Goal: Information Seeking & Learning: Learn about a topic

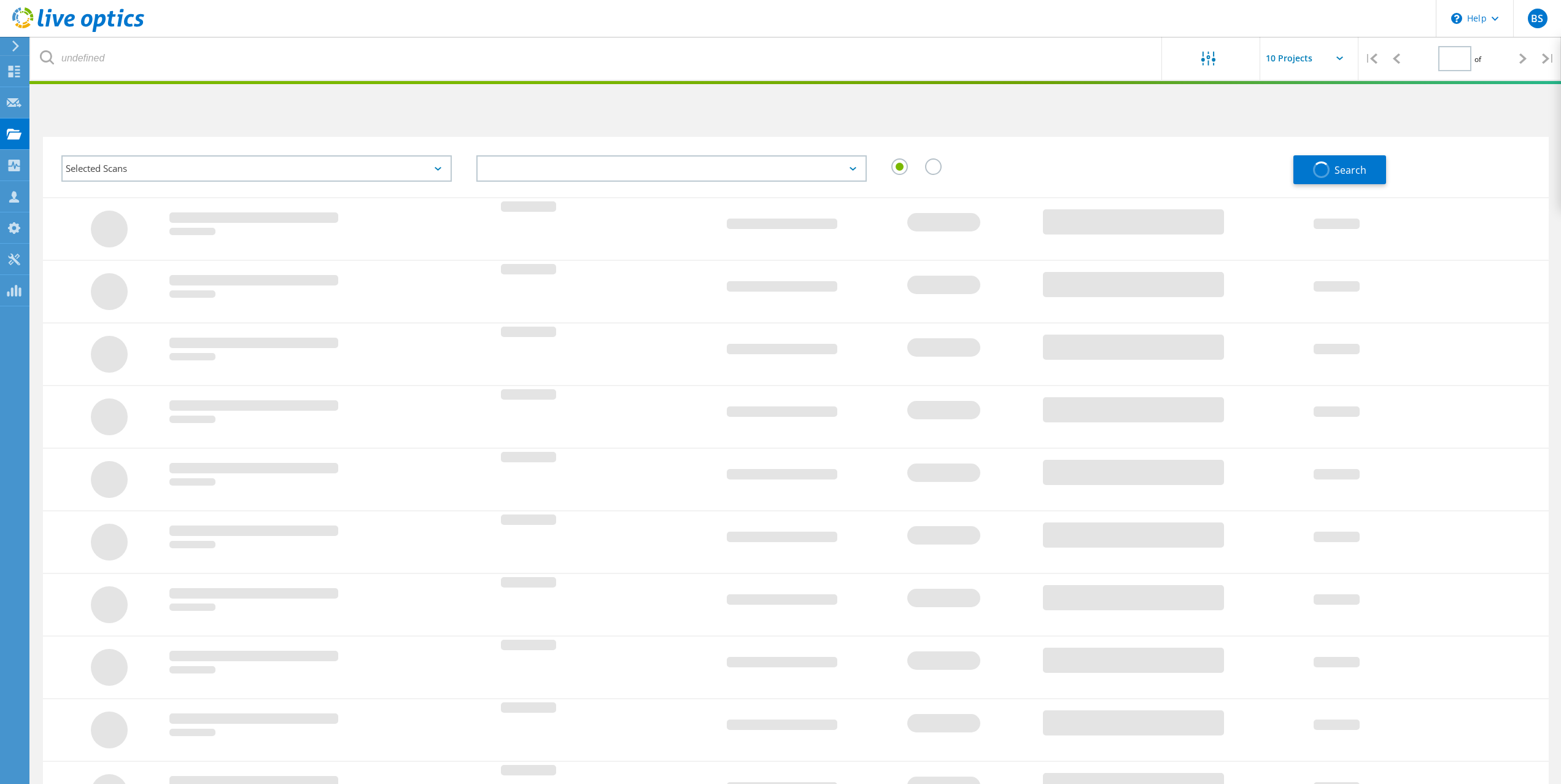
type input "1"
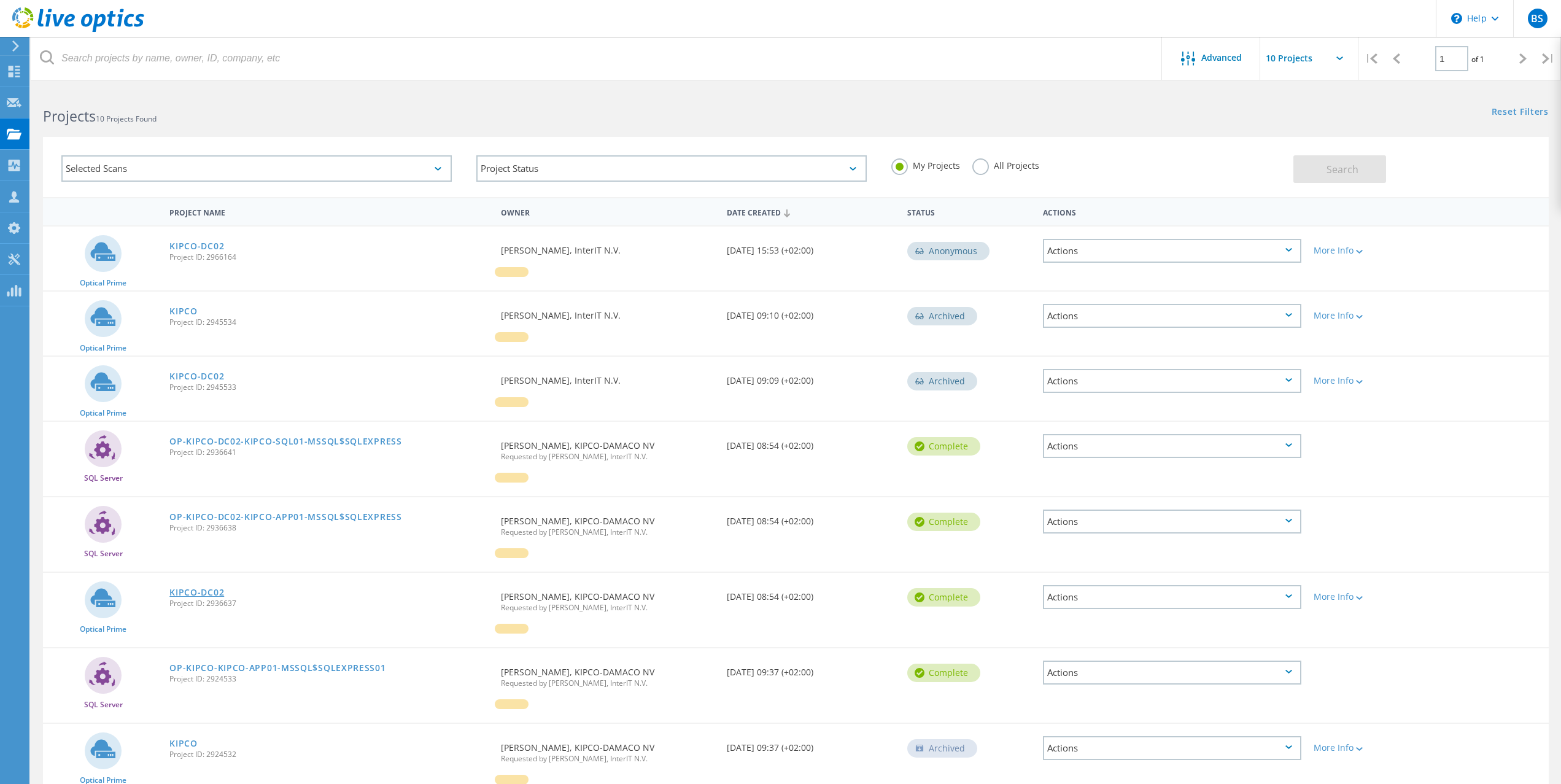
click at [210, 592] on link "KIPCO-DC02" at bounding box center [197, 592] width 55 height 8
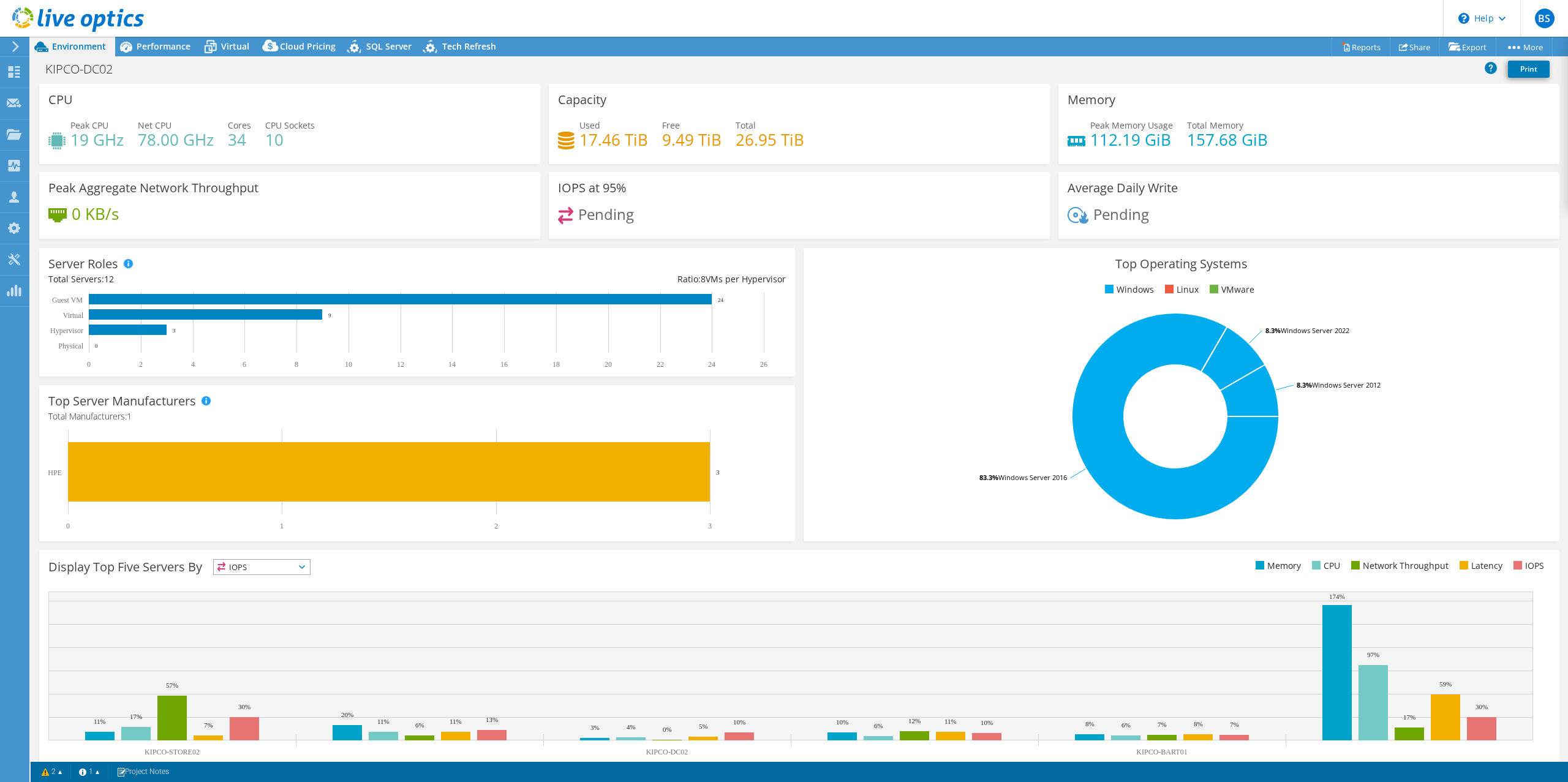
select select "USD"
click at [225, 49] on span "Virtual" at bounding box center [235, 46] width 28 height 12
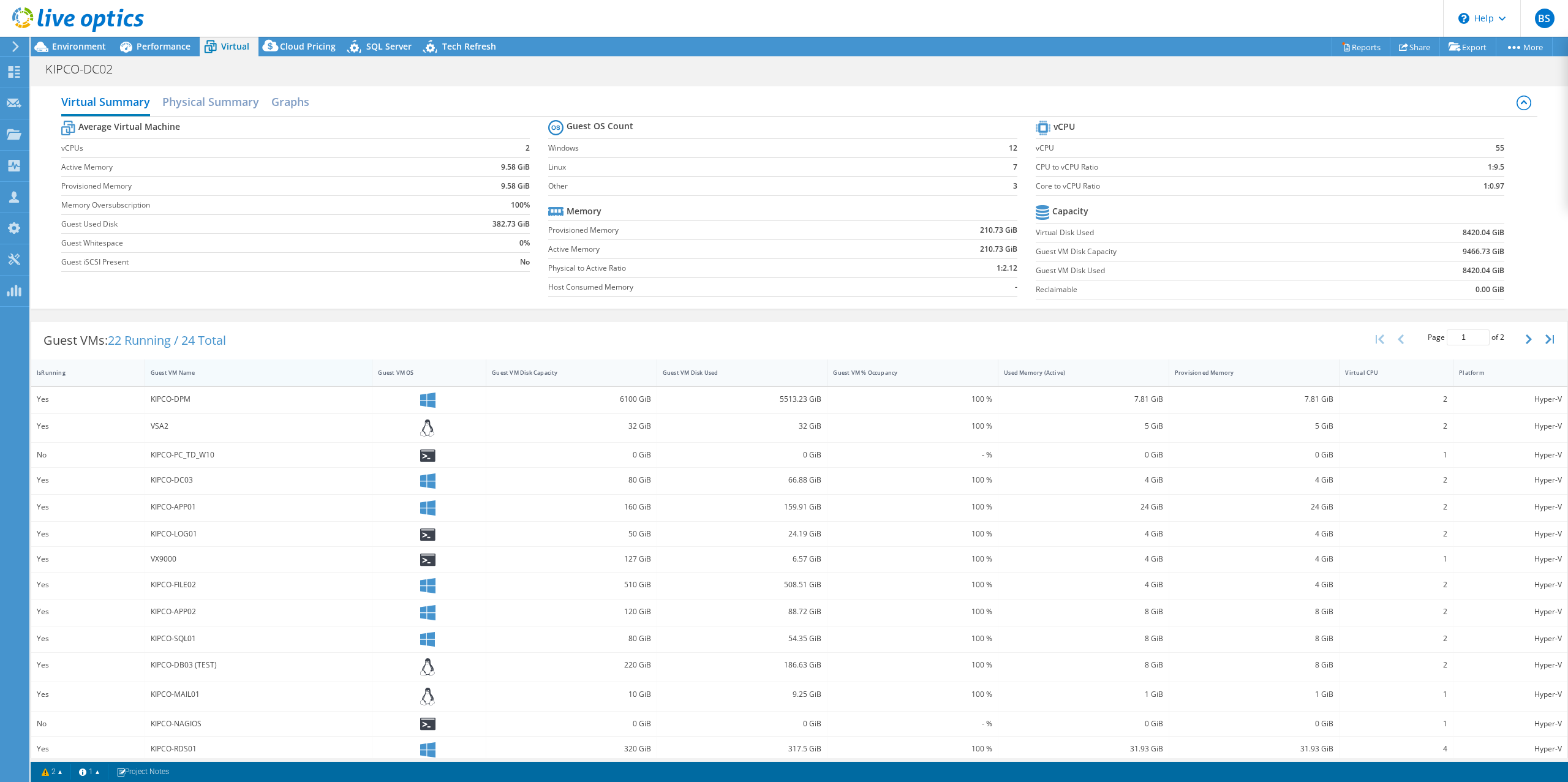
click at [173, 371] on div "Guest VM Name" at bounding box center [251, 372] width 202 height 8
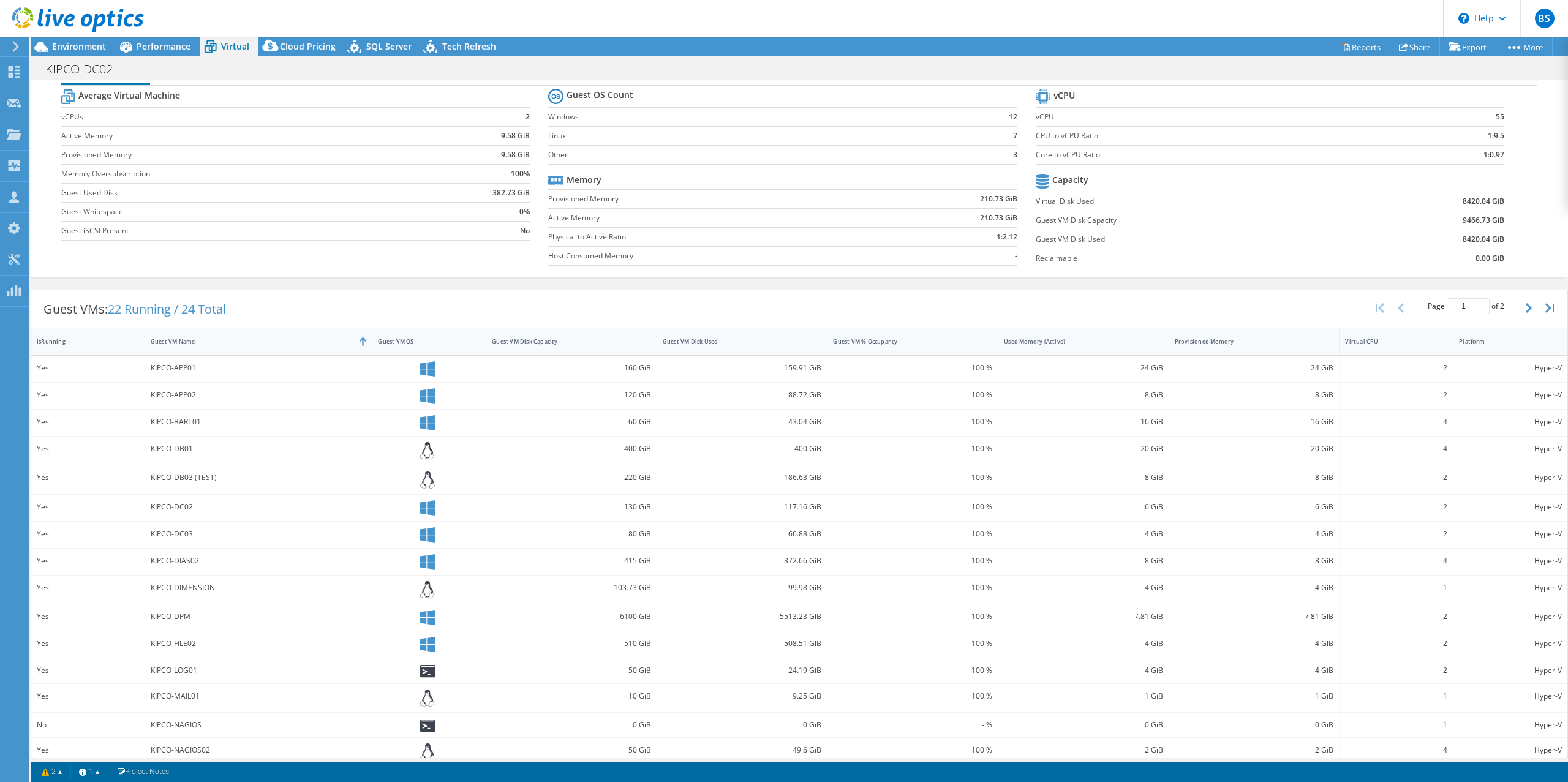
scroll to position [46, 0]
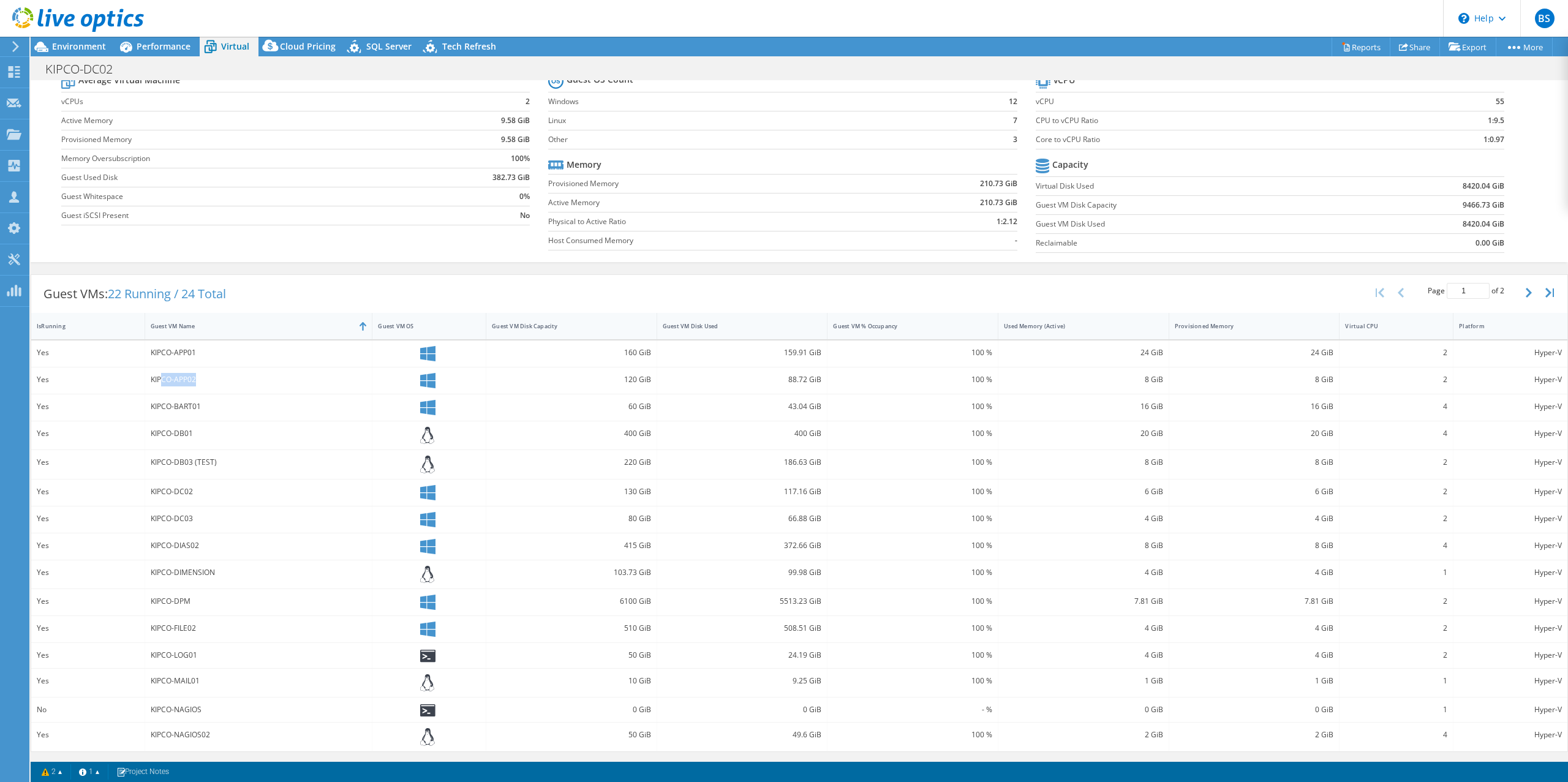
drag, startPoint x: 159, startPoint y: 384, endPoint x: 207, endPoint y: 384, distance: 48.0
click at [207, 384] on div "KIPCO-APP02" at bounding box center [259, 379] width 216 height 13
drag, startPoint x: 160, startPoint y: 409, endPoint x: 233, endPoint y: 406, distance: 73.1
click at [233, 406] on div "KIPCO-BART01" at bounding box center [259, 406] width 216 height 13
drag, startPoint x: 159, startPoint y: 436, endPoint x: 201, endPoint y: 436, distance: 42.0
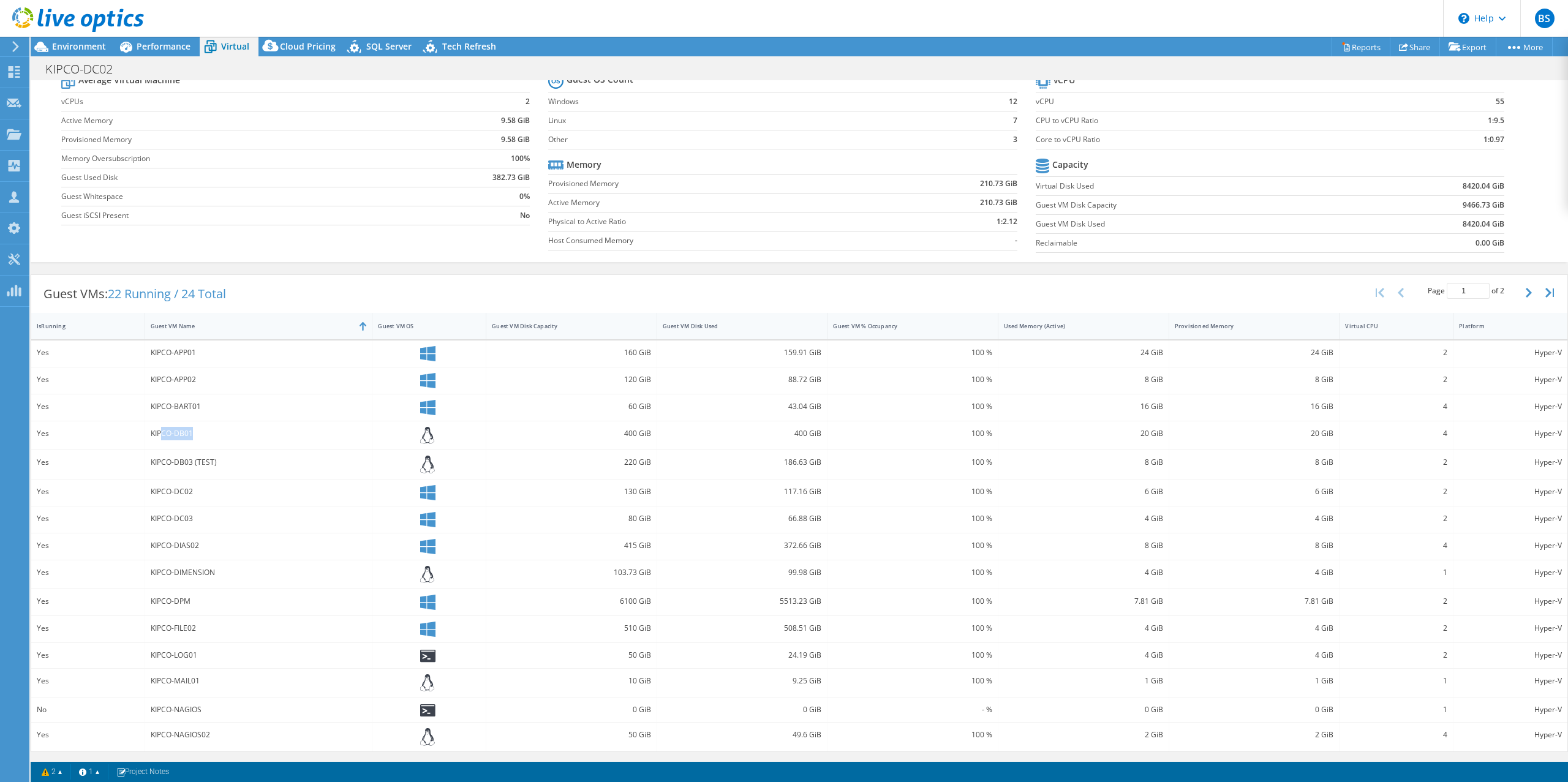
click at [201, 436] on div "KIPCO-DB01" at bounding box center [259, 434] width 216 height 13
drag, startPoint x: 151, startPoint y: 467, endPoint x: 229, endPoint y: 463, distance: 78.1
click at [229, 463] on div "KIPCO-DB03 (TEST)" at bounding box center [259, 462] width 216 height 13
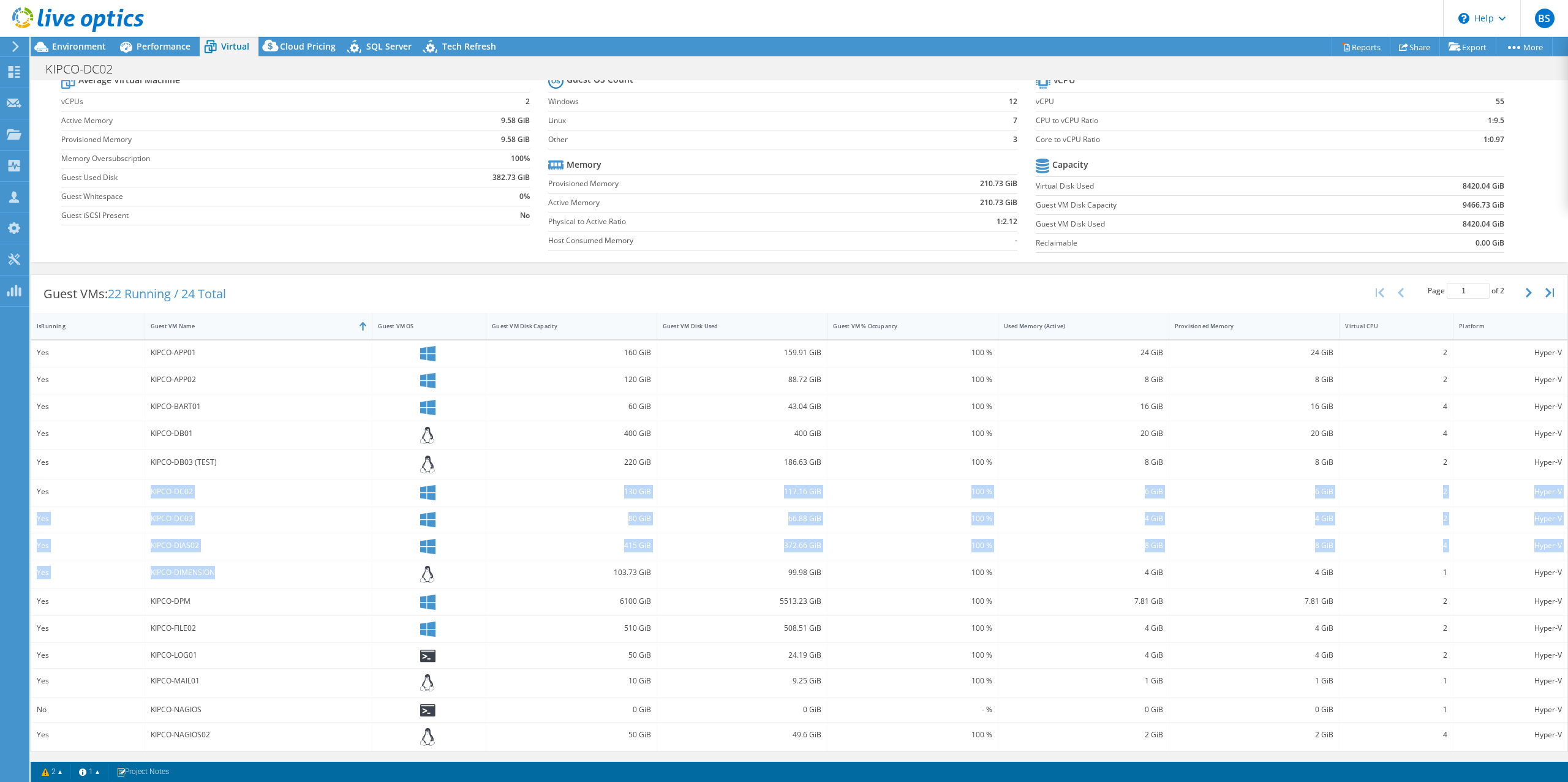
drag, startPoint x: 152, startPoint y: 495, endPoint x: 252, endPoint y: 562, distance: 120.4
click at [254, 562] on div "Yes KIPCO-APP01 160 GiB 159.91 GiB 100 % 24 GiB 24 GiB 2 Hyper-V Yes KIPCO-APP0…" at bounding box center [799, 545] width 1536 height 410
click at [232, 566] on div "KIPCO-DIMENSION" at bounding box center [259, 572] width 216 height 13
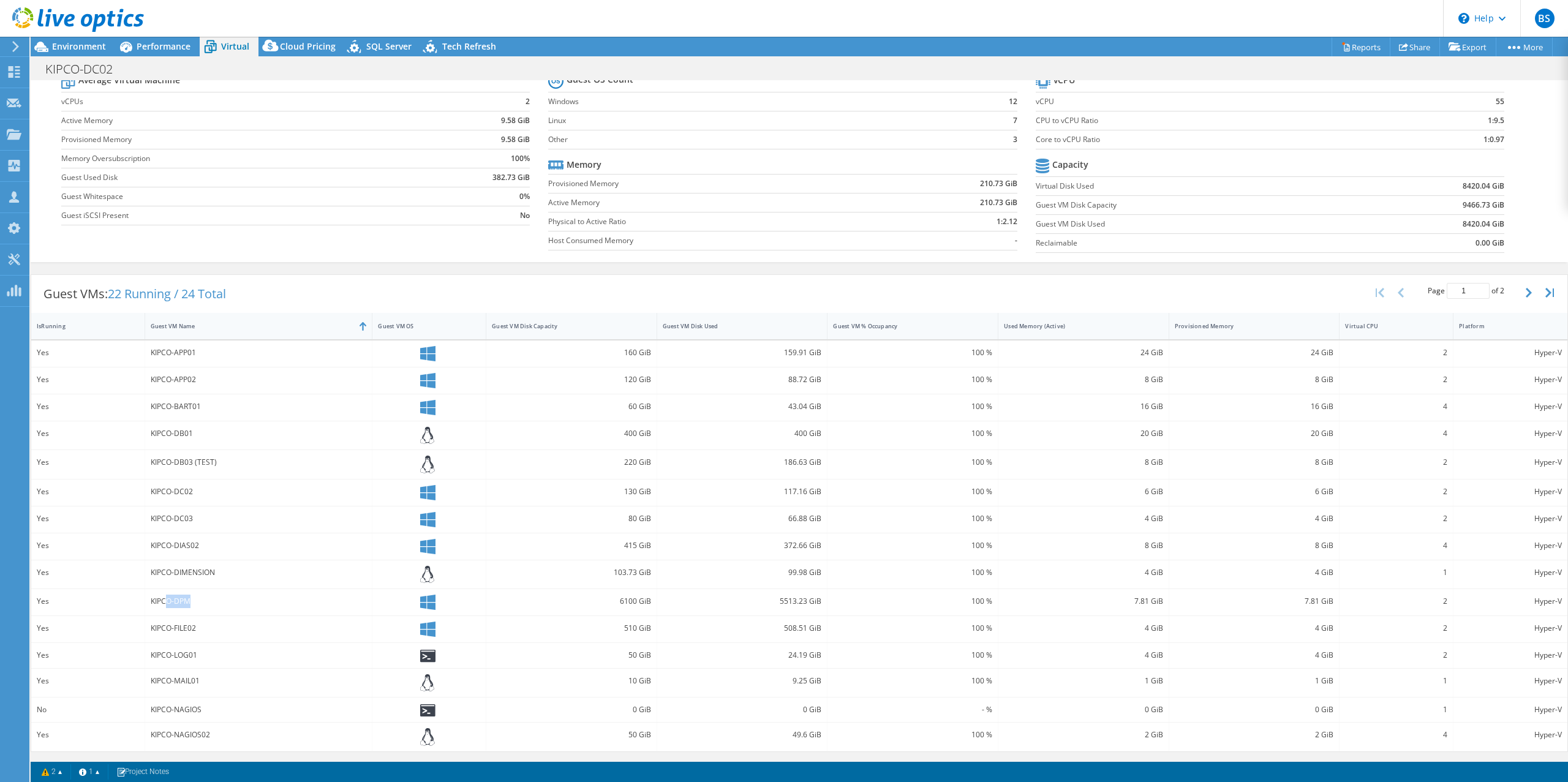
drag, startPoint x: 168, startPoint y: 602, endPoint x: 198, endPoint y: 610, distance: 31.0
click at [209, 602] on div "KIPCO-DPM" at bounding box center [259, 601] width 216 height 13
drag, startPoint x: 172, startPoint y: 625, endPoint x: 202, endPoint y: 628, distance: 30.1
click at [202, 628] on div "KIPCO-FILE02" at bounding box center [259, 628] width 216 height 13
drag, startPoint x: 162, startPoint y: 654, endPoint x: 208, endPoint y: 655, distance: 46.0
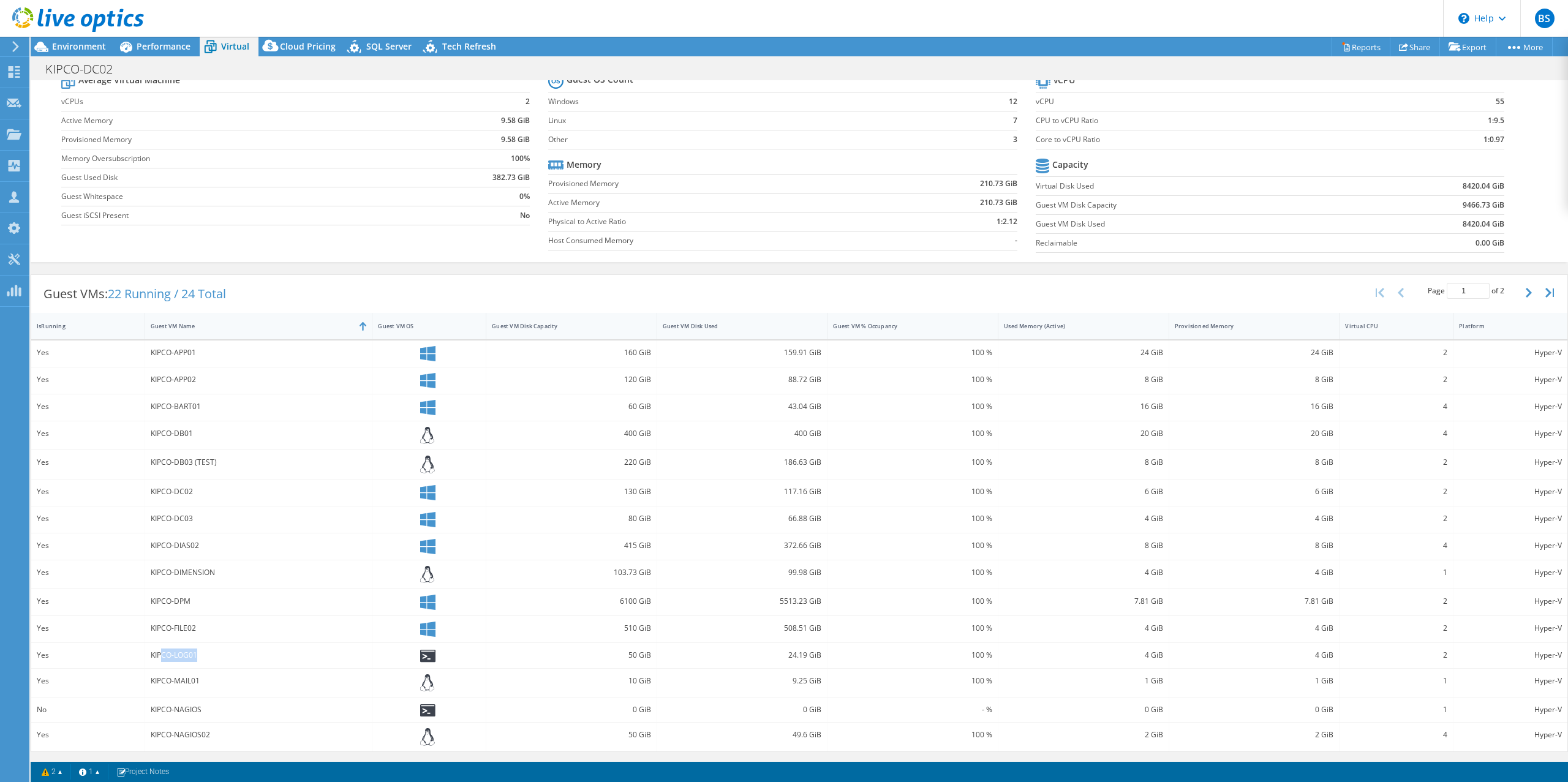
click at [208, 655] on div "KIPCO-LOG01" at bounding box center [259, 655] width 216 height 13
drag, startPoint x: 157, startPoint y: 679, endPoint x: 176, endPoint y: 699, distance: 27.6
click at [208, 683] on div "KIPCO-MAIL01" at bounding box center [259, 680] width 216 height 13
drag, startPoint x: 162, startPoint y: 709, endPoint x: 206, endPoint y: 713, distance: 44.2
click at [206, 713] on div "KIPCO-NAGIOS" at bounding box center [259, 709] width 216 height 13
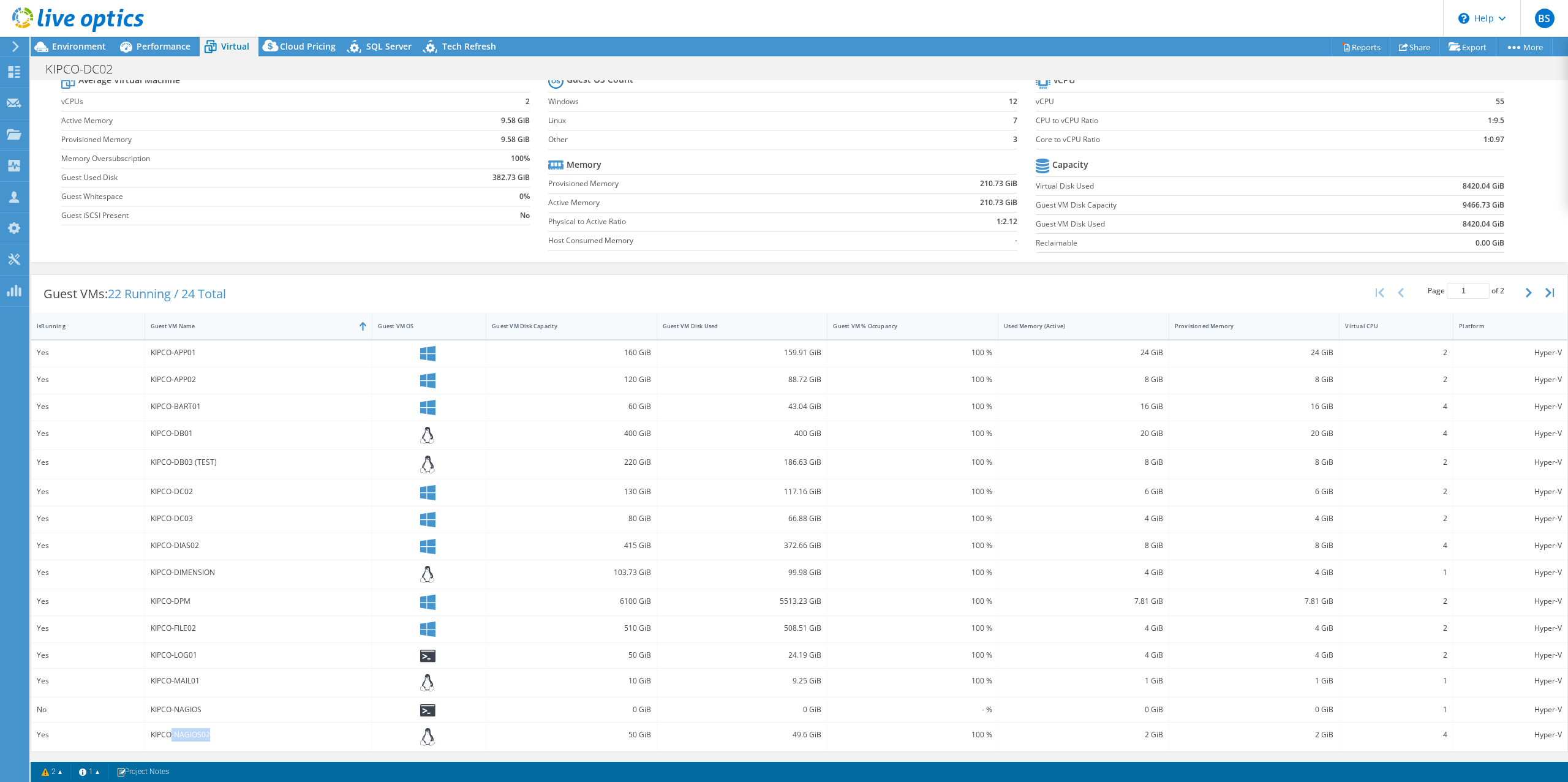
drag, startPoint x: 169, startPoint y: 734, endPoint x: 234, endPoint y: 733, distance: 65.0
click at [234, 733] on div "KIPCO-NAGIOS02" at bounding box center [259, 734] width 216 height 13
drag, startPoint x: 156, startPoint y: 491, endPoint x: 217, endPoint y: 518, distance: 66.7
click at [217, 518] on div "Yes KIPCO-APP01 160 GiB 159.91 GiB 100 % 24 GiB 24 GiB 2 Hyper-V Yes KIPCO-APP0…" at bounding box center [799, 545] width 1536 height 410
drag, startPoint x: 153, startPoint y: 545, endPoint x: 269, endPoint y: 551, distance: 116.2
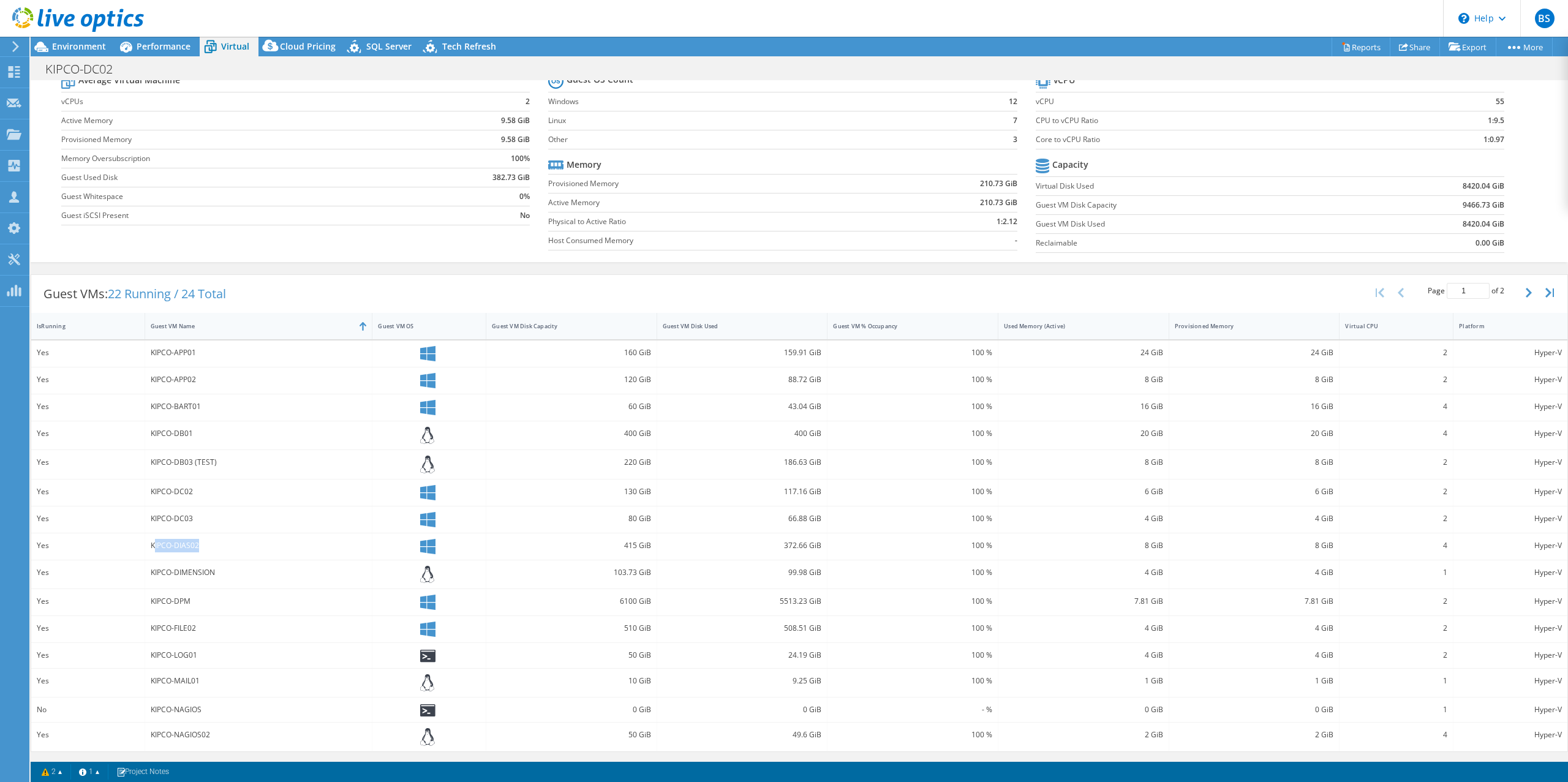
click at [253, 552] on div "KIPCO-DIAS02" at bounding box center [259, 547] width 228 height 26
drag, startPoint x: 159, startPoint y: 575, endPoint x: 273, endPoint y: 570, distance: 114.1
click at [273, 570] on div "KIPCO-DIMENSION" at bounding box center [259, 572] width 216 height 13
drag, startPoint x: 151, startPoint y: 605, endPoint x: 440, endPoint y: 607, distance: 289.0
click at [440, 607] on div "Yes KIPCO-DPM 6100 GiB 5513.23 GiB 100 % 7.81 GiB 7.81 GiB 2 Hyper-V" at bounding box center [799, 602] width 1536 height 26
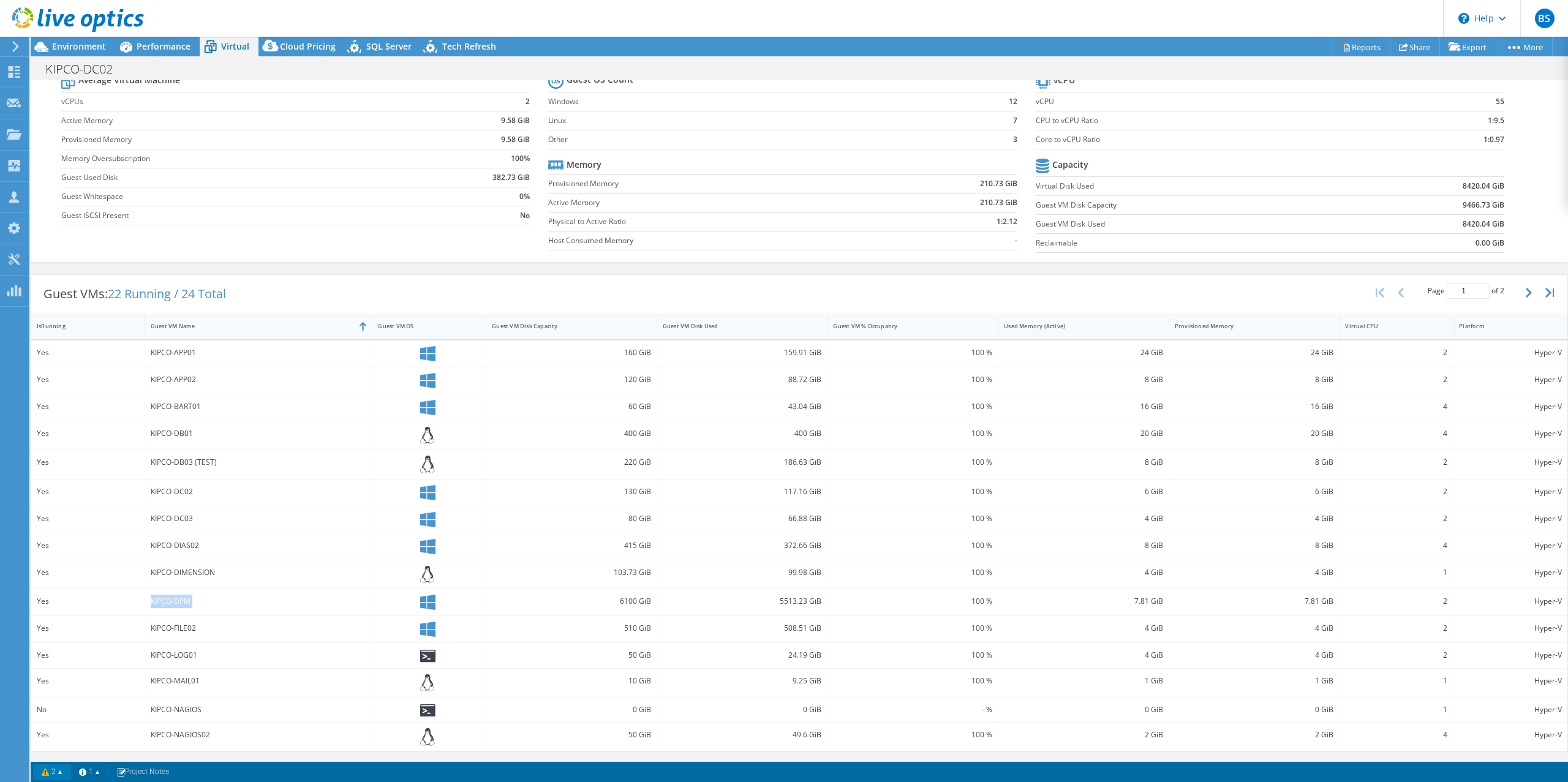
click at [62, 772] on link "2" at bounding box center [52, 771] width 38 height 16
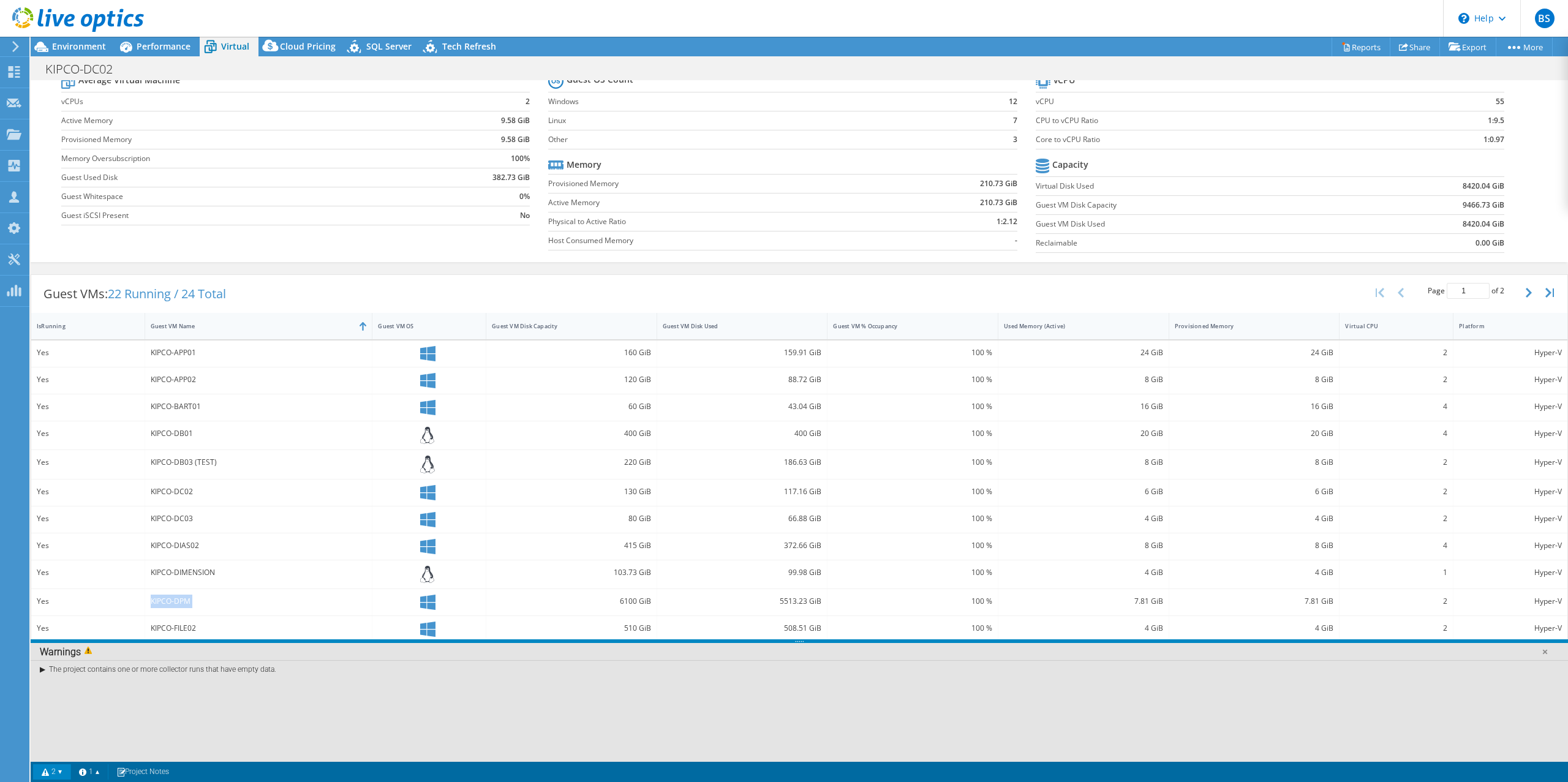
click at [62, 772] on link "2" at bounding box center [52, 771] width 38 height 16
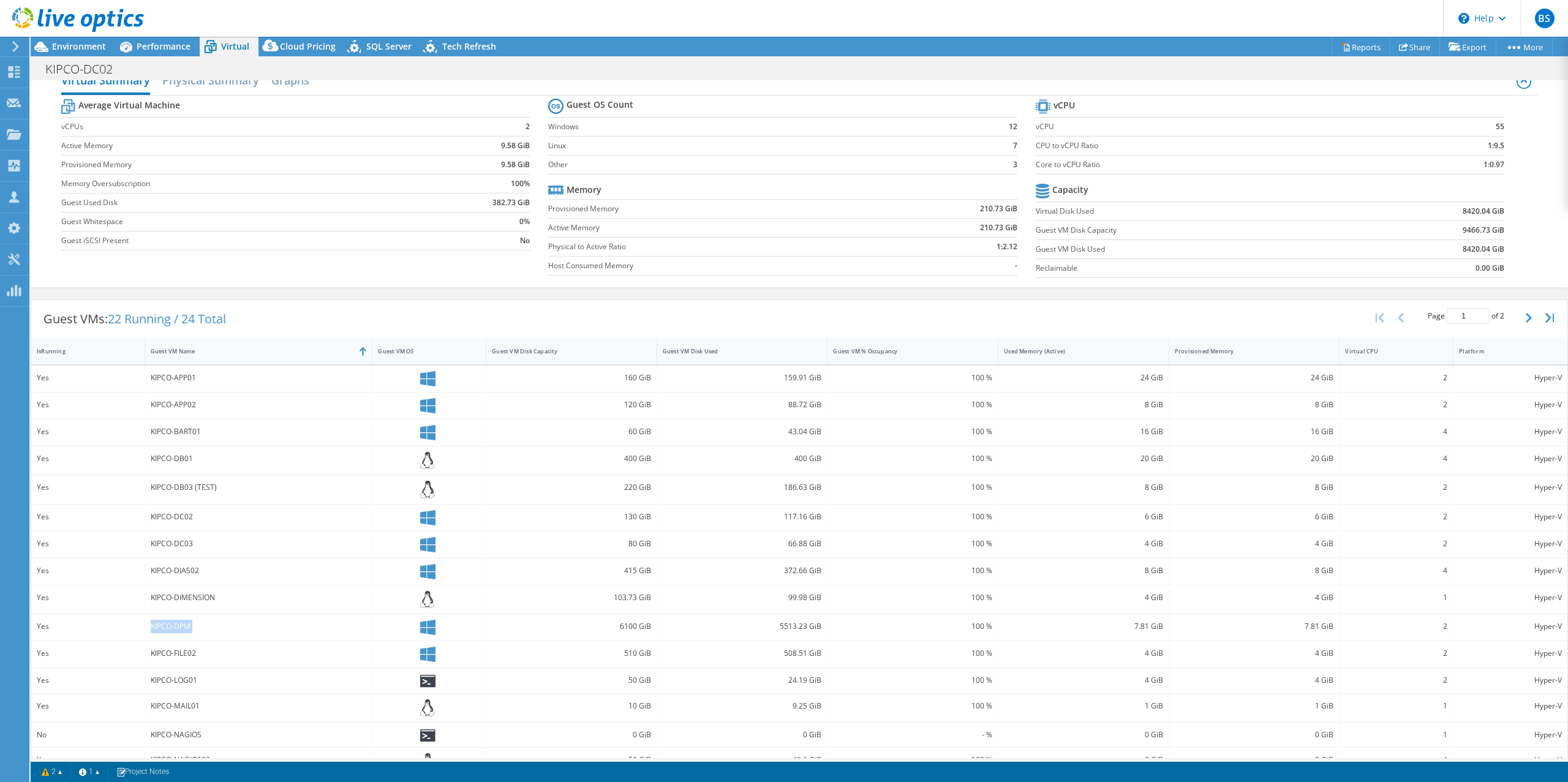
scroll to position [0, 0]
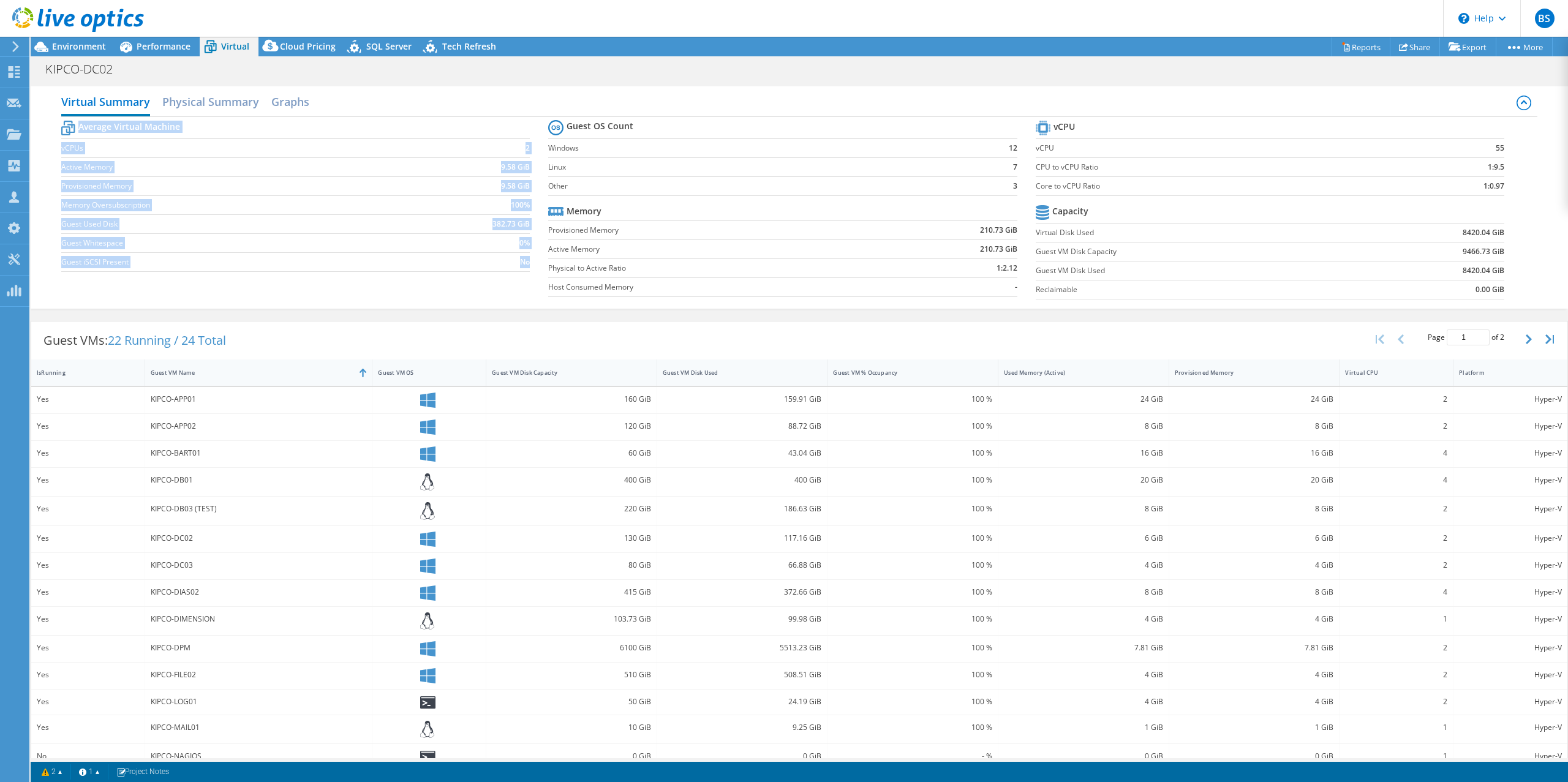
drag, startPoint x: 542, startPoint y: 150, endPoint x: 1010, endPoint y: 187, distance: 469.5
click at [1013, 187] on div "Average Virtual Machine vCPUs 2 Active Memory 9.58 GiB Provisioned Memory 9.58 …" at bounding box center [799, 211] width 1476 height 188
click at [818, 180] on label "Other" at bounding box center [760, 186] width 425 height 12
drag, startPoint x: 544, startPoint y: 149, endPoint x: 837, endPoint y: 158, distance: 293.1
click at [991, 184] on div "Average Virtual Machine vCPUs 2 Active Memory 9.58 GiB Provisioned Memory 9.58 …" at bounding box center [799, 211] width 1476 height 188
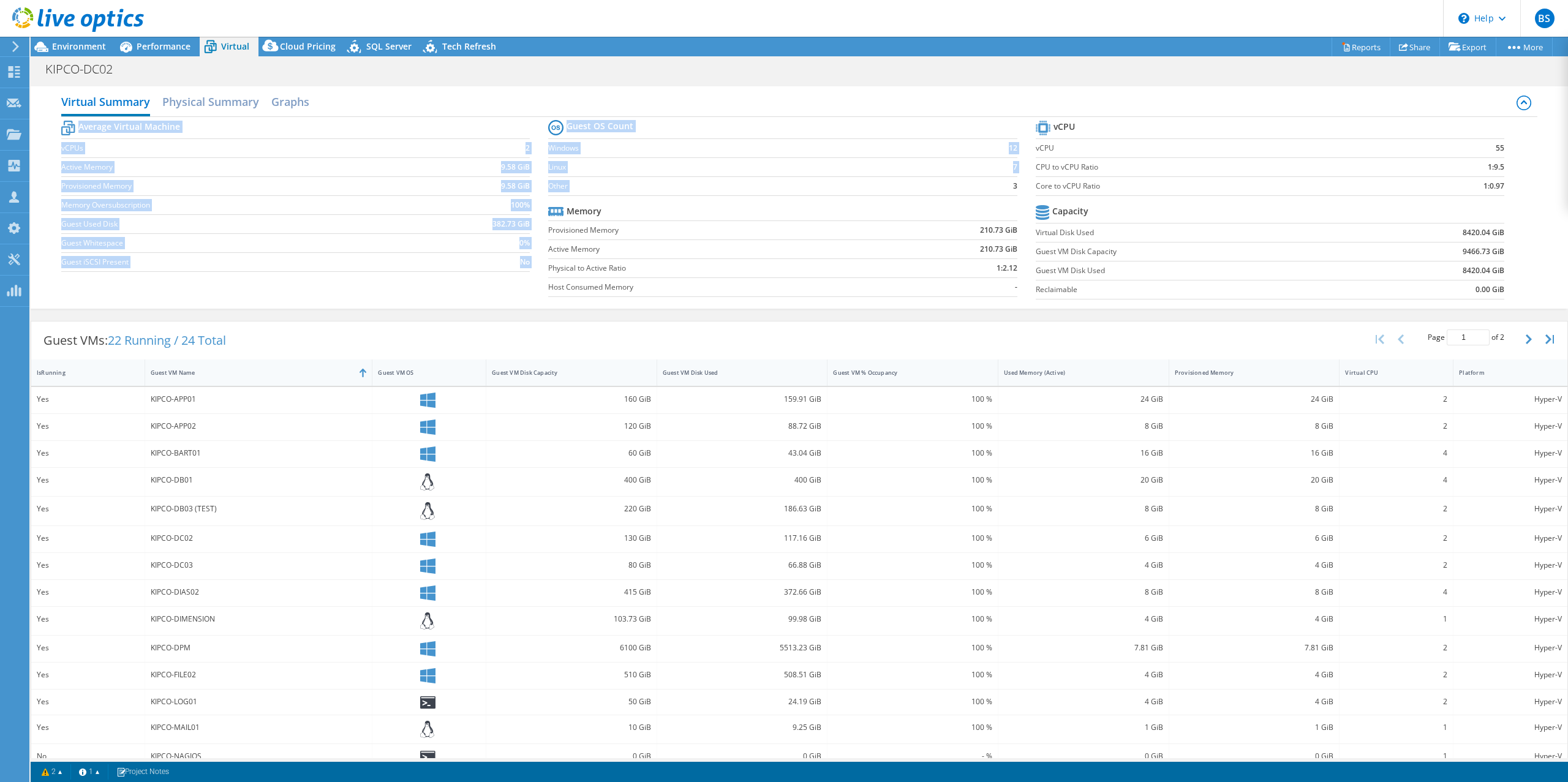
click at [787, 154] on label "Windows" at bounding box center [760, 148] width 425 height 12
drag, startPoint x: 550, startPoint y: 143, endPoint x: 1013, endPoint y: 183, distance: 464.7
click at [1013, 183] on section "Guest OS Count Windows 12 Linux 7 Other 3 Memory Provisioned Memory 210.73 GiB …" at bounding box center [791, 210] width 487 height 186
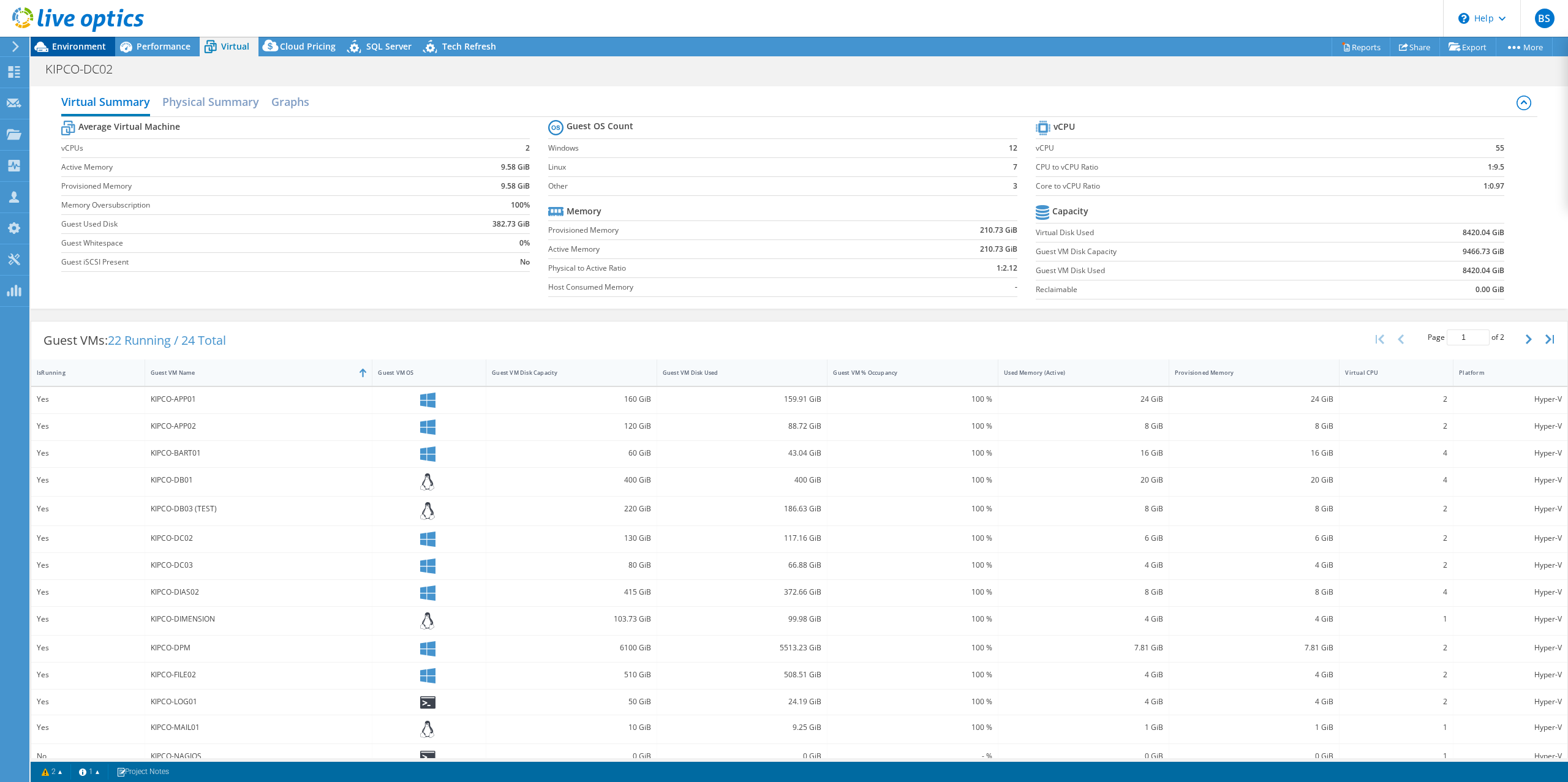
click at [90, 41] on span "Environment" at bounding box center [78, 46] width 54 height 12
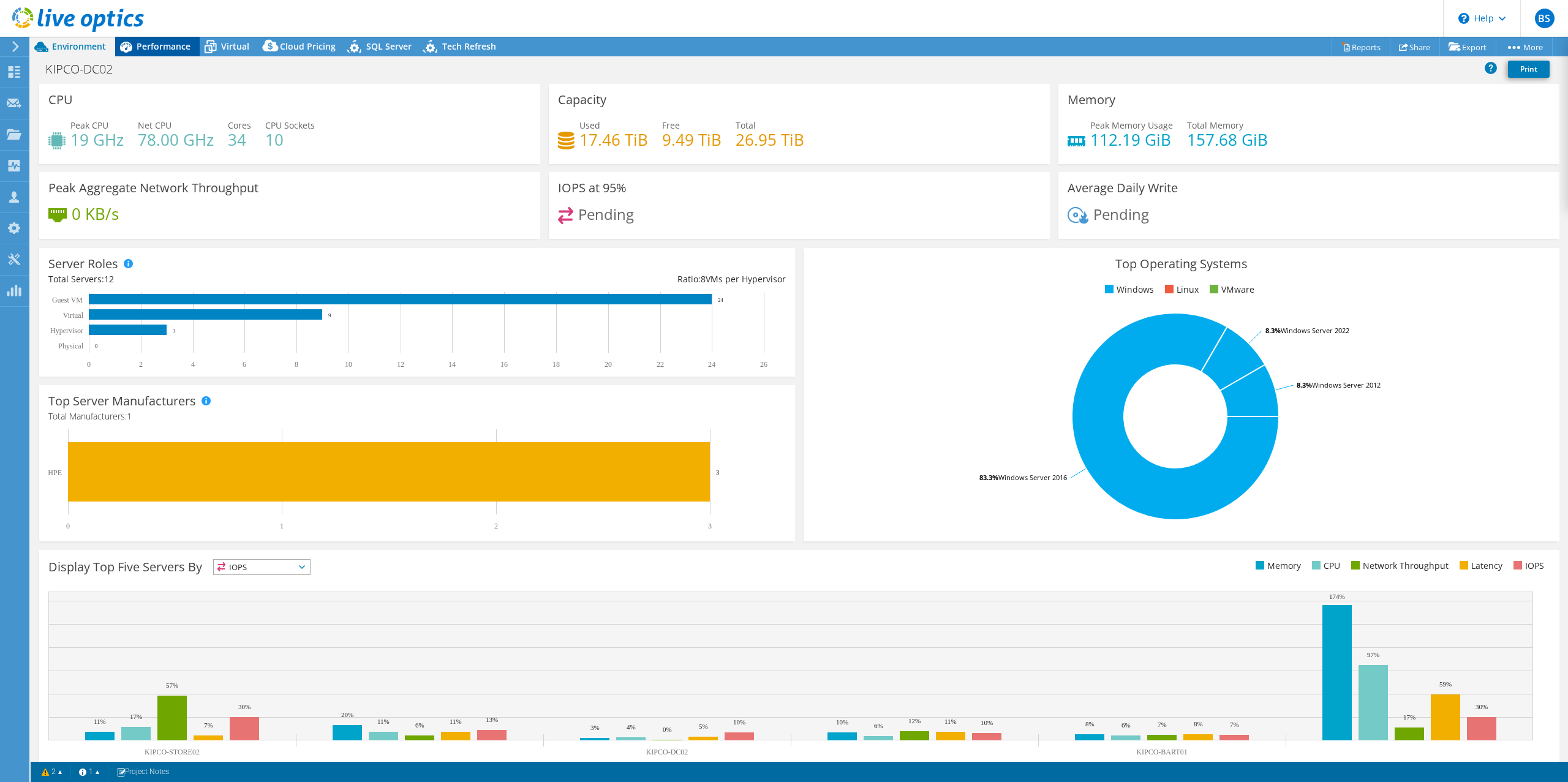
click at [153, 40] on div "Performance" at bounding box center [157, 46] width 84 height 20
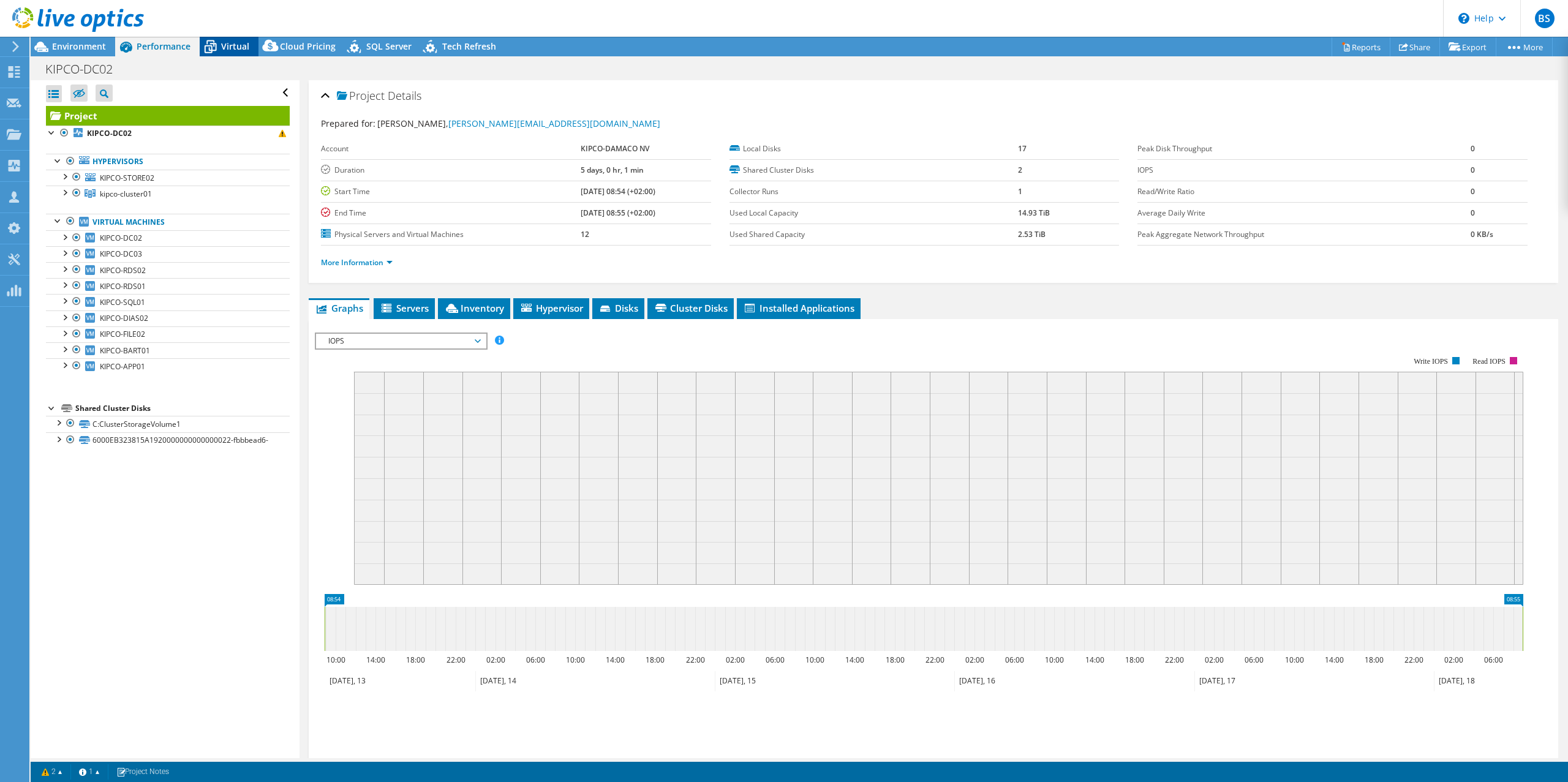
click at [246, 36] on div "Virtual" at bounding box center [229, 46] width 59 height 20
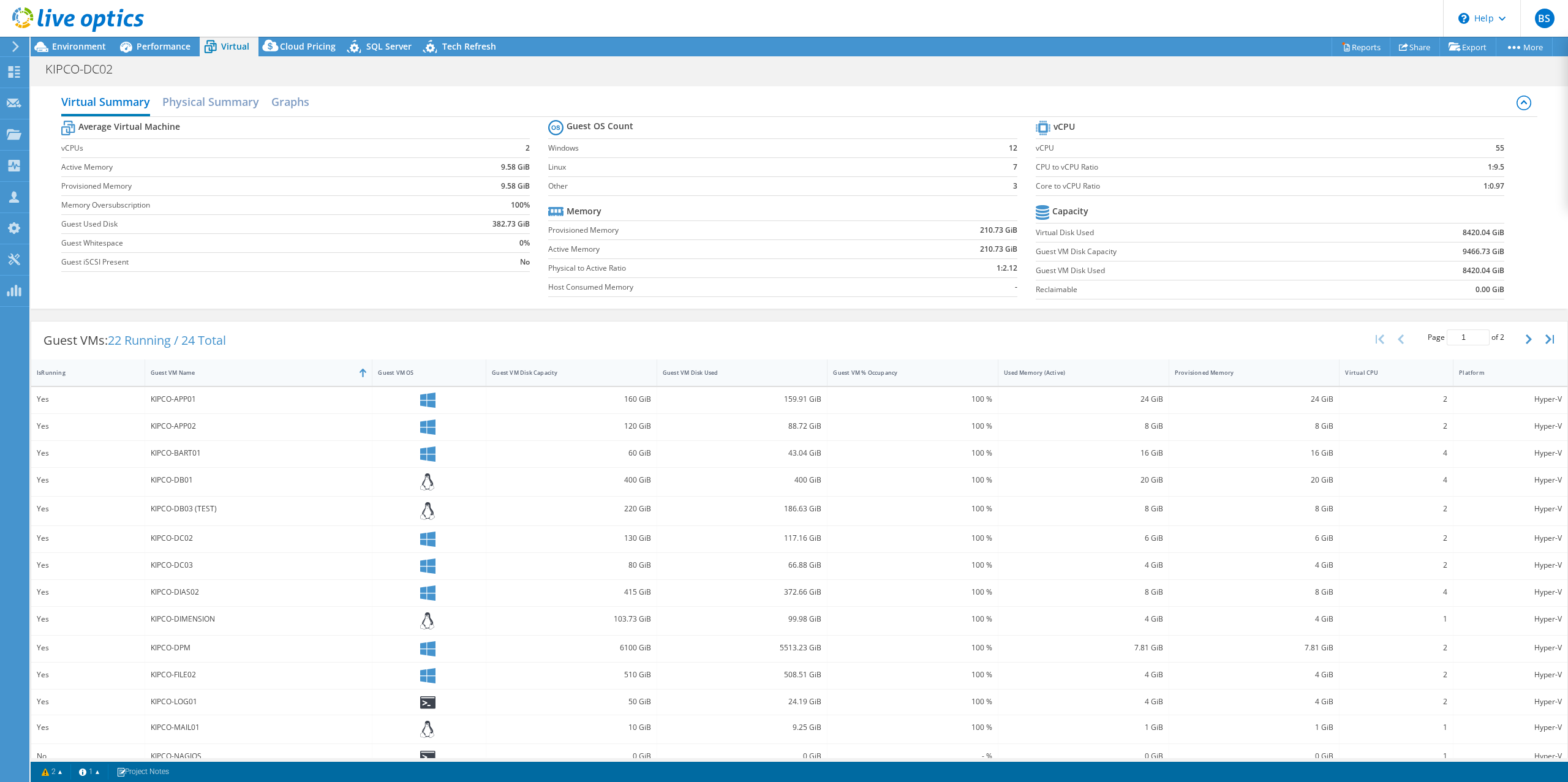
click at [143, 40] on div at bounding box center [72, 21] width 144 height 41
click at [145, 42] on span "Performance" at bounding box center [163, 46] width 54 height 12
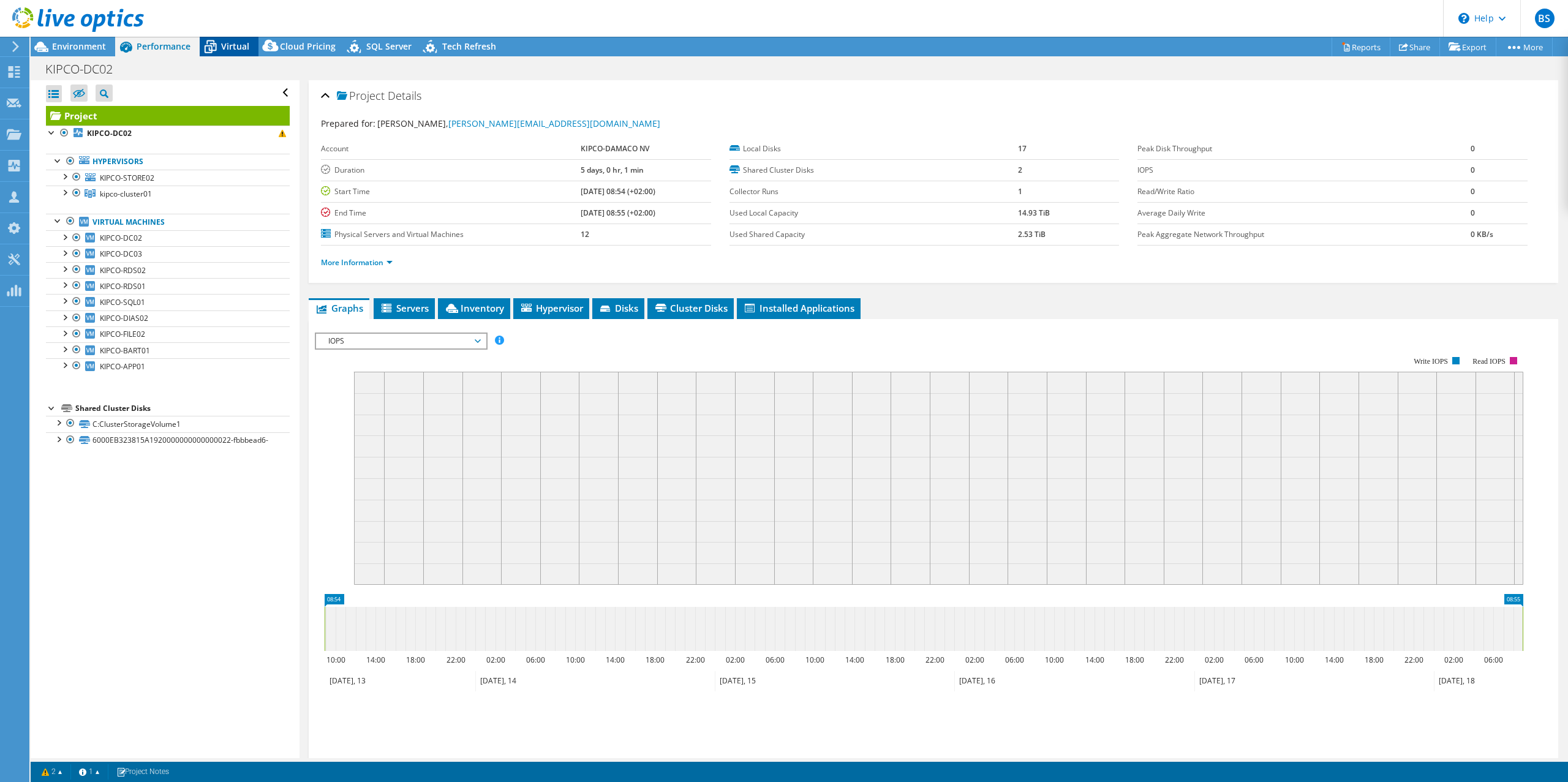
click at [232, 36] on div "Virtual" at bounding box center [229, 46] width 59 height 20
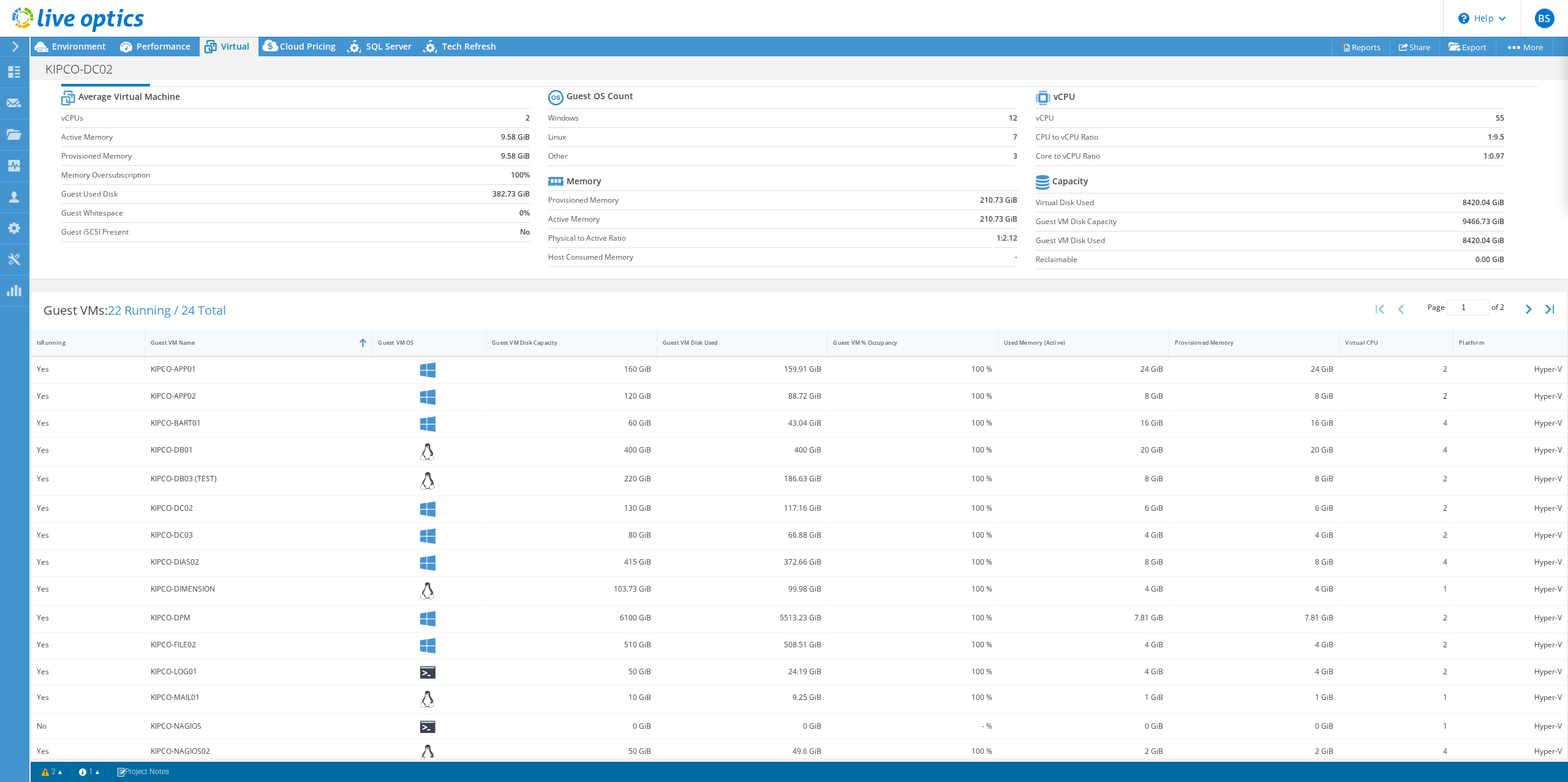
scroll to position [46, 0]
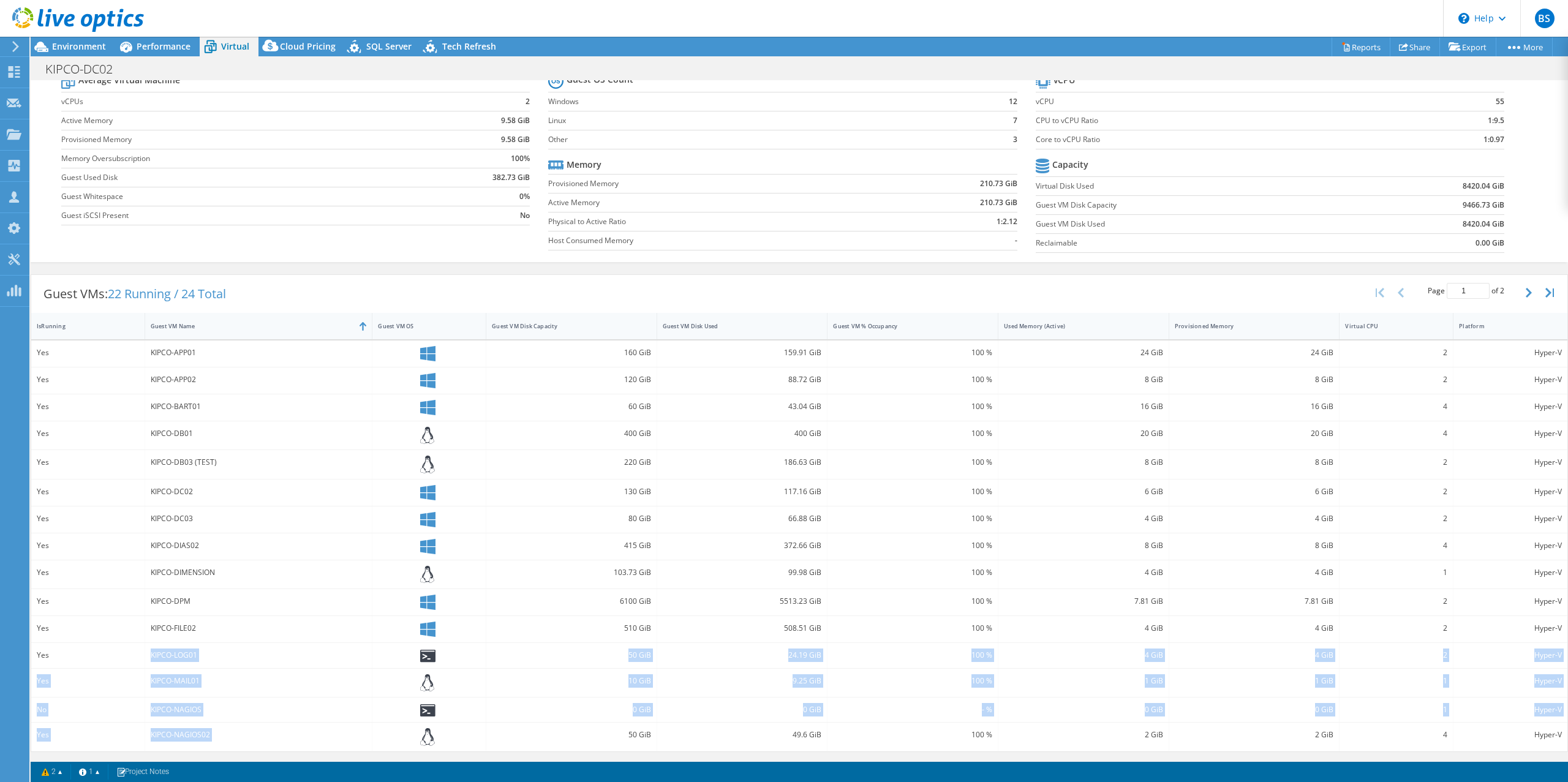
drag, startPoint x: 151, startPoint y: 655, endPoint x: 531, endPoint y: 732, distance: 387.7
click at [531, 746] on div "Yes KIPCO-APP01 160 GiB 159.91 GiB 100 % 24 GiB 24 GiB 2 Hyper-V Yes KIPCO-APP0…" at bounding box center [799, 545] width 1536 height 410
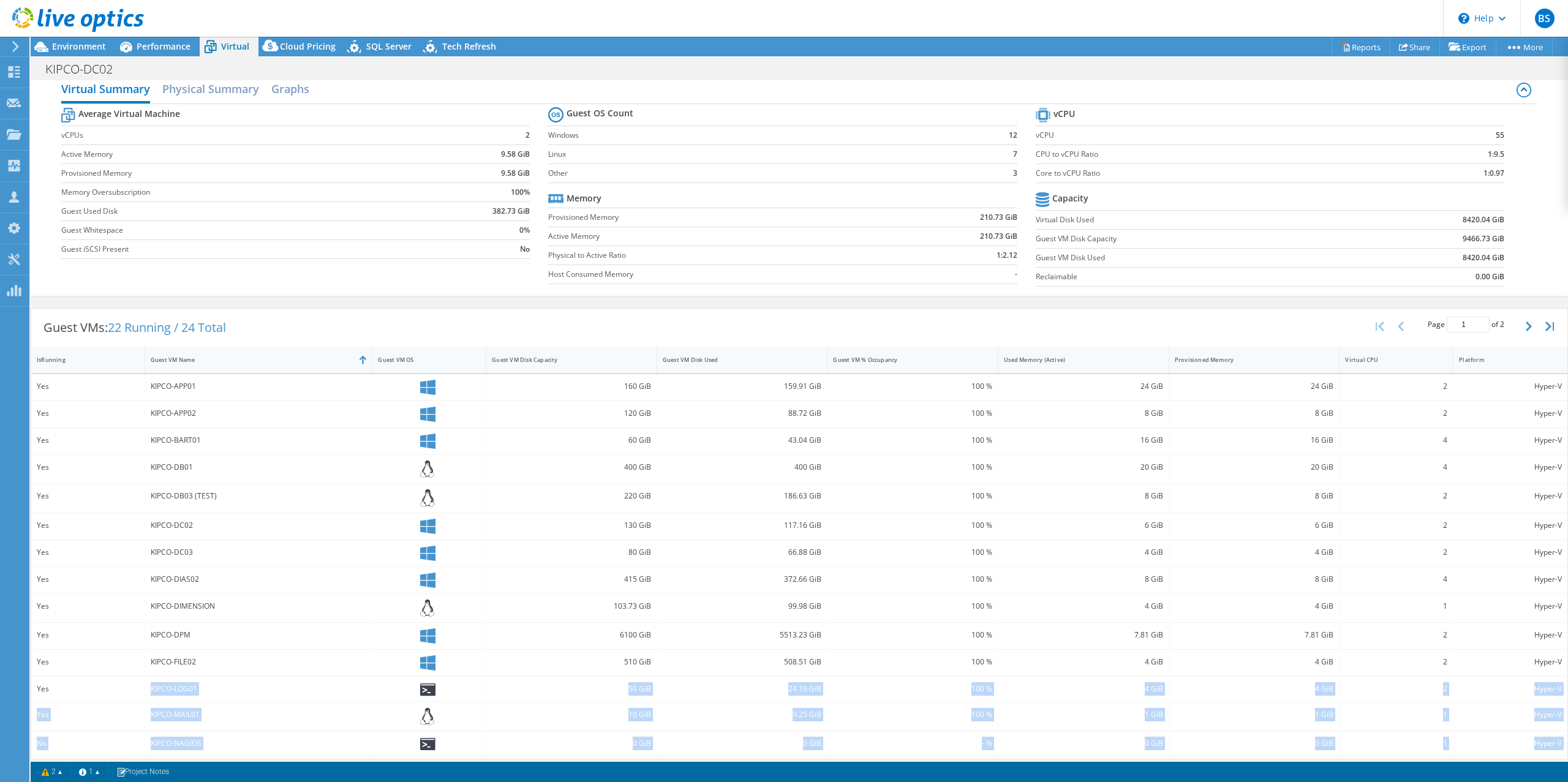
scroll to position [0, 0]
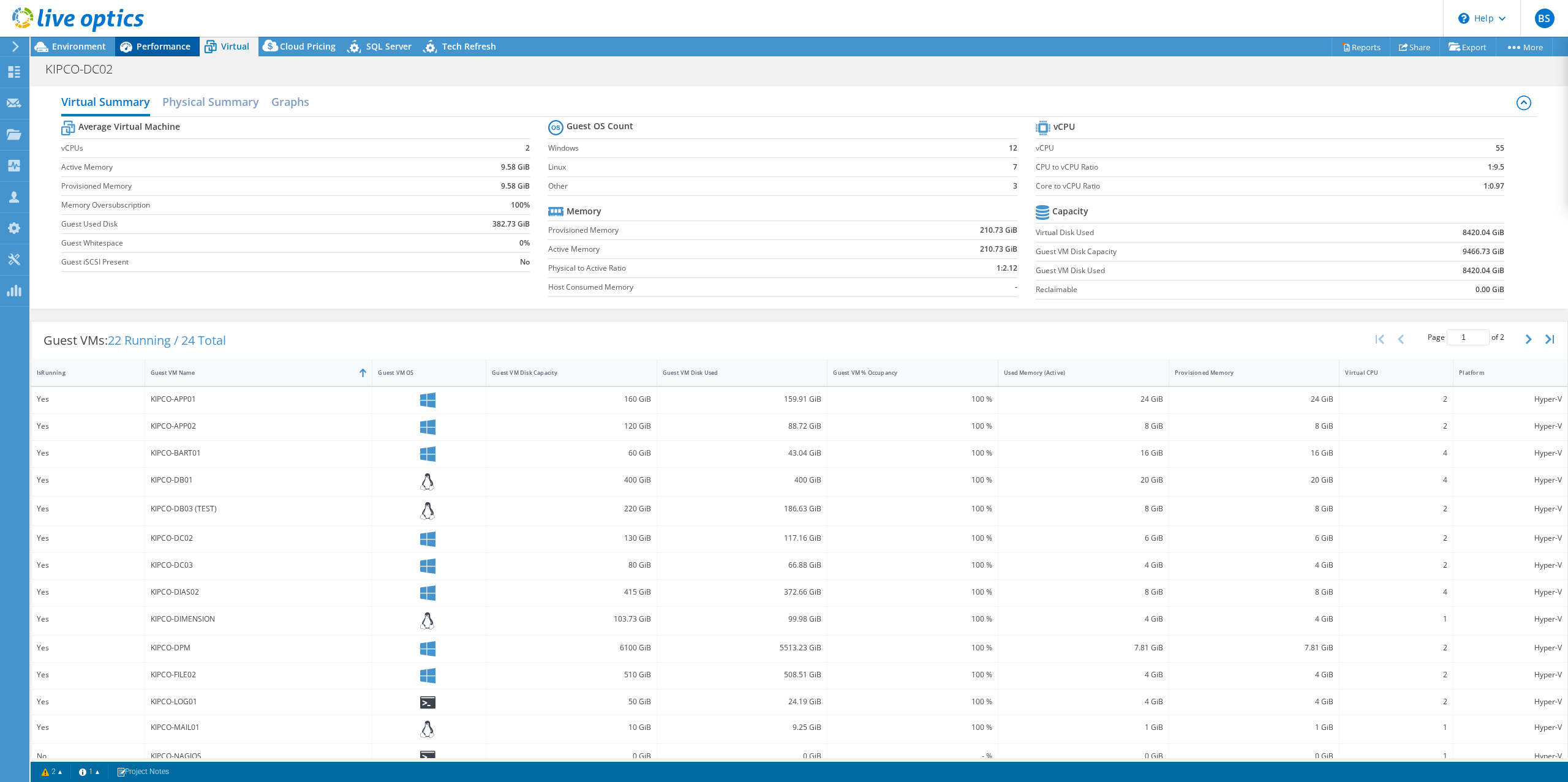
click at [164, 46] on span "Performance" at bounding box center [163, 46] width 54 height 12
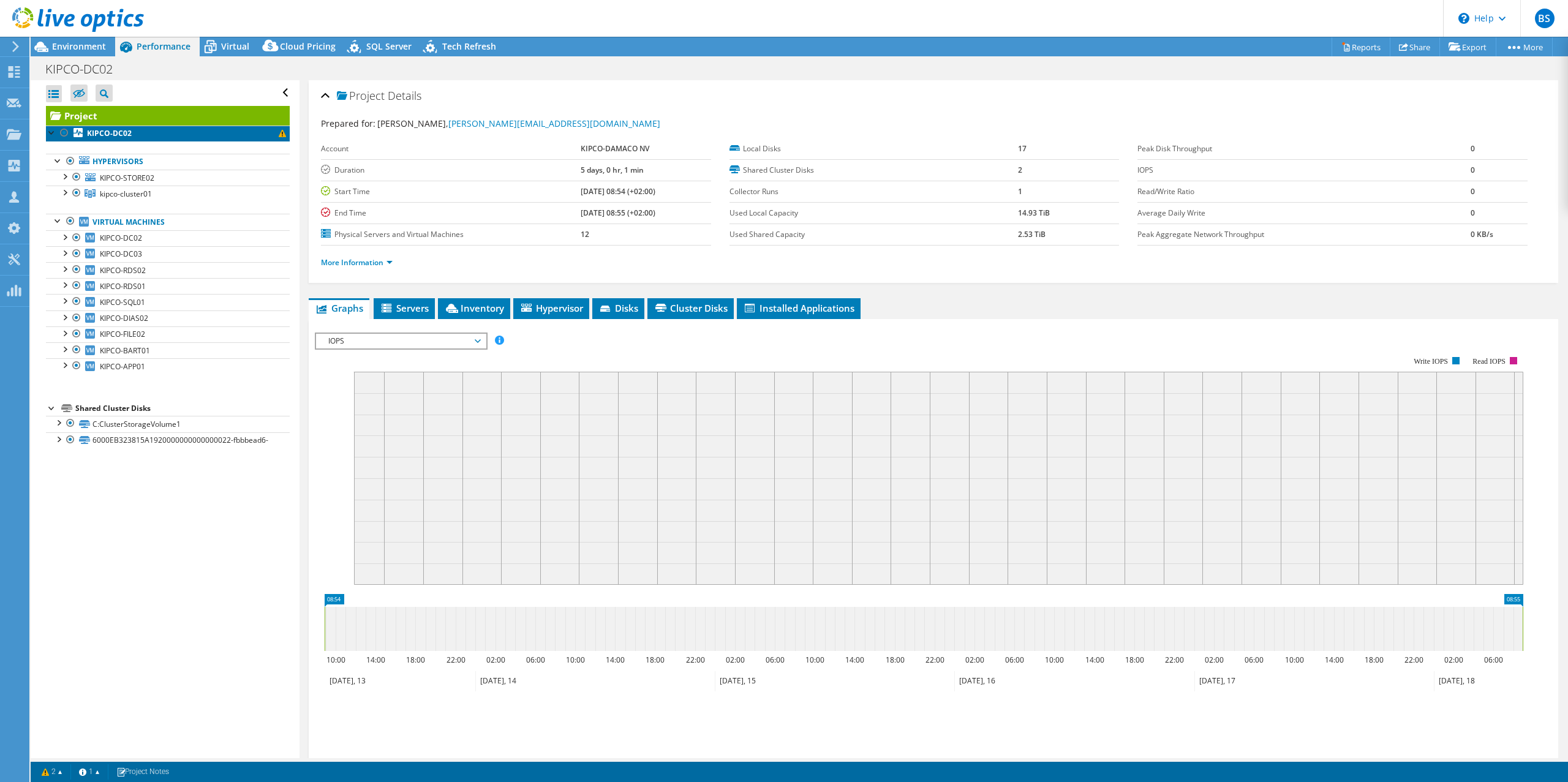
click at [278, 135] on span at bounding box center [282, 133] width 7 height 7
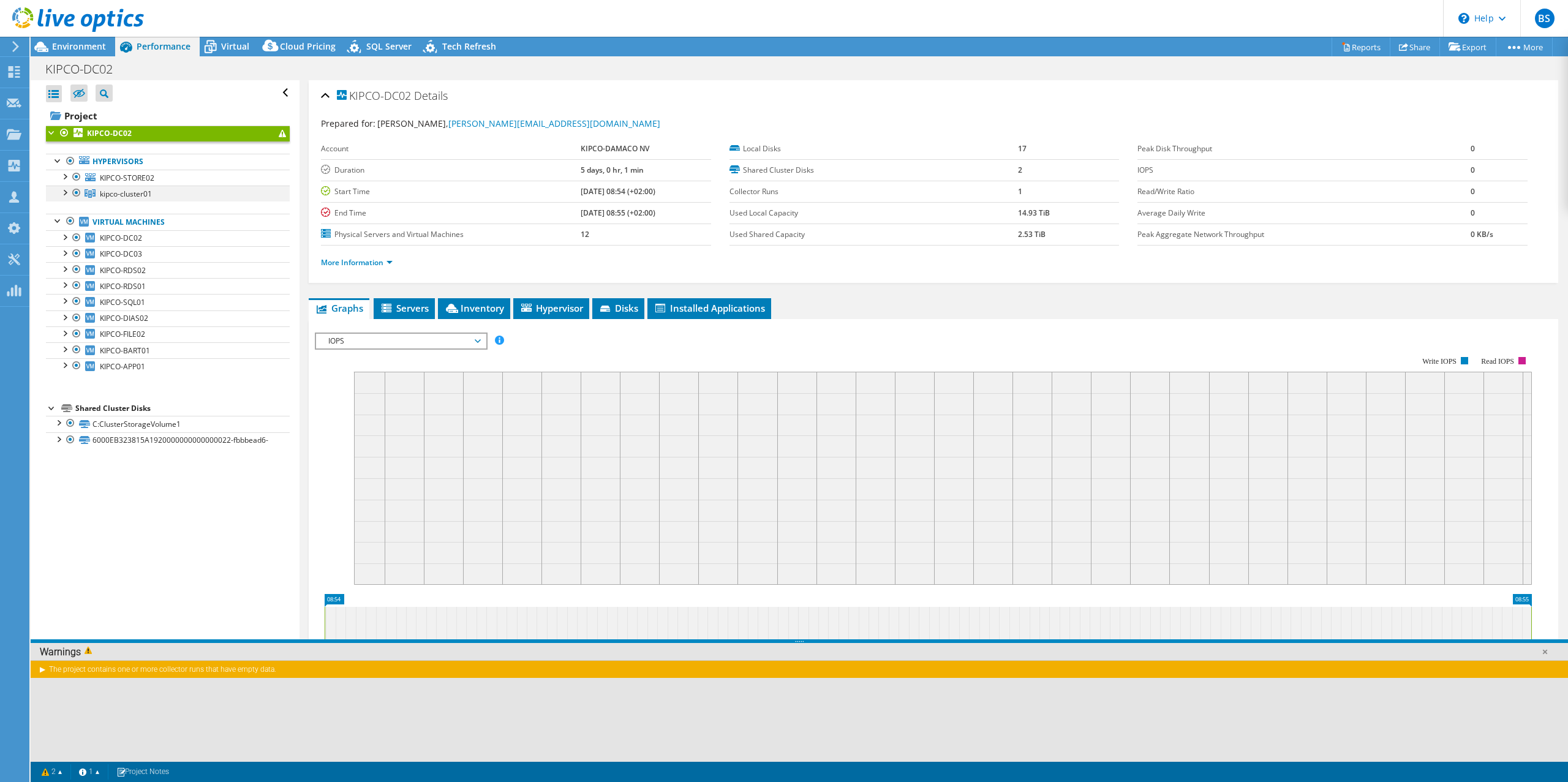
click at [64, 194] on div at bounding box center [64, 192] width 12 height 12
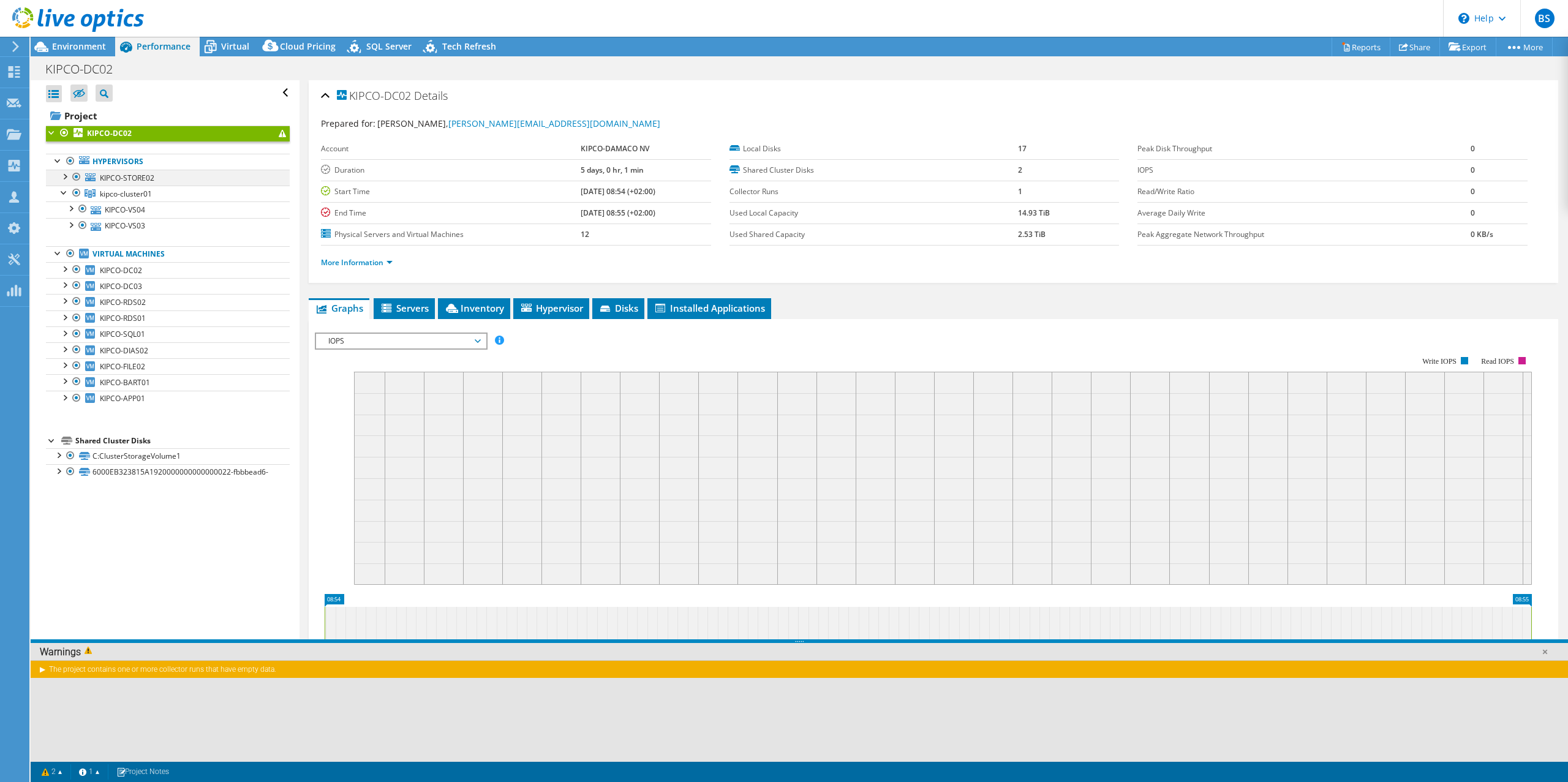
click at [64, 174] on div at bounding box center [64, 175] width 12 height 12
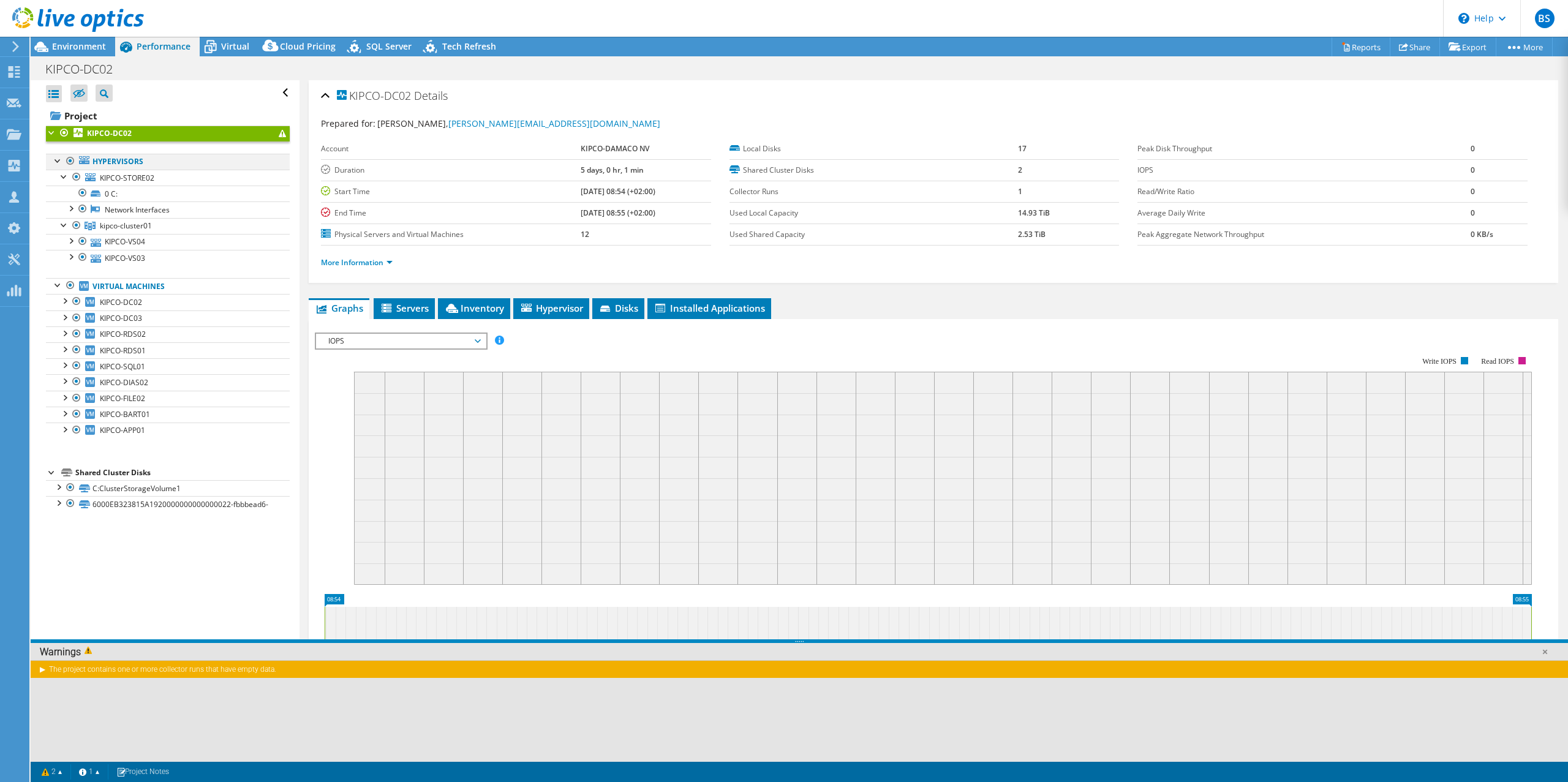
click at [55, 160] on div at bounding box center [58, 159] width 12 height 12
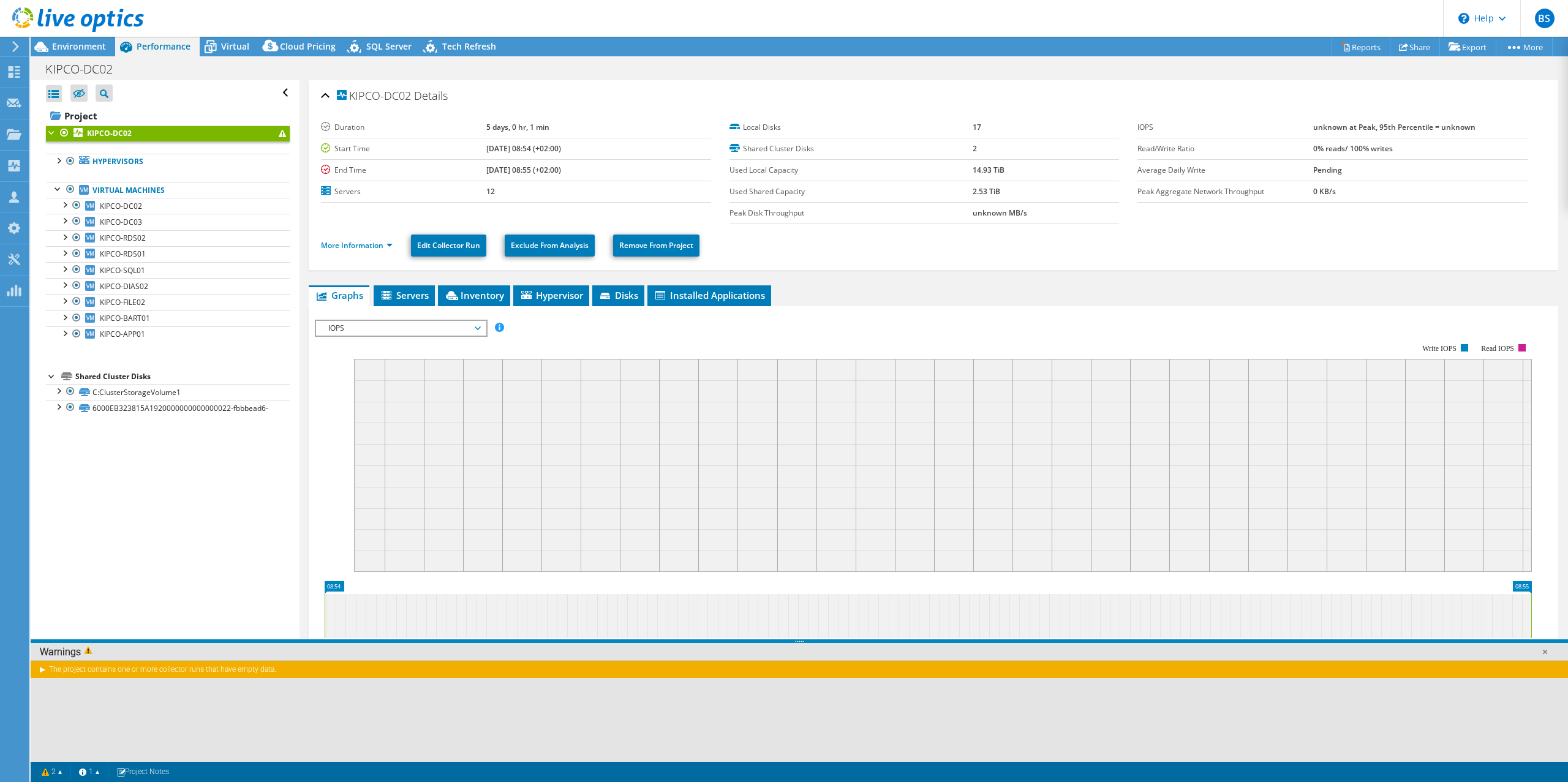
click at [64, 130] on div at bounding box center [64, 133] width 12 height 15
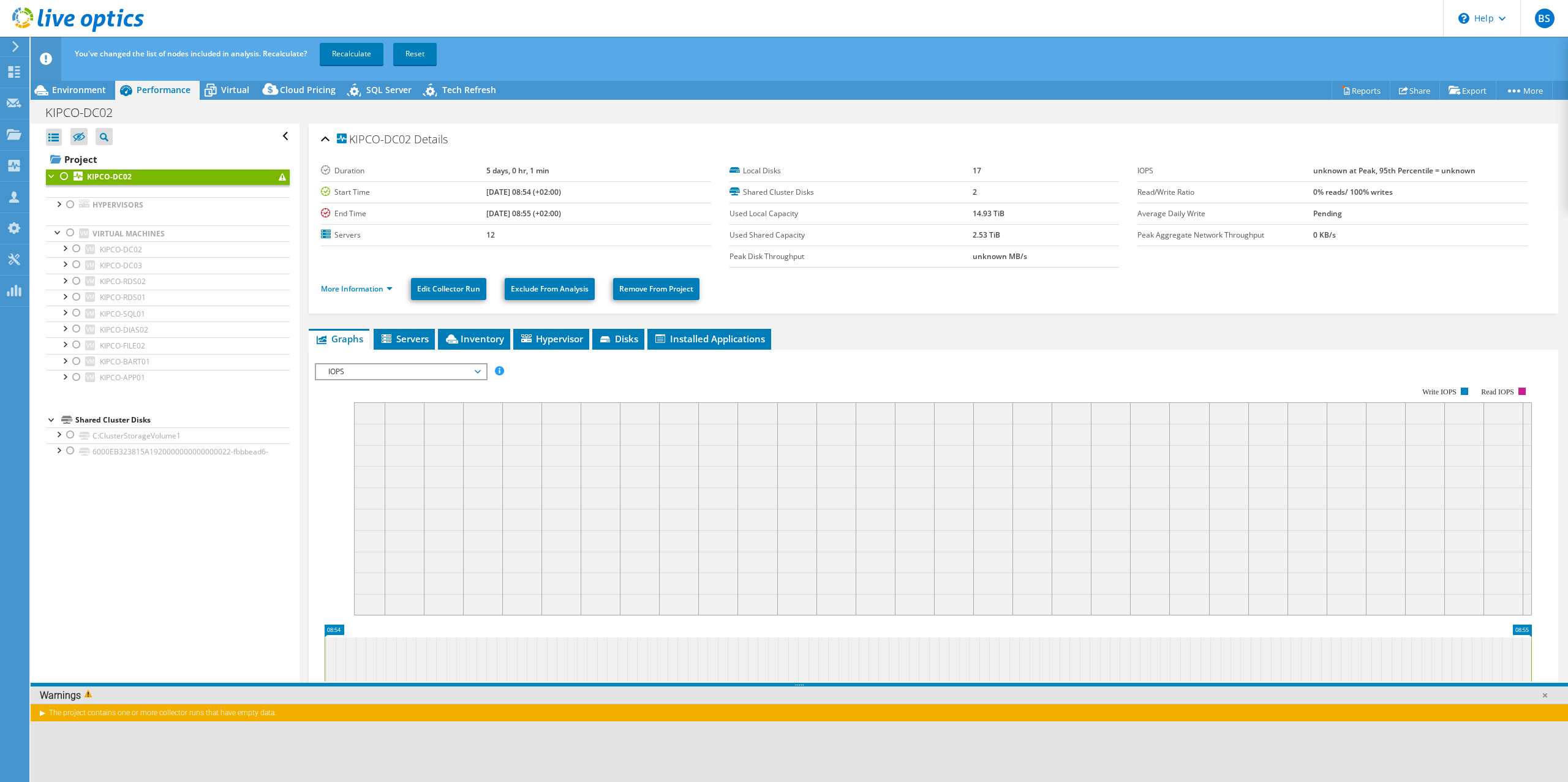
click at [64, 172] on div at bounding box center [64, 177] width 12 height 15
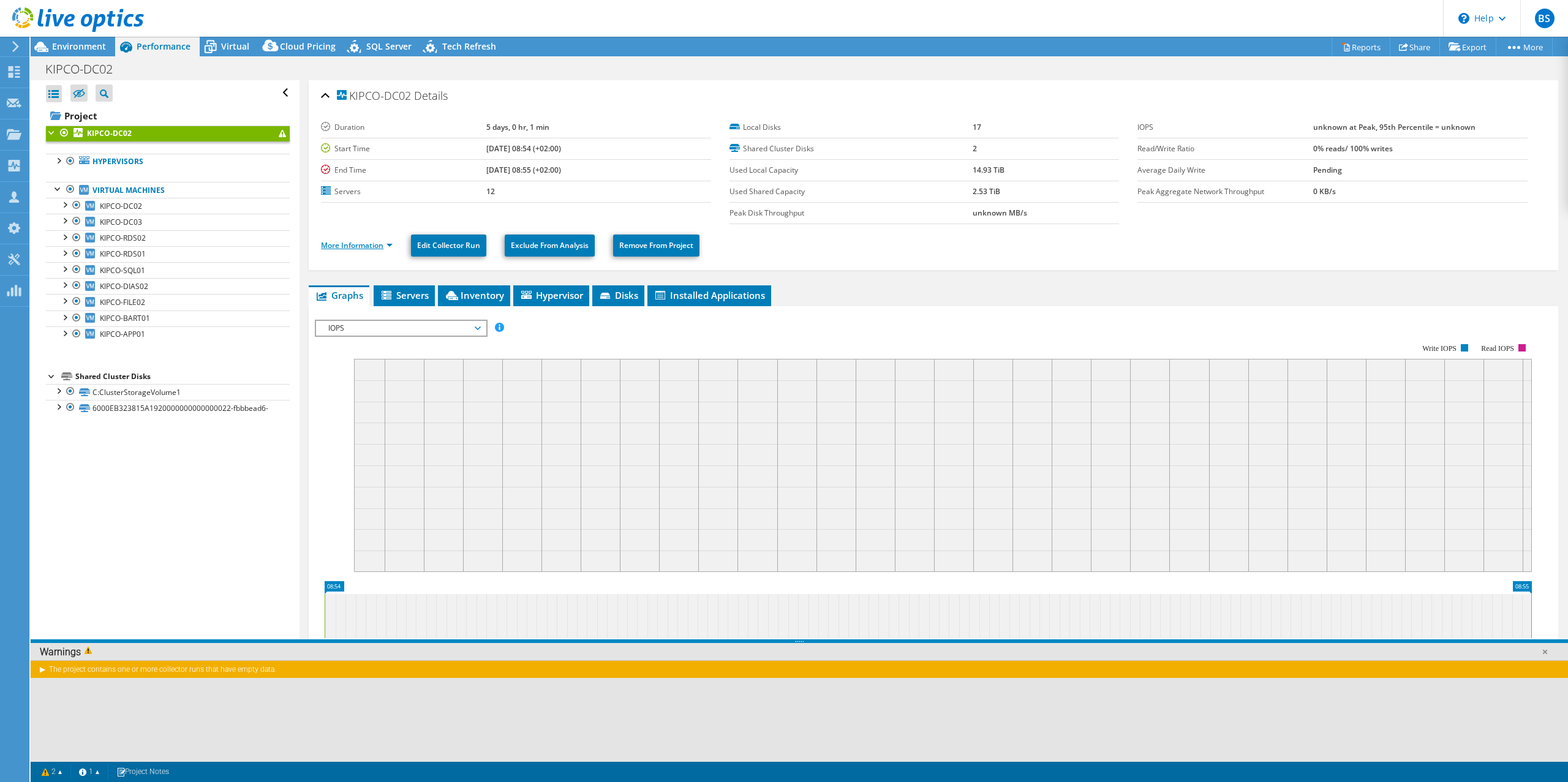
click at [380, 244] on link "More Information" at bounding box center [356, 245] width 72 height 11
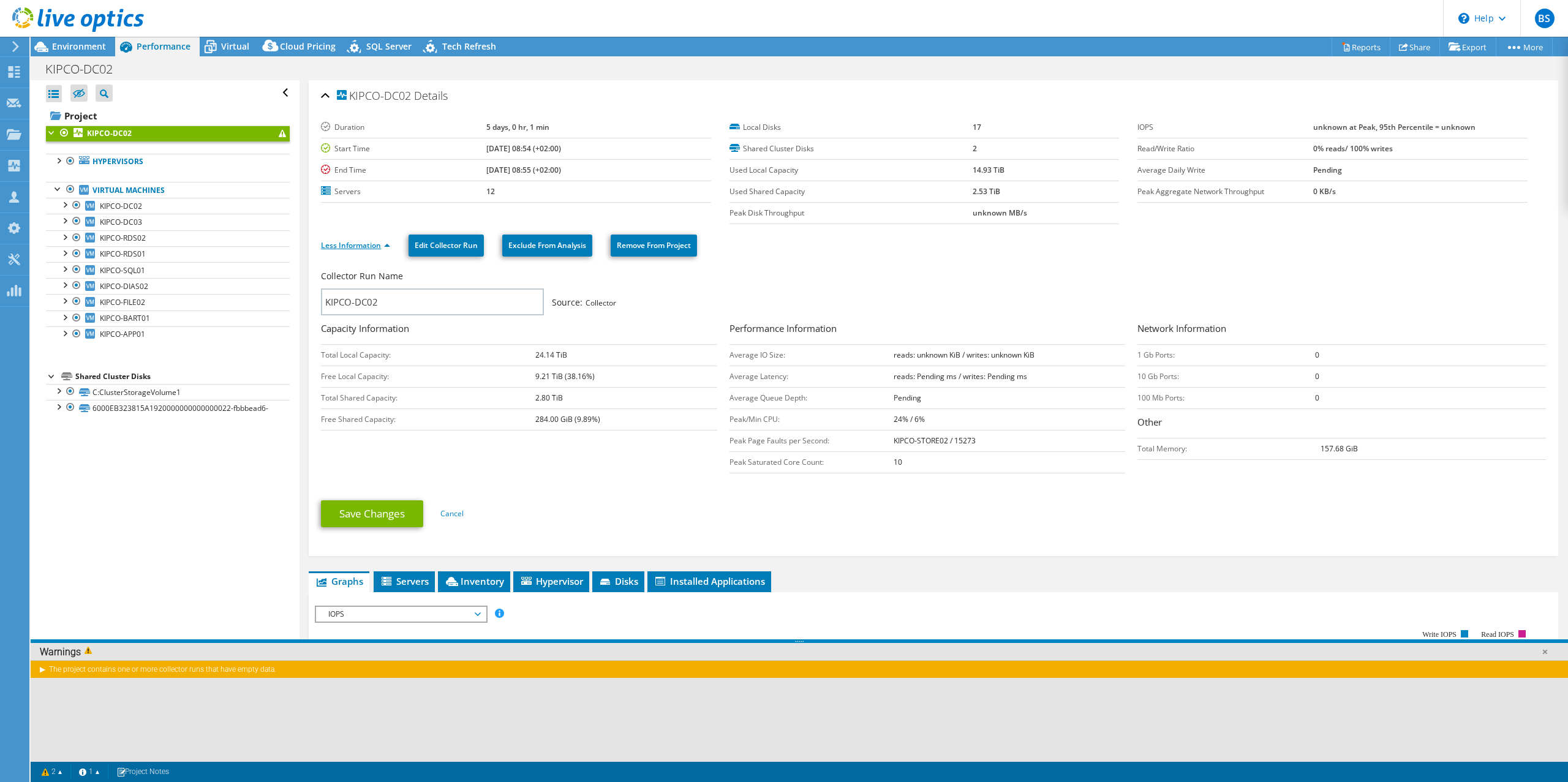
click at [380, 244] on link "Less Information" at bounding box center [355, 245] width 69 height 11
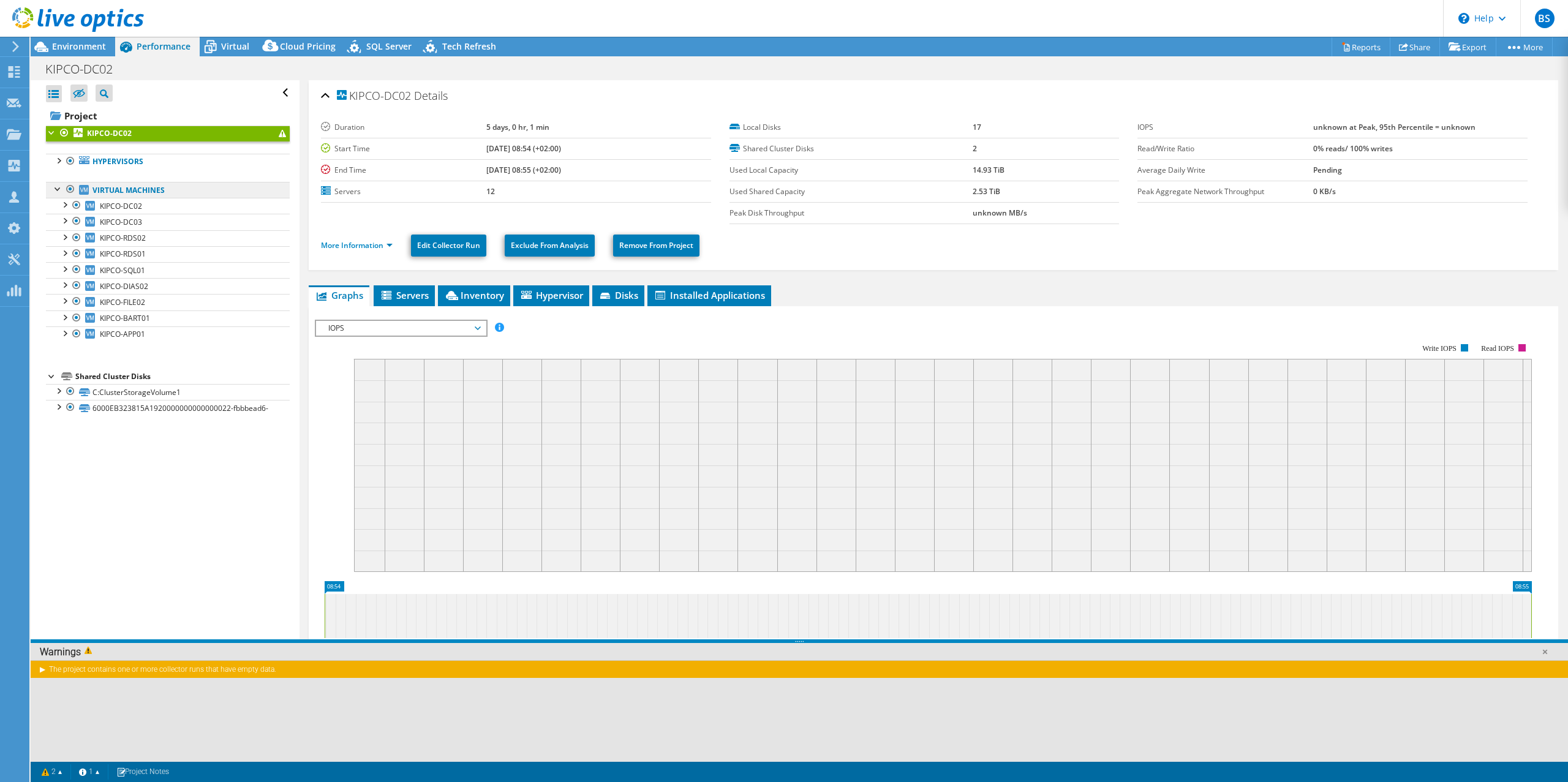
click at [138, 184] on link "Virtual Machines" at bounding box center [168, 189] width 244 height 16
click at [97, 191] on link "Virtual Machines" at bounding box center [168, 189] width 244 height 16
click at [70, 44] on span "Environment" at bounding box center [78, 46] width 54 height 12
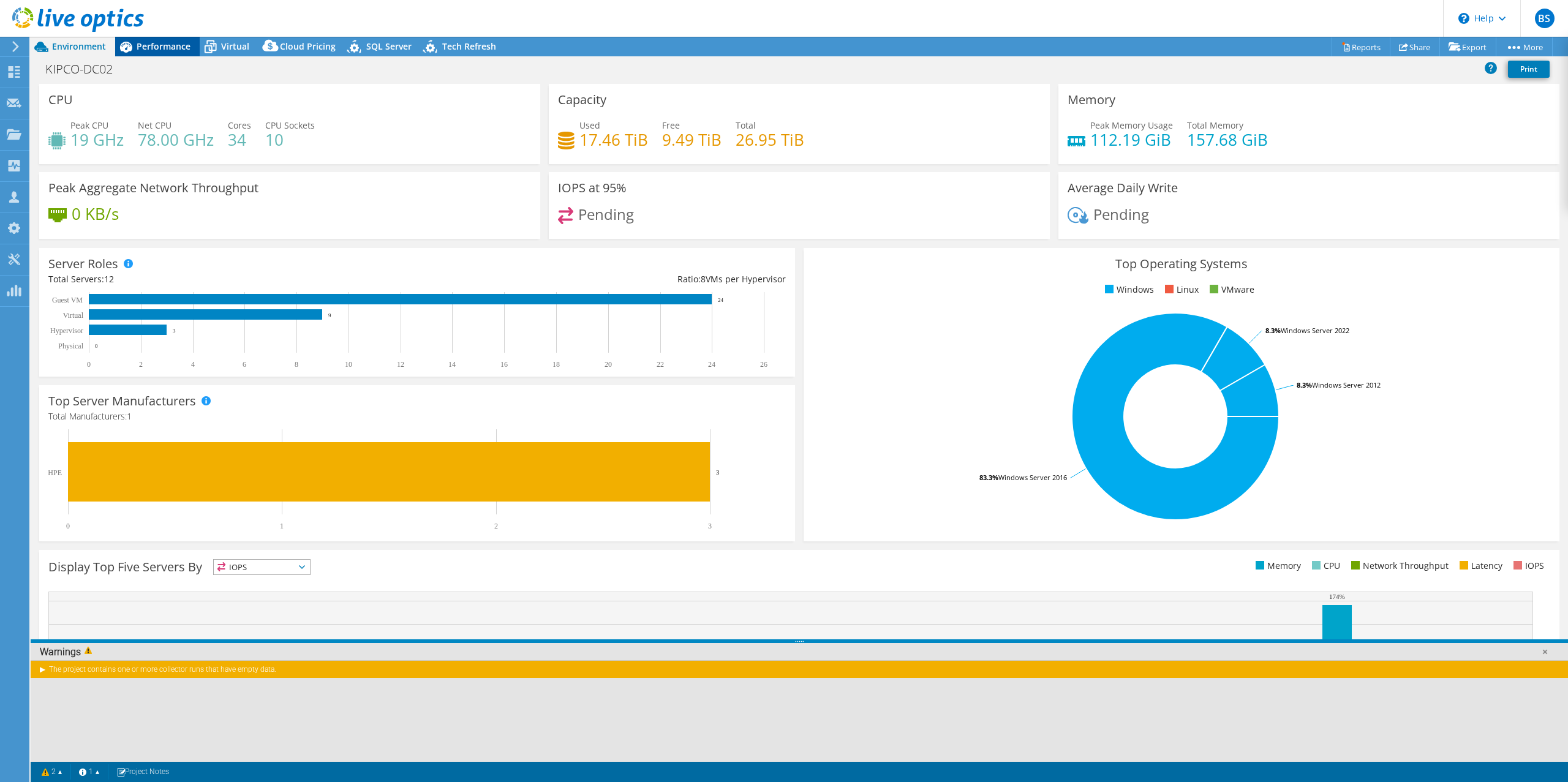
click at [150, 41] on span "Performance" at bounding box center [163, 46] width 54 height 12
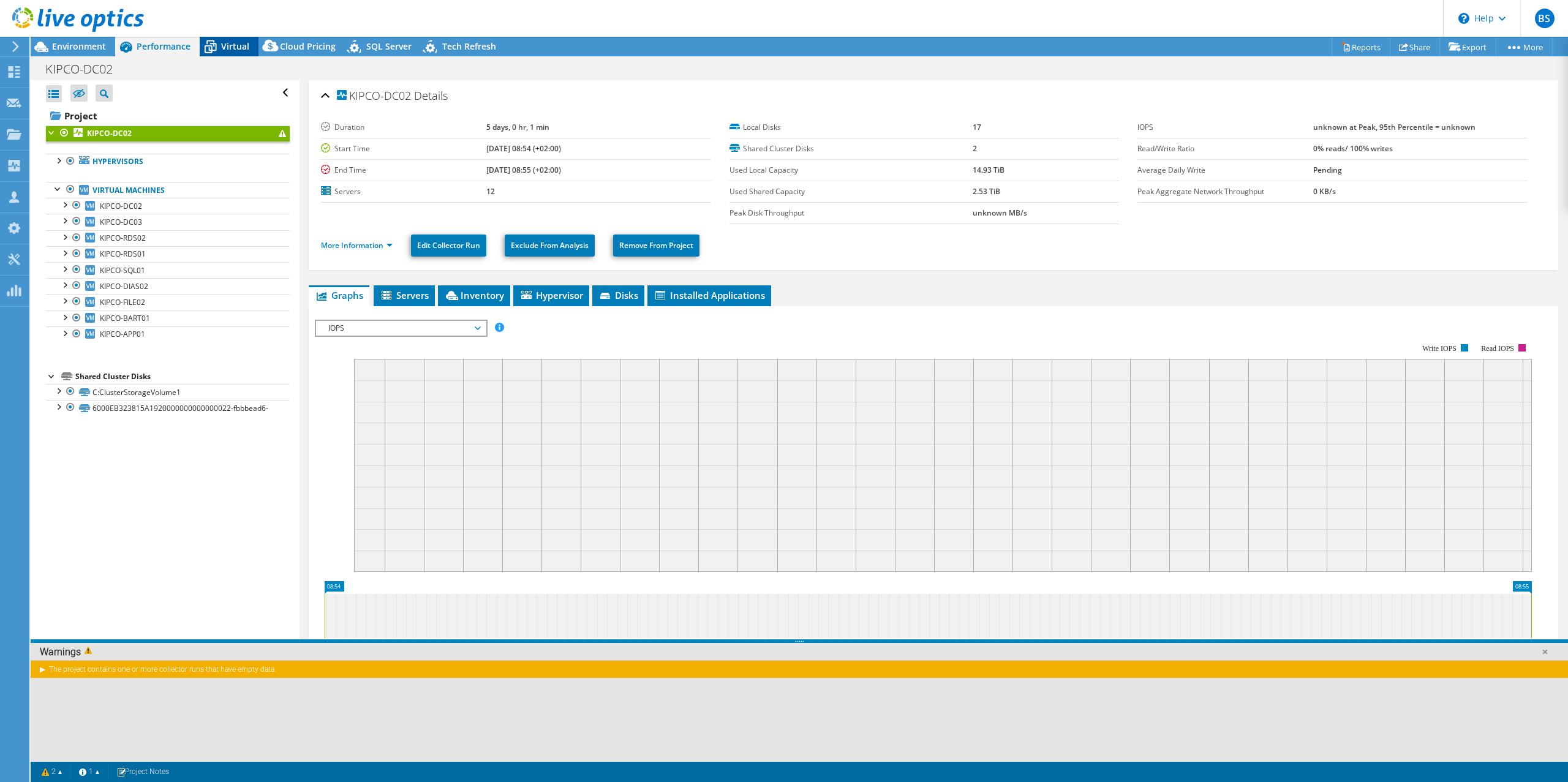
click at [222, 49] on span "Virtual" at bounding box center [235, 46] width 28 height 12
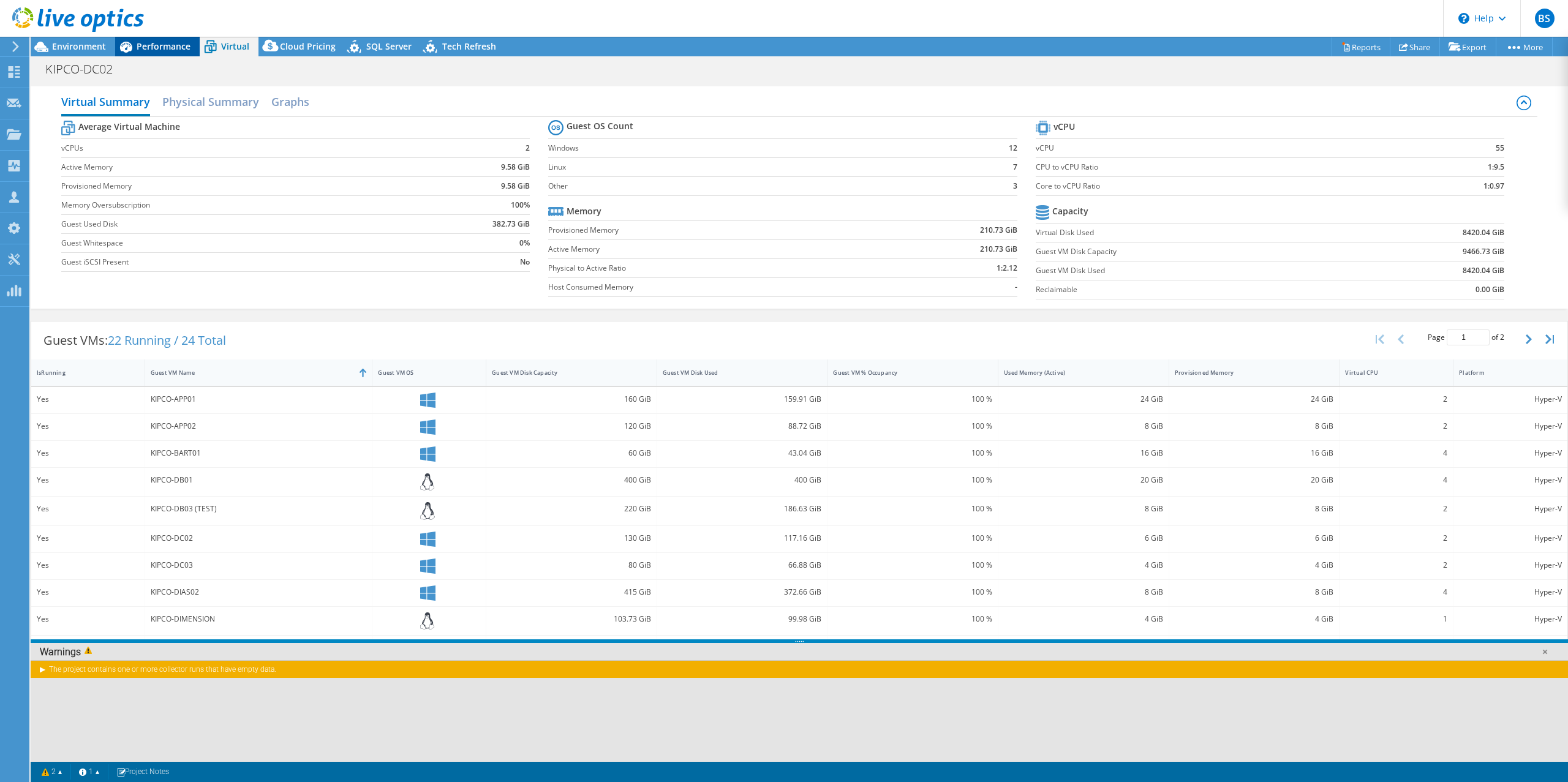
click at [166, 45] on span "Performance" at bounding box center [163, 46] width 54 height 12
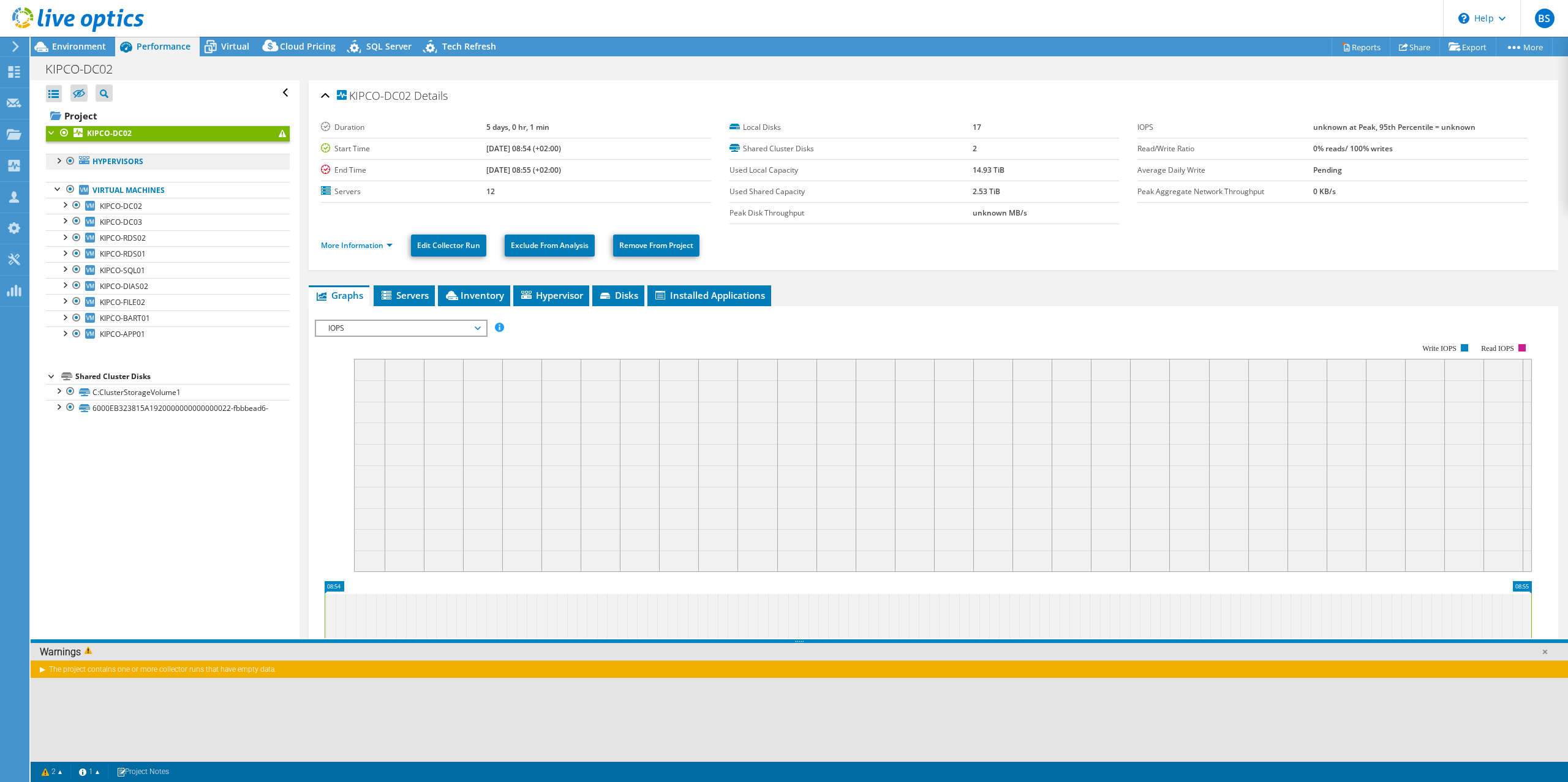
click at [145, 158] on link "Hypervisors" at bounding box center [168, 161] width 244 height 16
click at [148, 136] on link "KIPCO-DC02" at bounding box center [168, 133] width 244 height 16
click at [354, 250] on li "More Information" at bounding box center [360, 245] width 79 height 13
click at [349, 249] on link "More Information" at bounding box center [356, 245] width 72 height 11
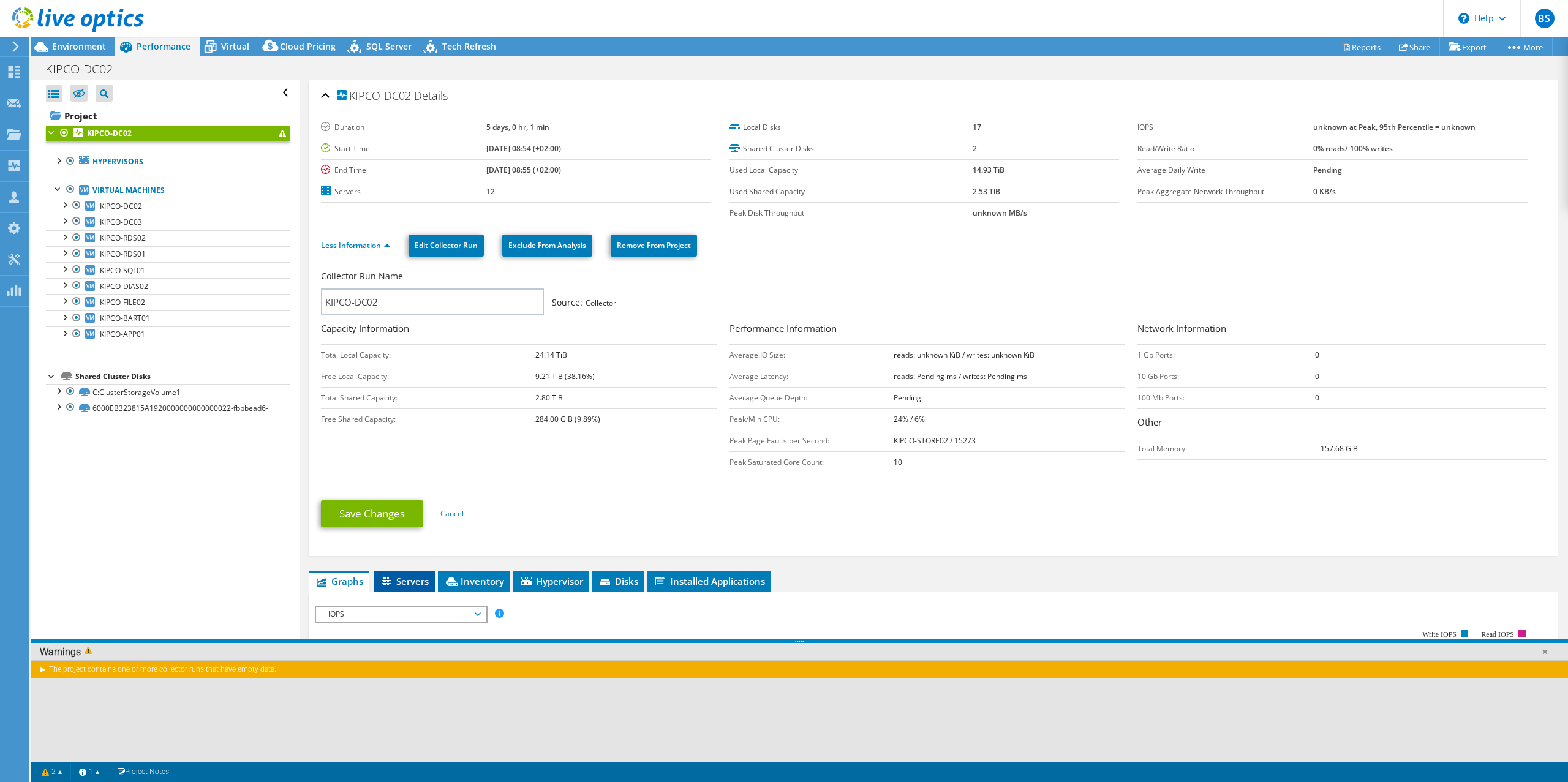
click at [415, 583] on span "Servers" at bounding box center [404, 581] width 49 height 12
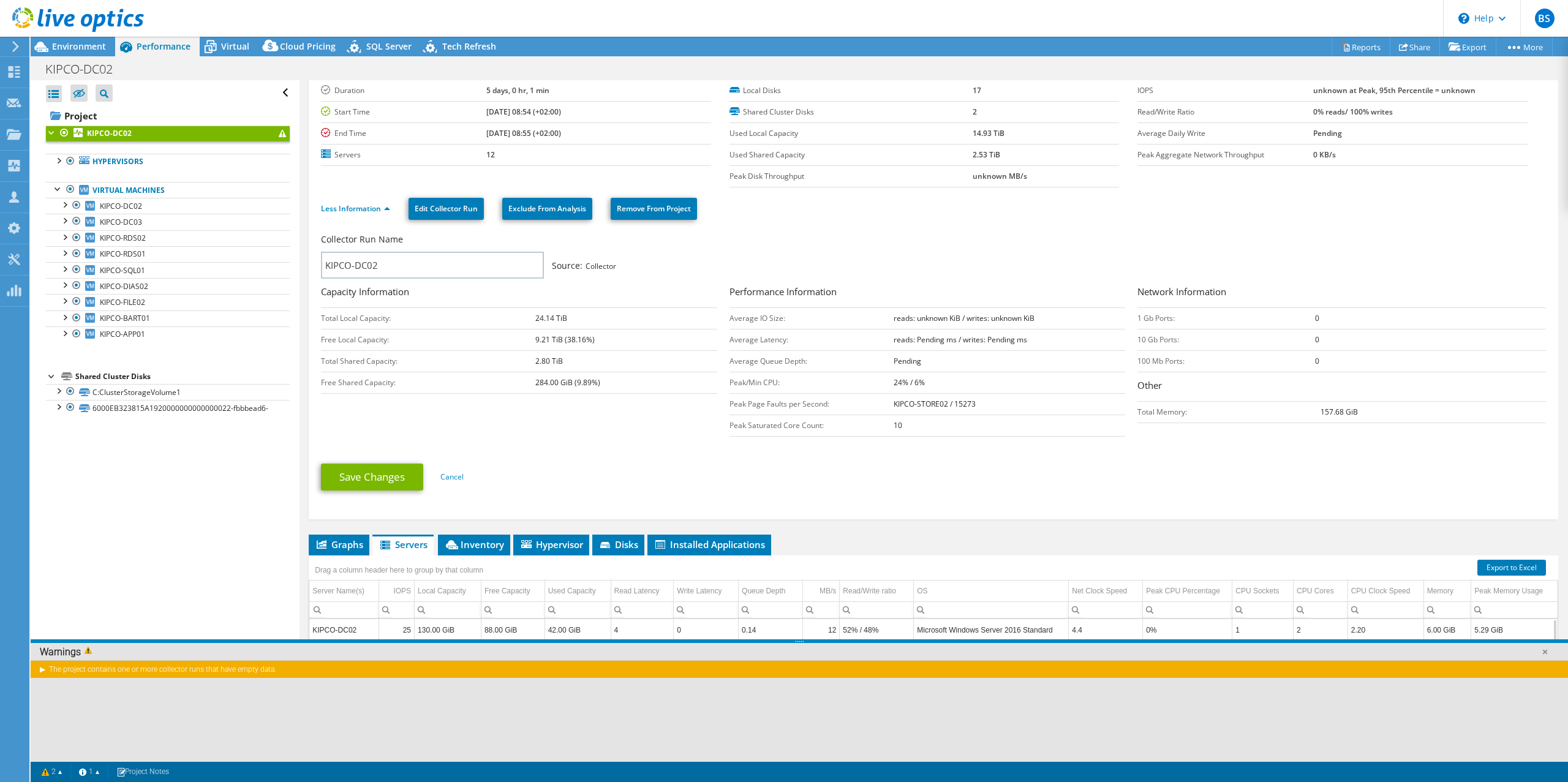
scroll to position [140, 0]
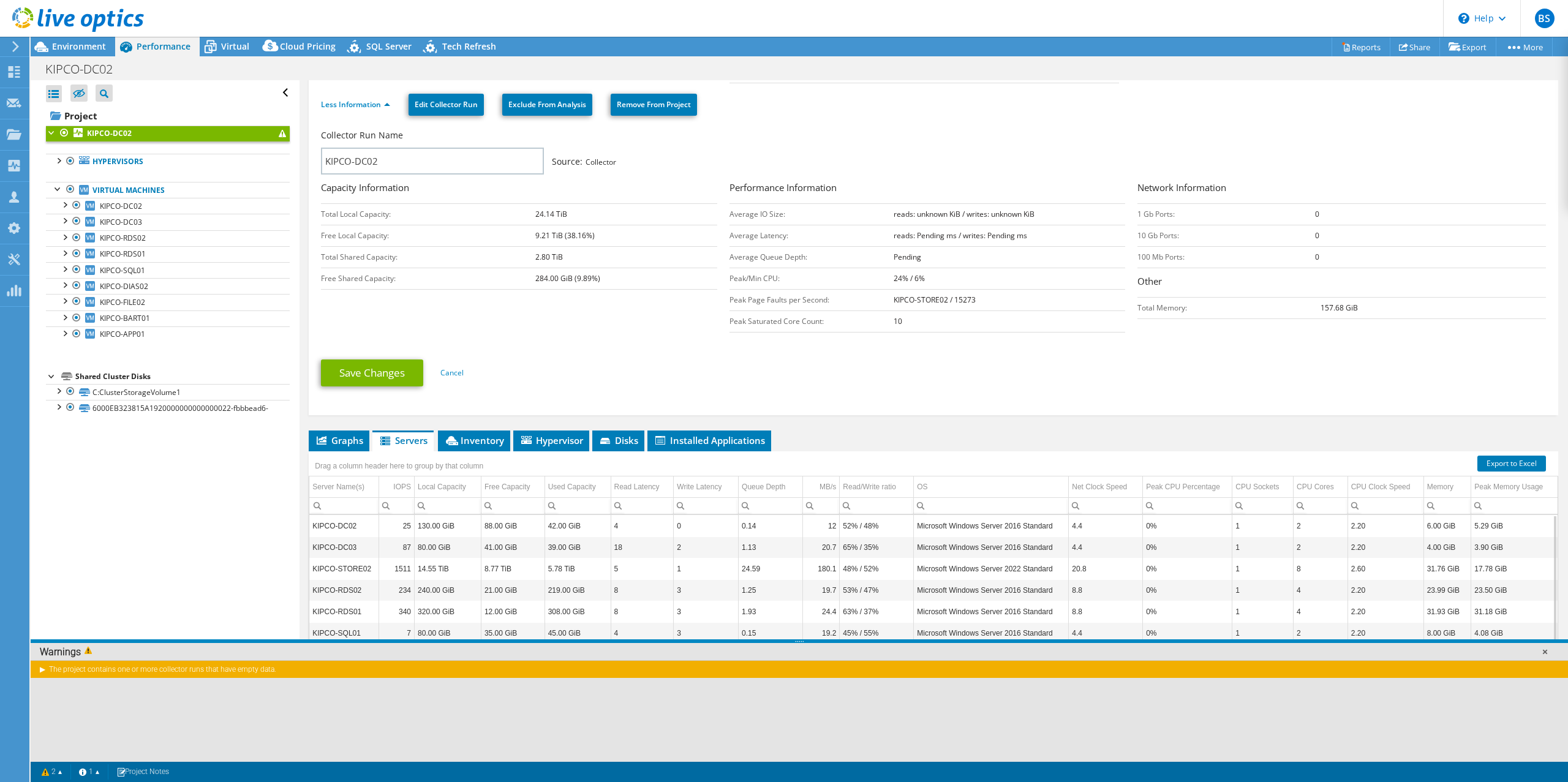
click at [1546, 647] on link at bounding box center [1544, 651] width 12 height 12
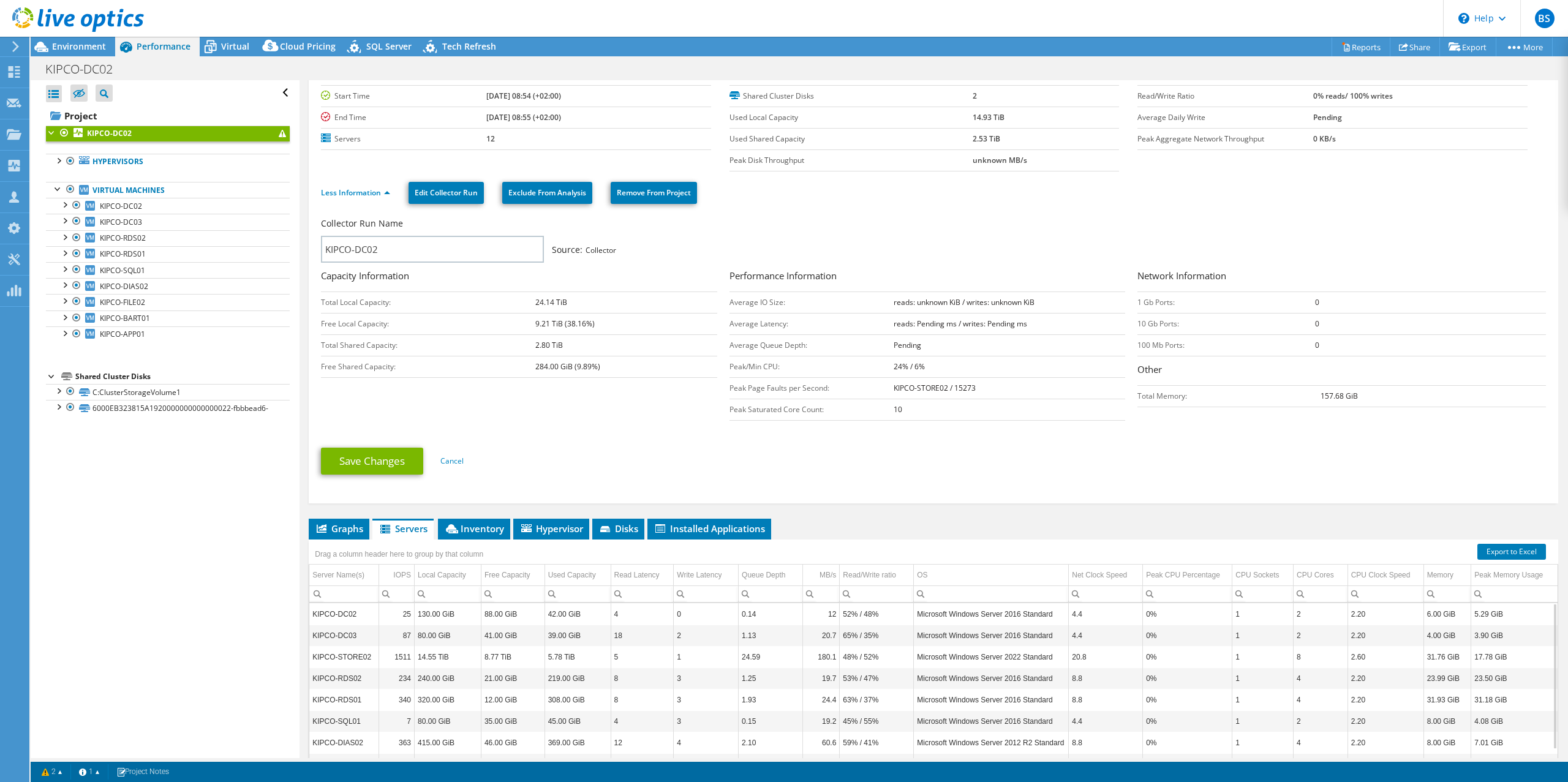
scroll to position [0, 0]
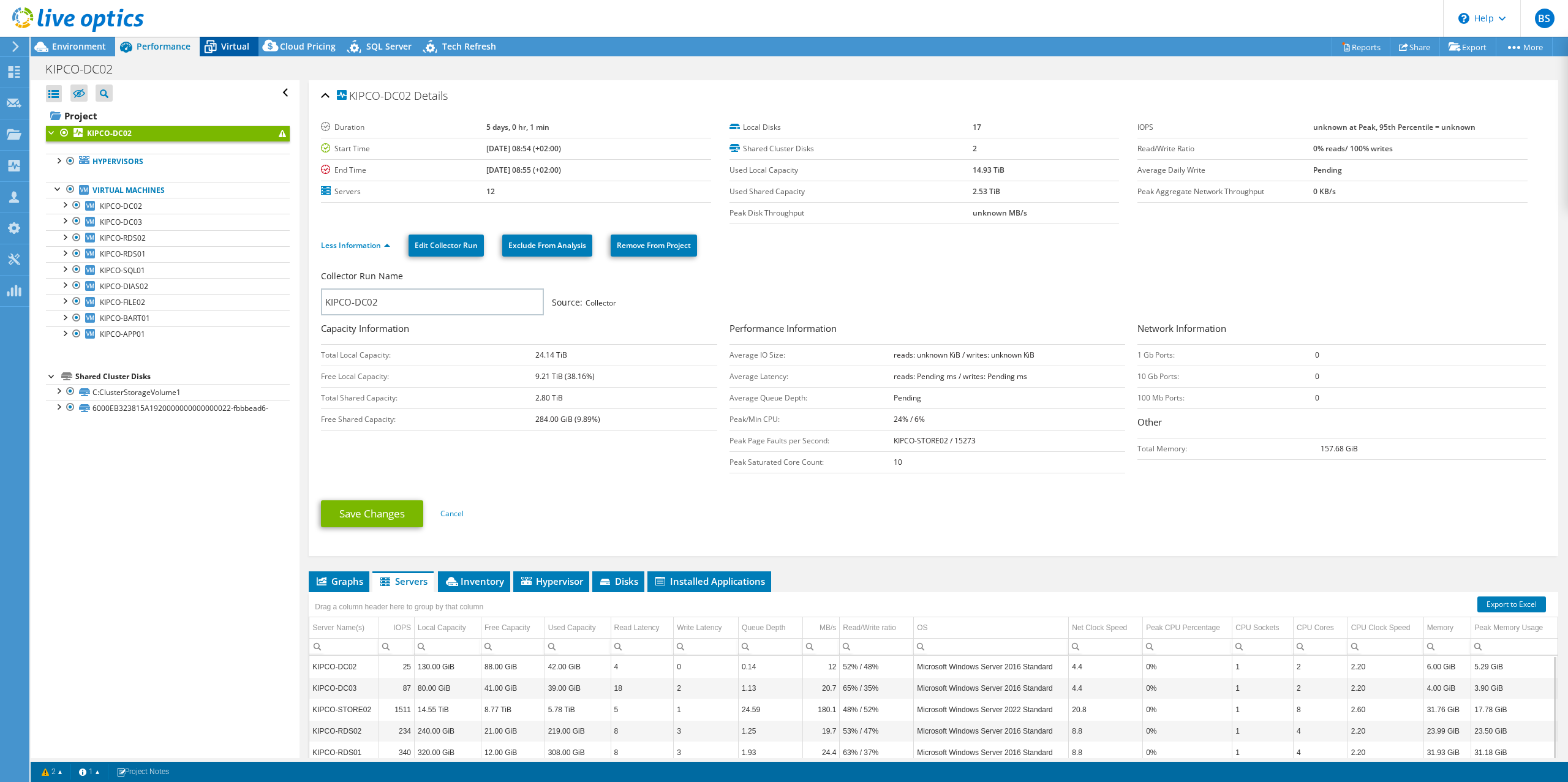
click at [229, 51] on span "Virtual" at bounding box center [235, 46] width 28 height 12
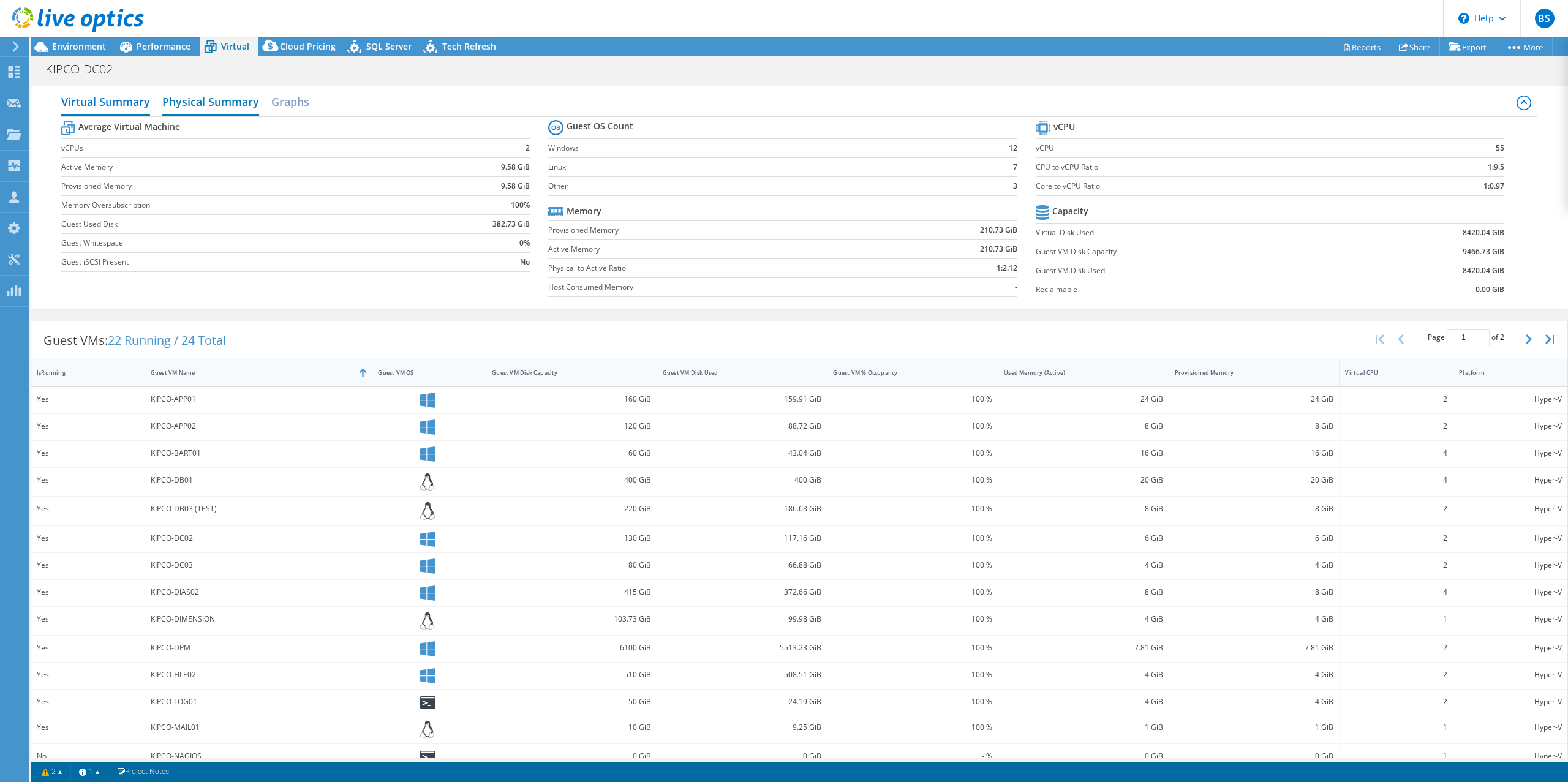
click at [224, 106] on h2 "Physical Summary" at bounding box center [210, 102] width 97 height 27
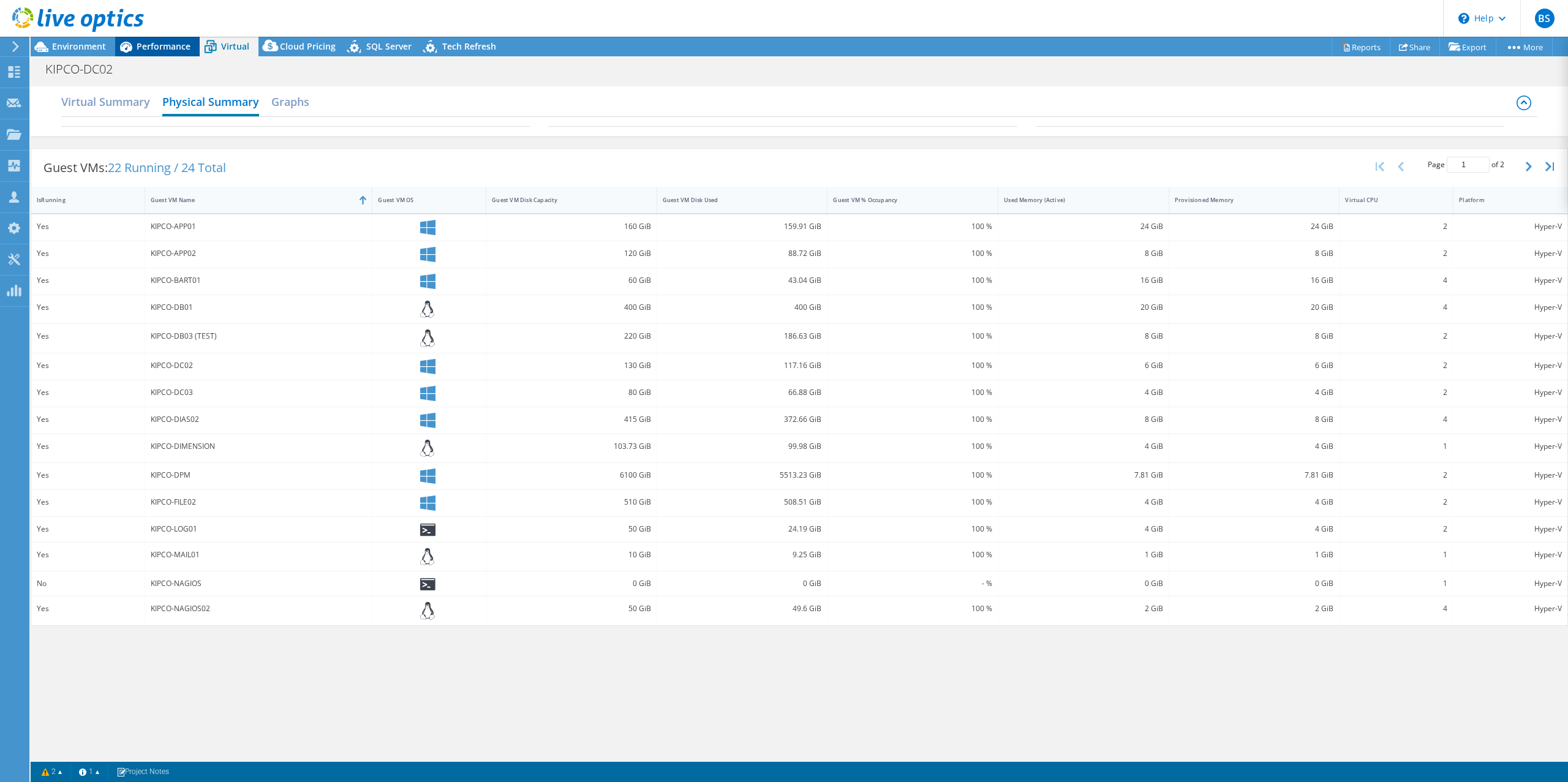
click at [154, 50] on span "Performance" at bounding box center [163, 46] width 54 height 12
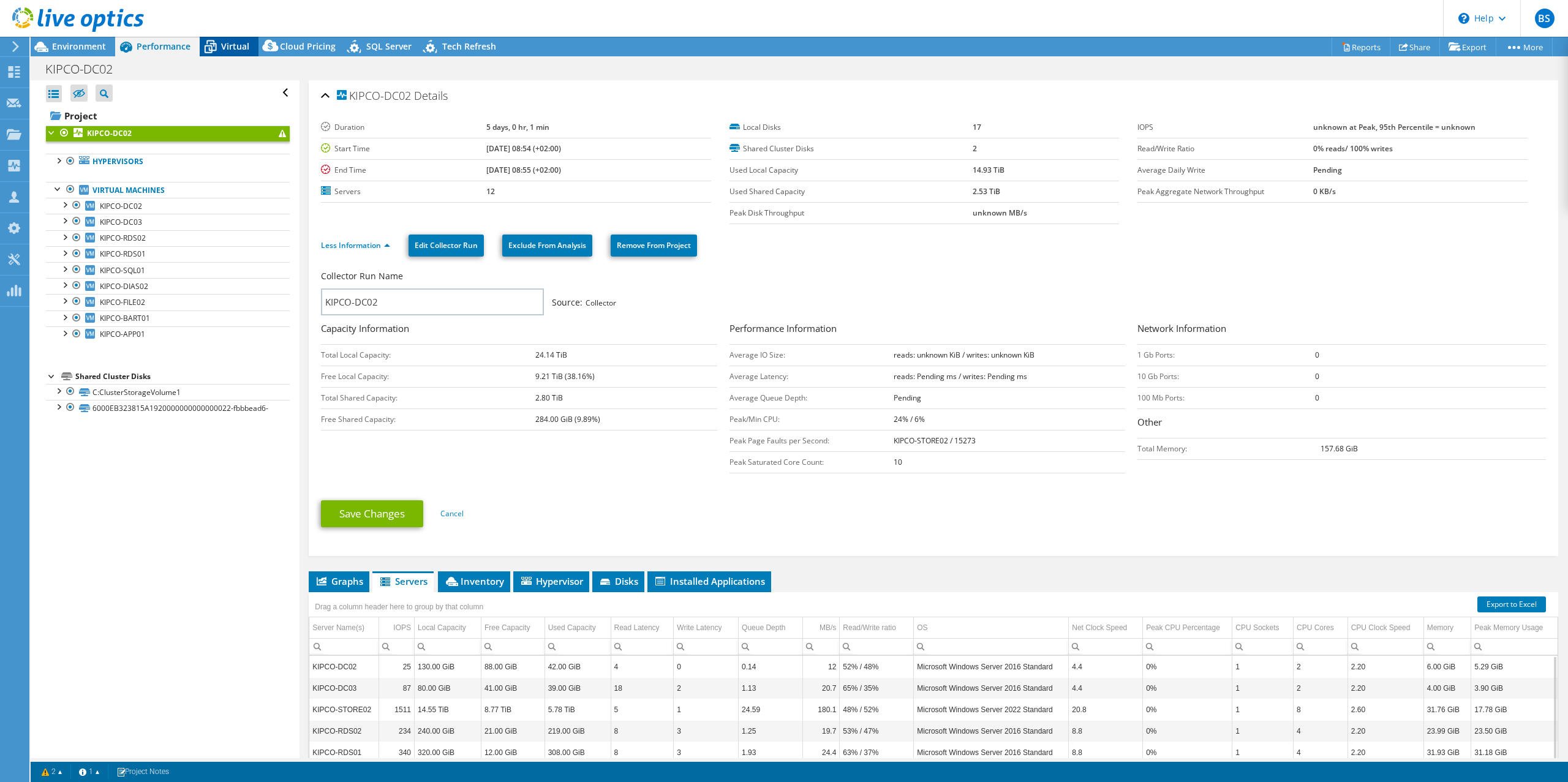
click at [235, 39] on div "Virtual" at bounding box center [229, 46] width 59 height 20
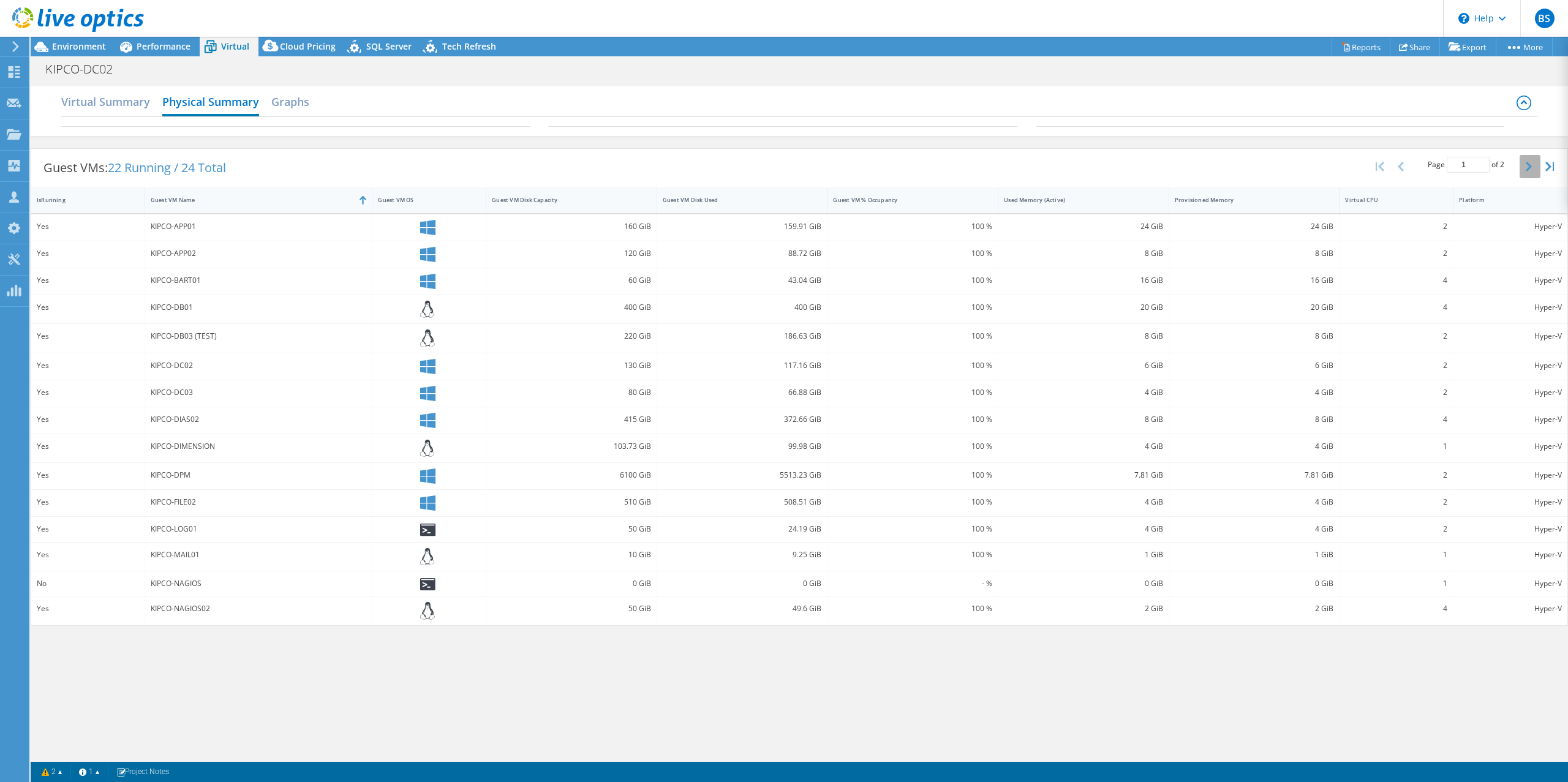
click at [1536, 162] on button "button" at bounding box center [1529, 167] width 21 height 23
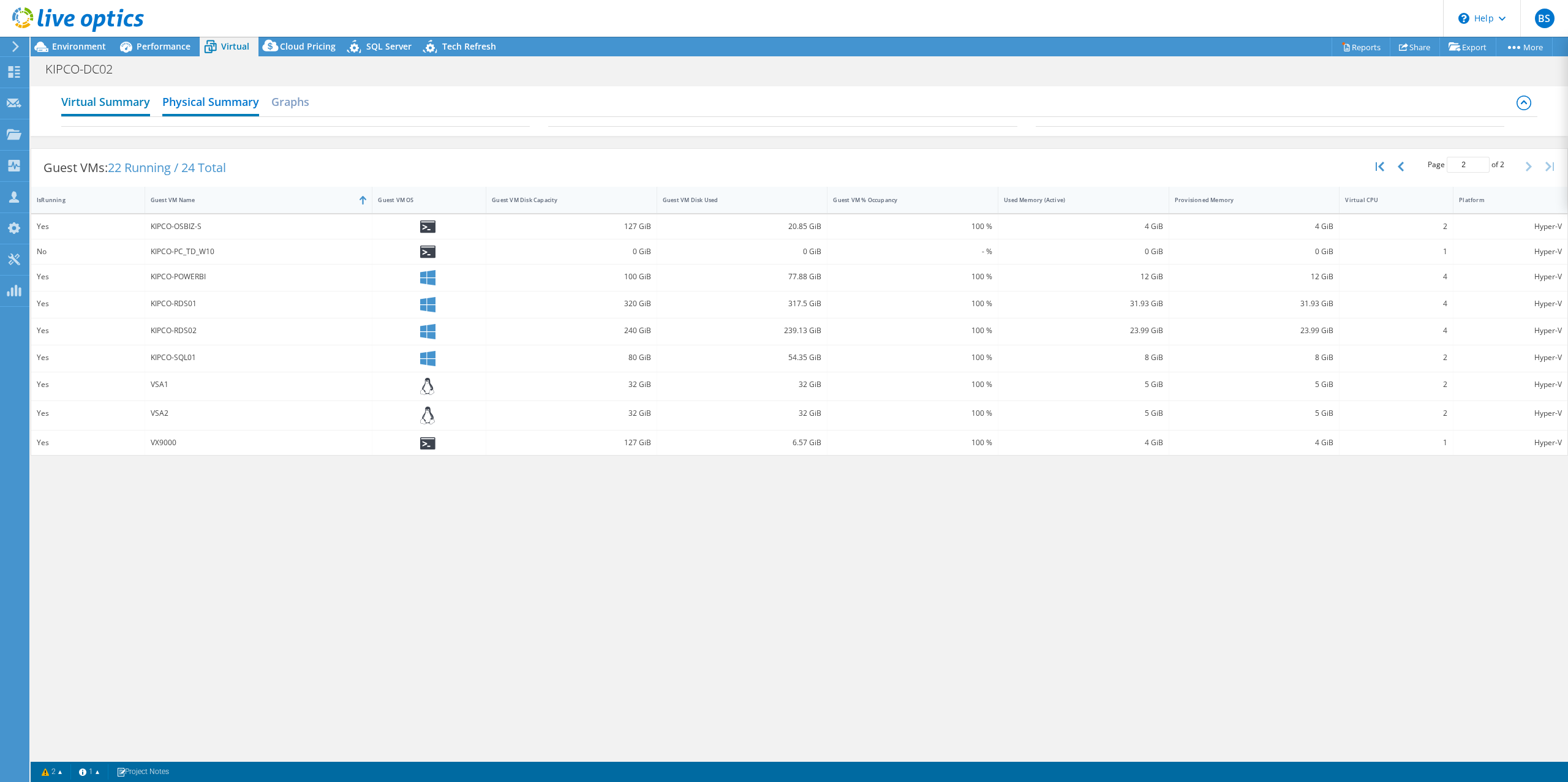
click at [124, 107] on h2 "Virtual Summary" at bounding box center [105, 102] width 88 height 27
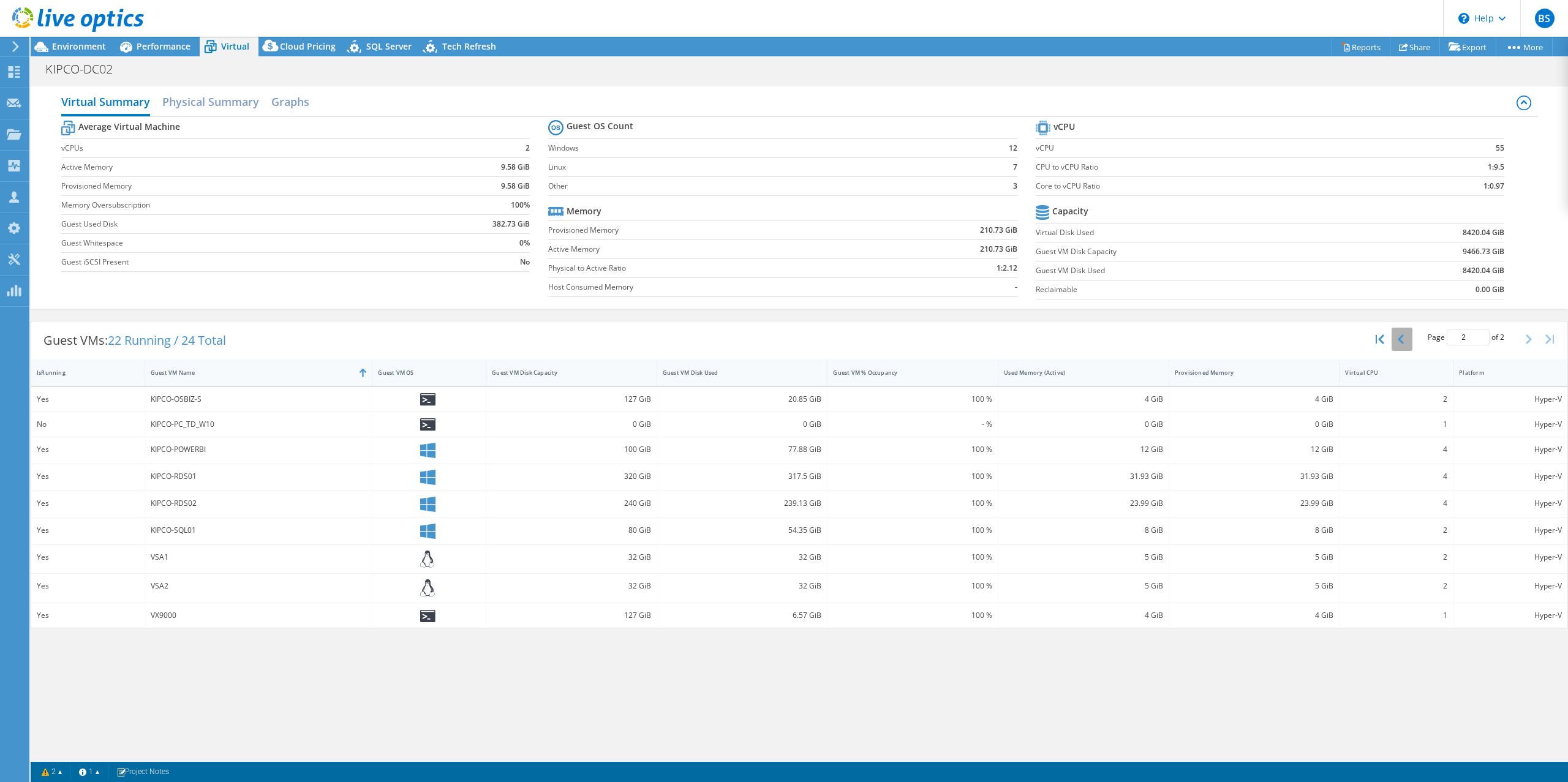
click at [1401, 341] on icon "button" at bounding box center [1400, 339] width 6 height 10
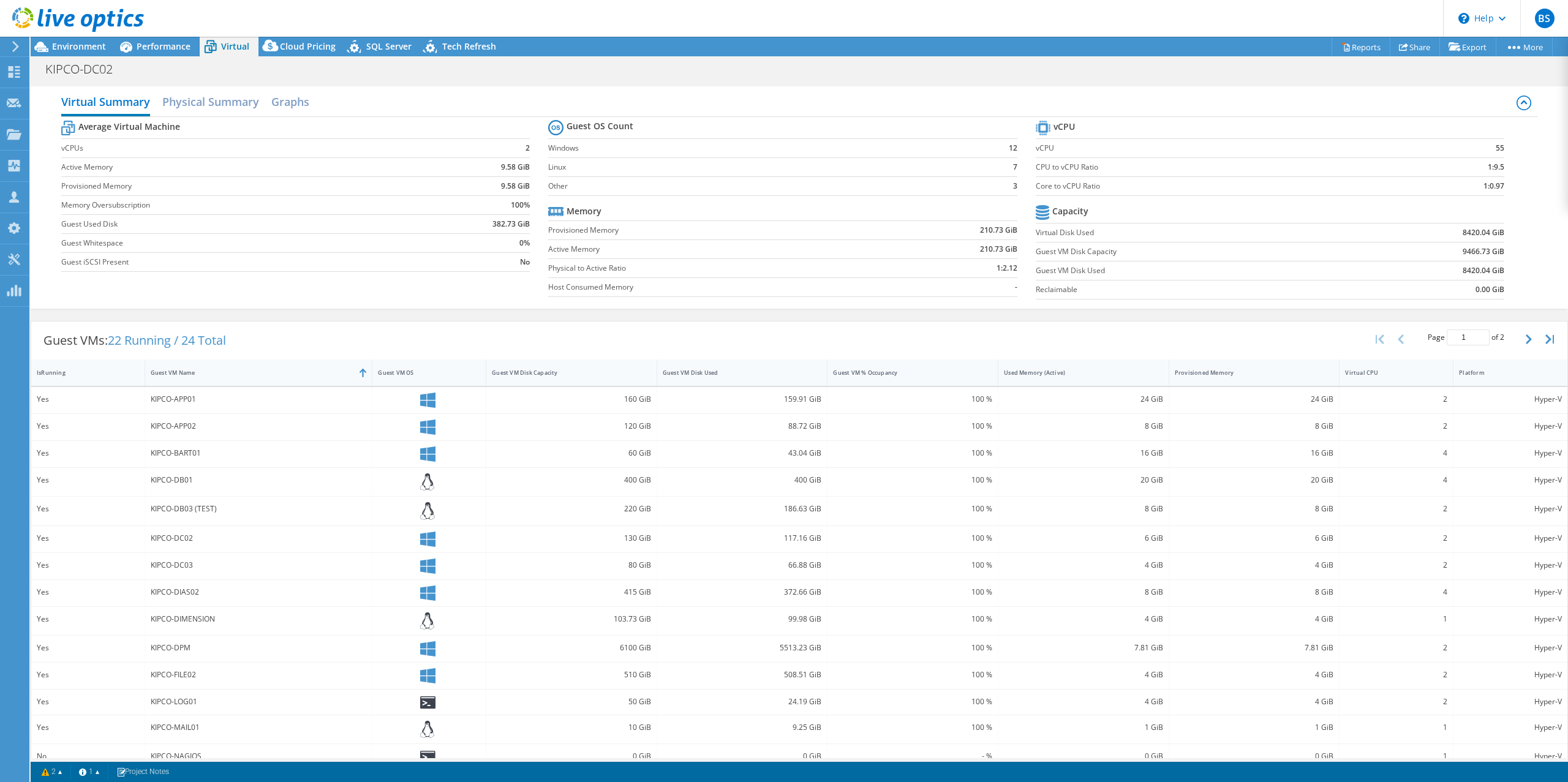
scroll to position [46, 0]
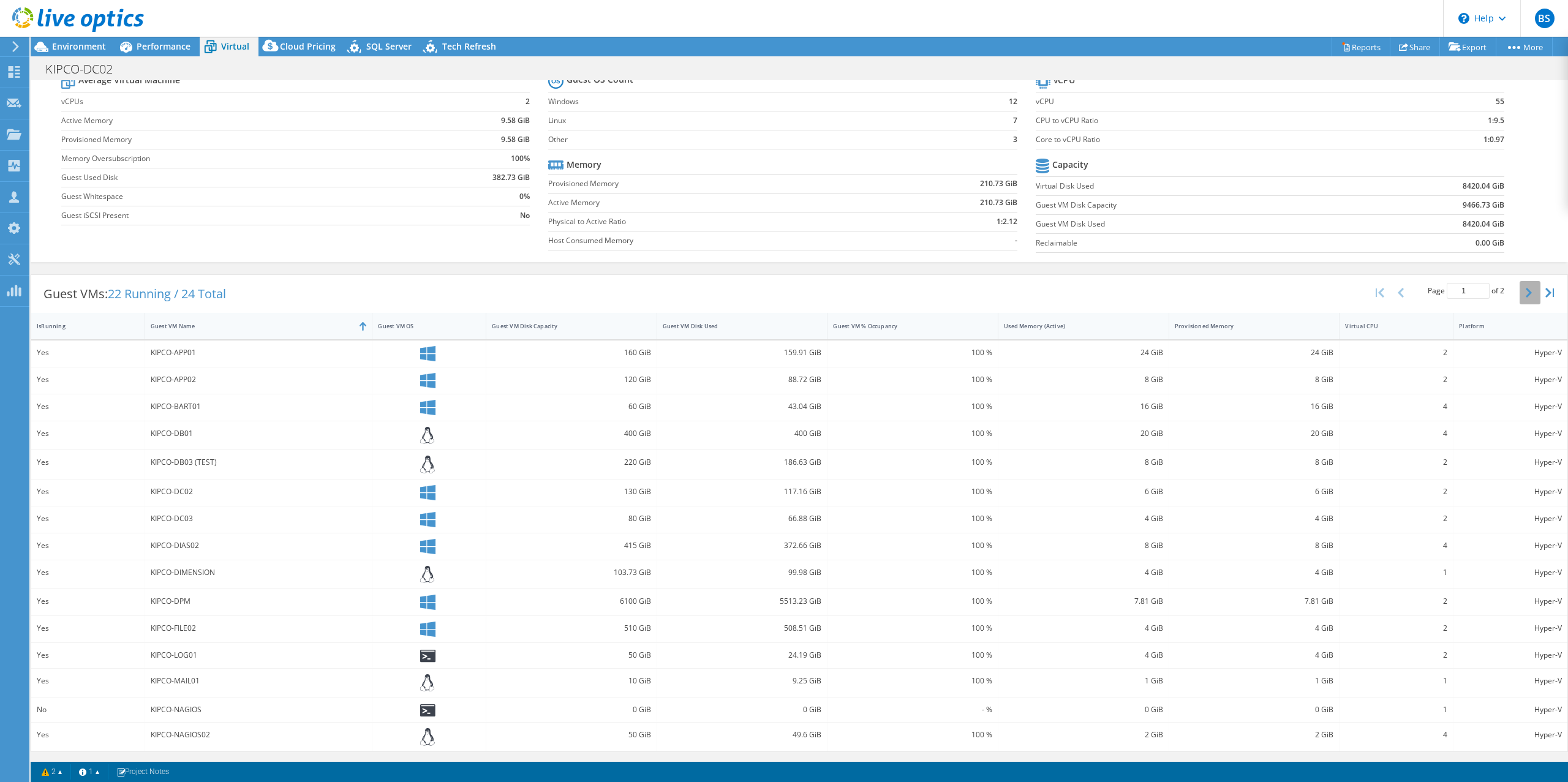
click at [1526, 295] on icon "button" at bounding box center [1528, 292] width 6 height 10
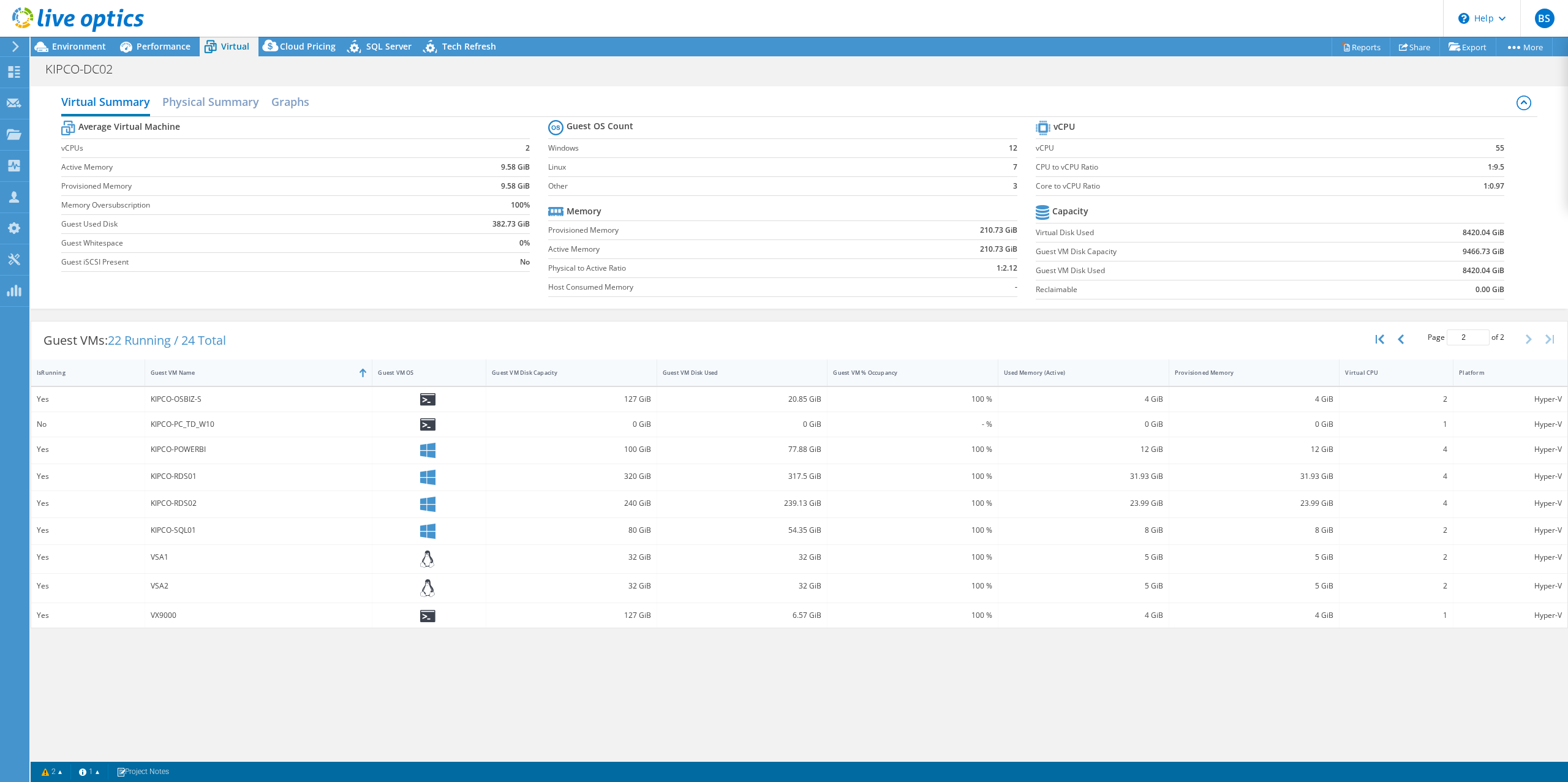
scroll to position [0, 0]
drag, startPoint x: 155, startPoint y: 533, endPoint x: 220, endPoint y: 533, distance: 65.0
click at [220, 533] on div "KIPCO-SQL01" at bounding box center [259, 530] width 216 height 13
click at [1403, 337] on icon "button" at bounding box center [1400, 339] width 6 height 10
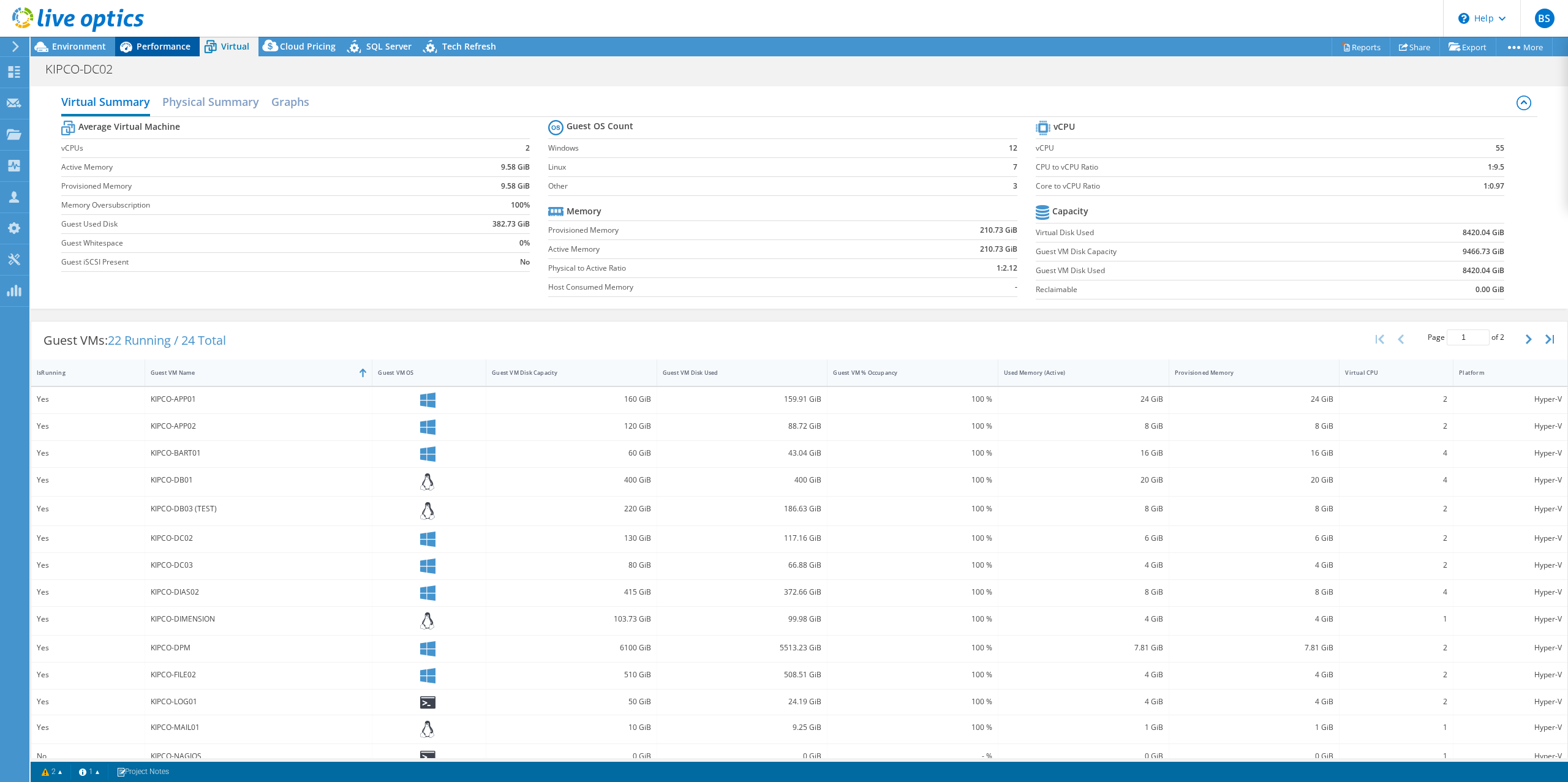
click at [154, 46] on span "Performance" at bounding box center [163, 46] width 54 height 12
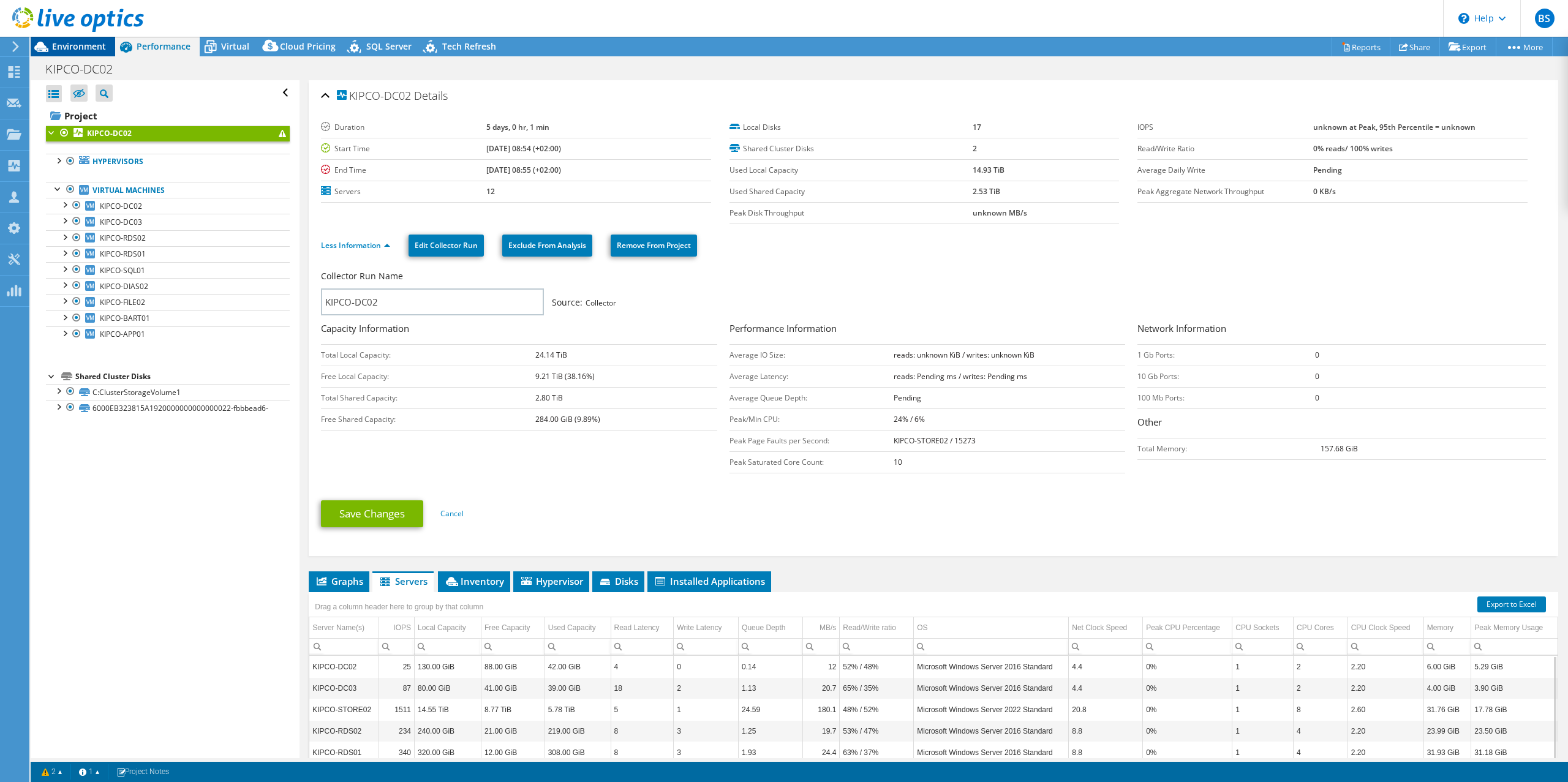
click at [64, 46] on span "Environment" at bounding box center [78, 46] width 54 height 12
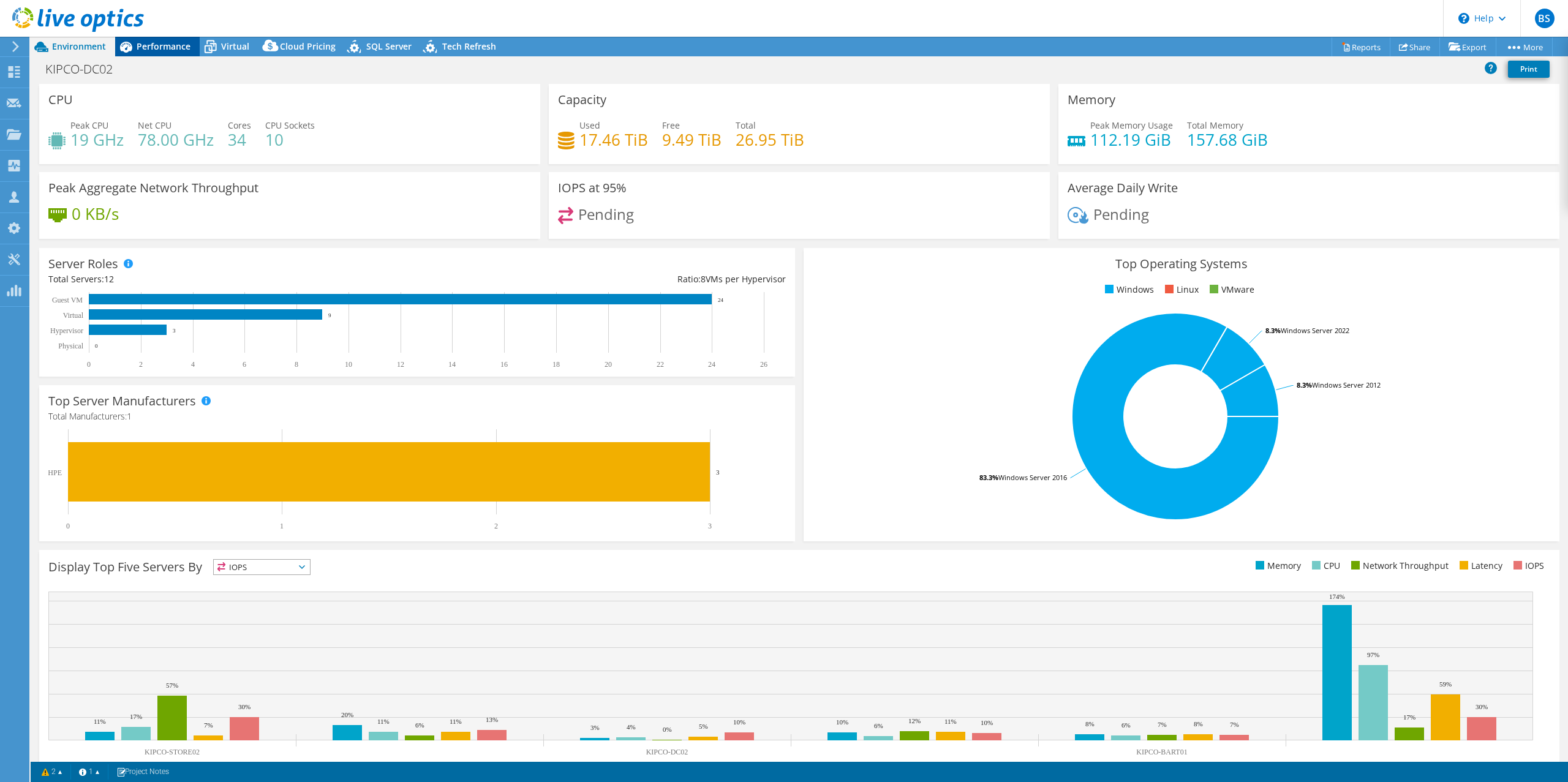
click at [158, 40] on span "Performance" at bounding box center [163, 46] width 54 height 12
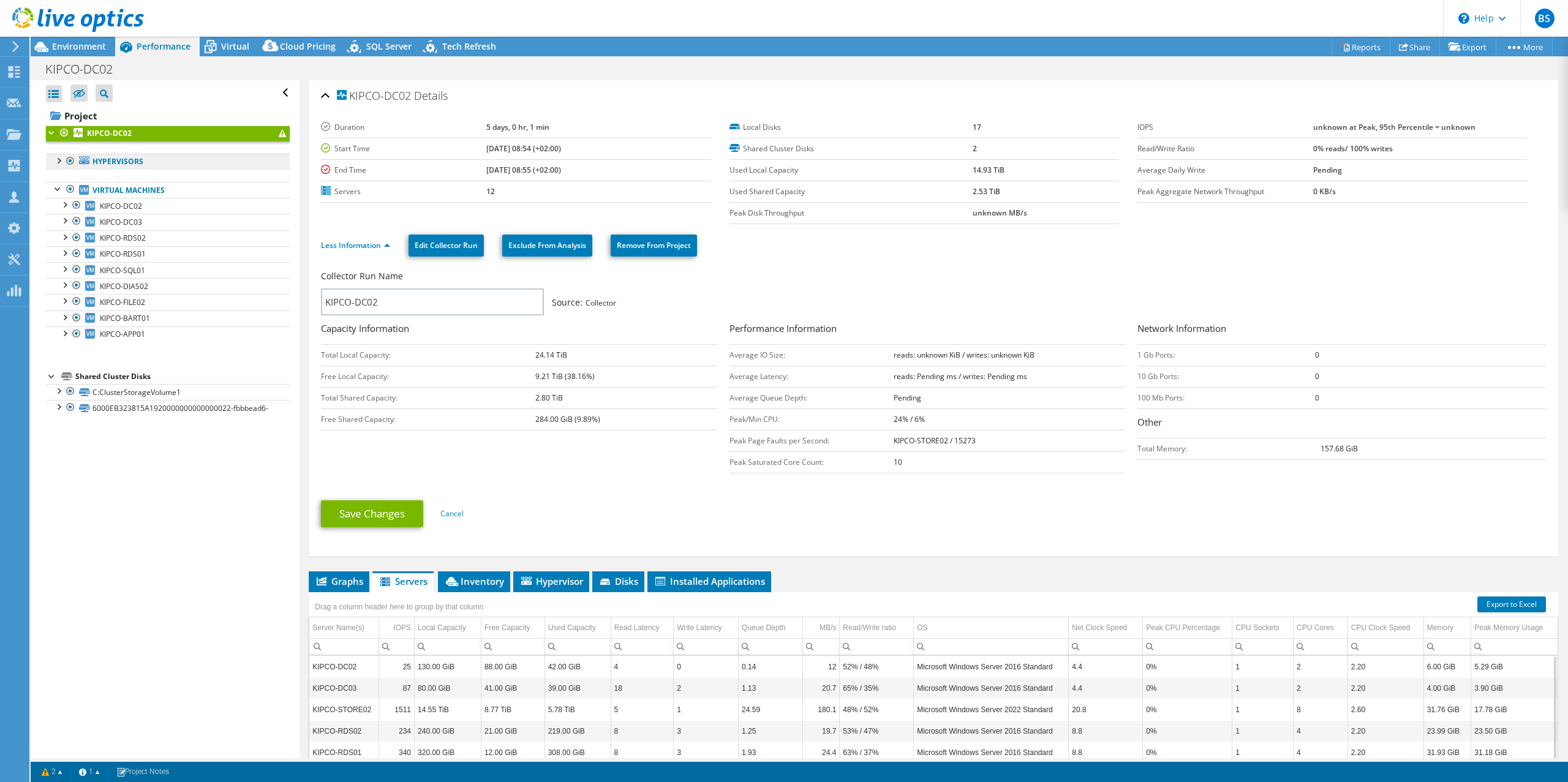
click at [121, 167] on link "Hypervisors" at bounding box center [168, 161] width 244 height 16
click at [107, 190] on link "Virtual Machines" at bounding box center [168, 189] width 244 height 16
click at [55, 188] on div at bounding box center [58, 187] width 12 height 12
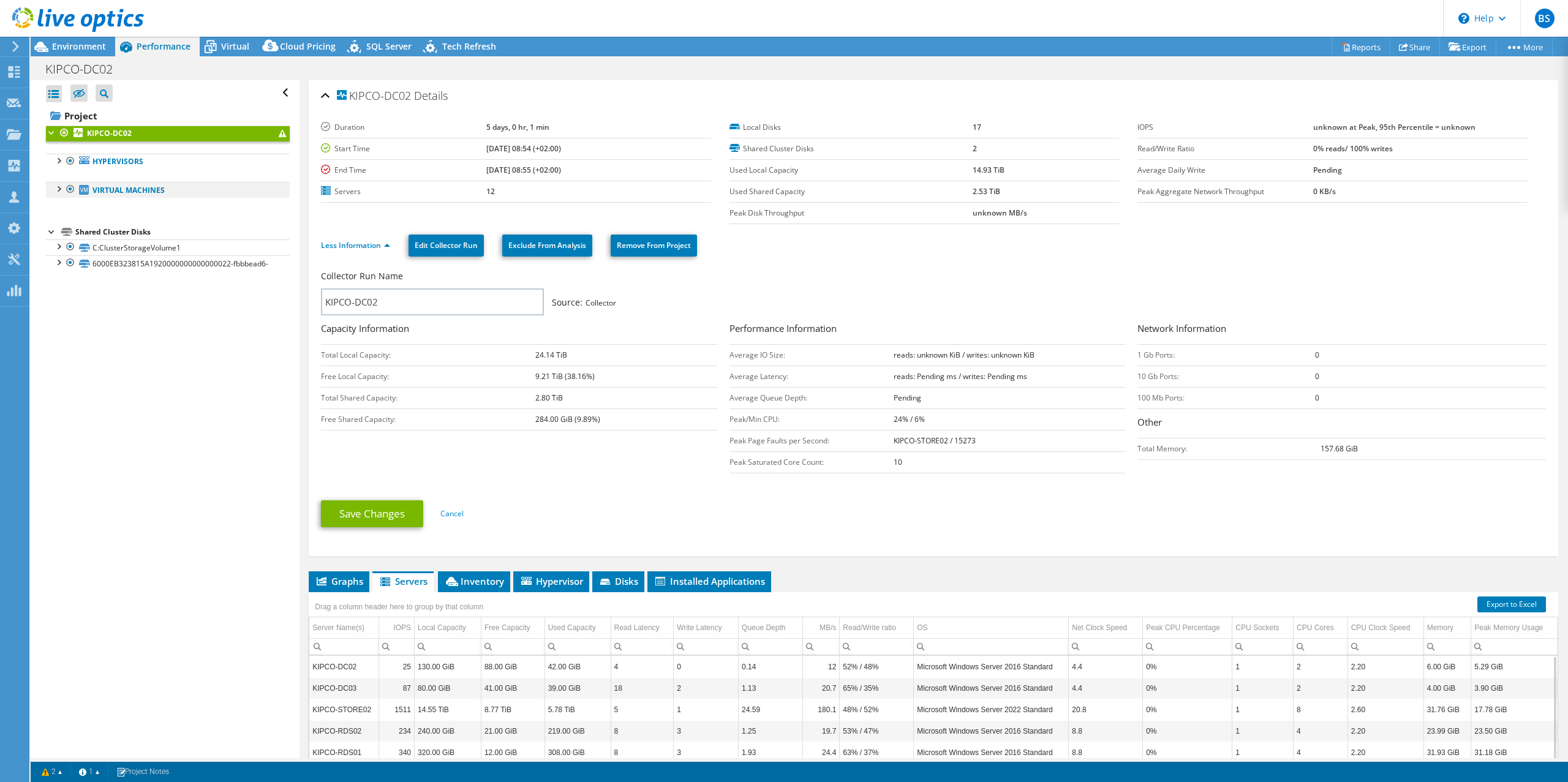
click at [55, 188] on div at bounding box center [58, 187] width 12 height 12
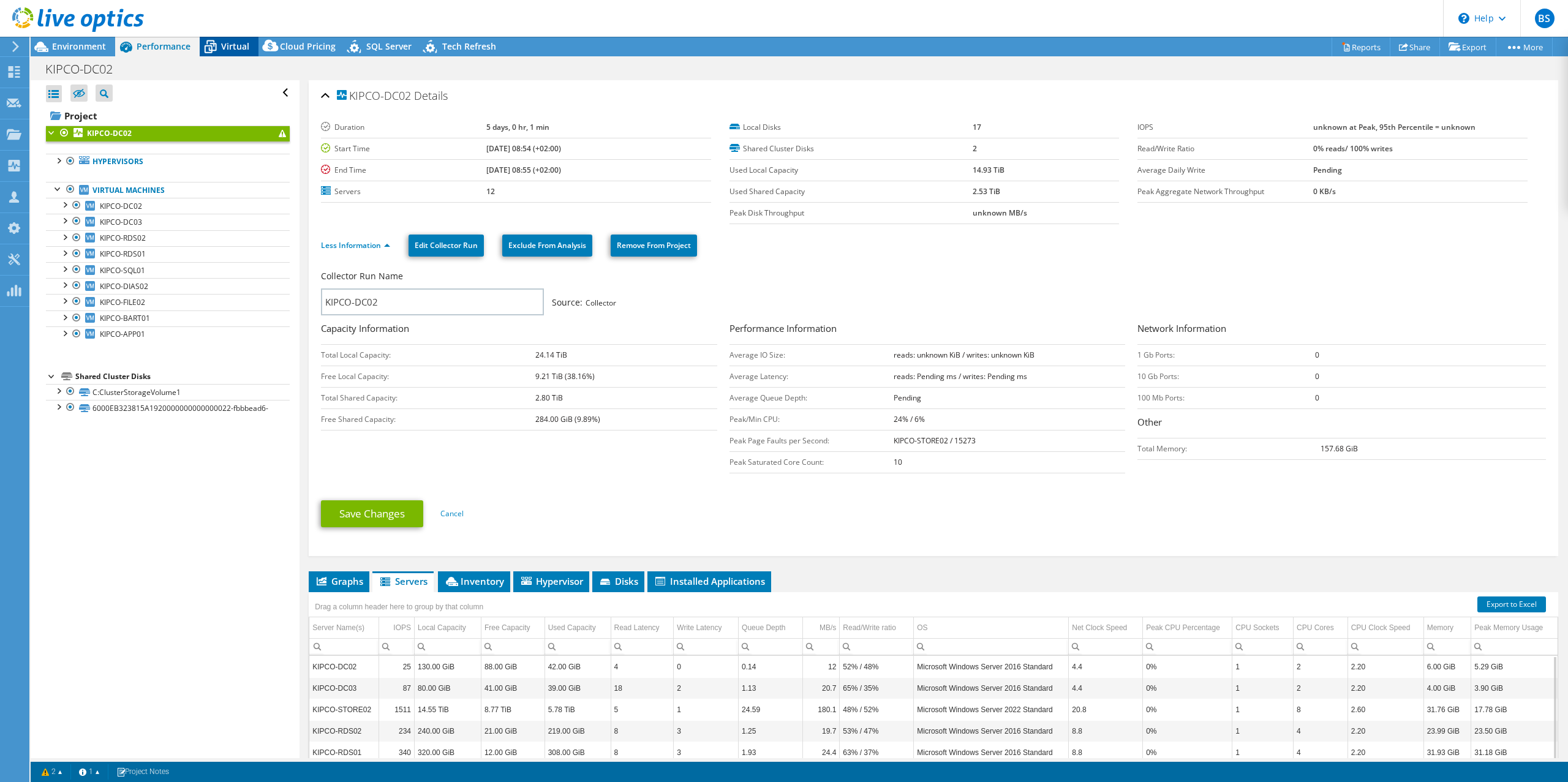
click at [224, 47] on span "Virtual" at bounding box center [235, 46] width 28 height 12
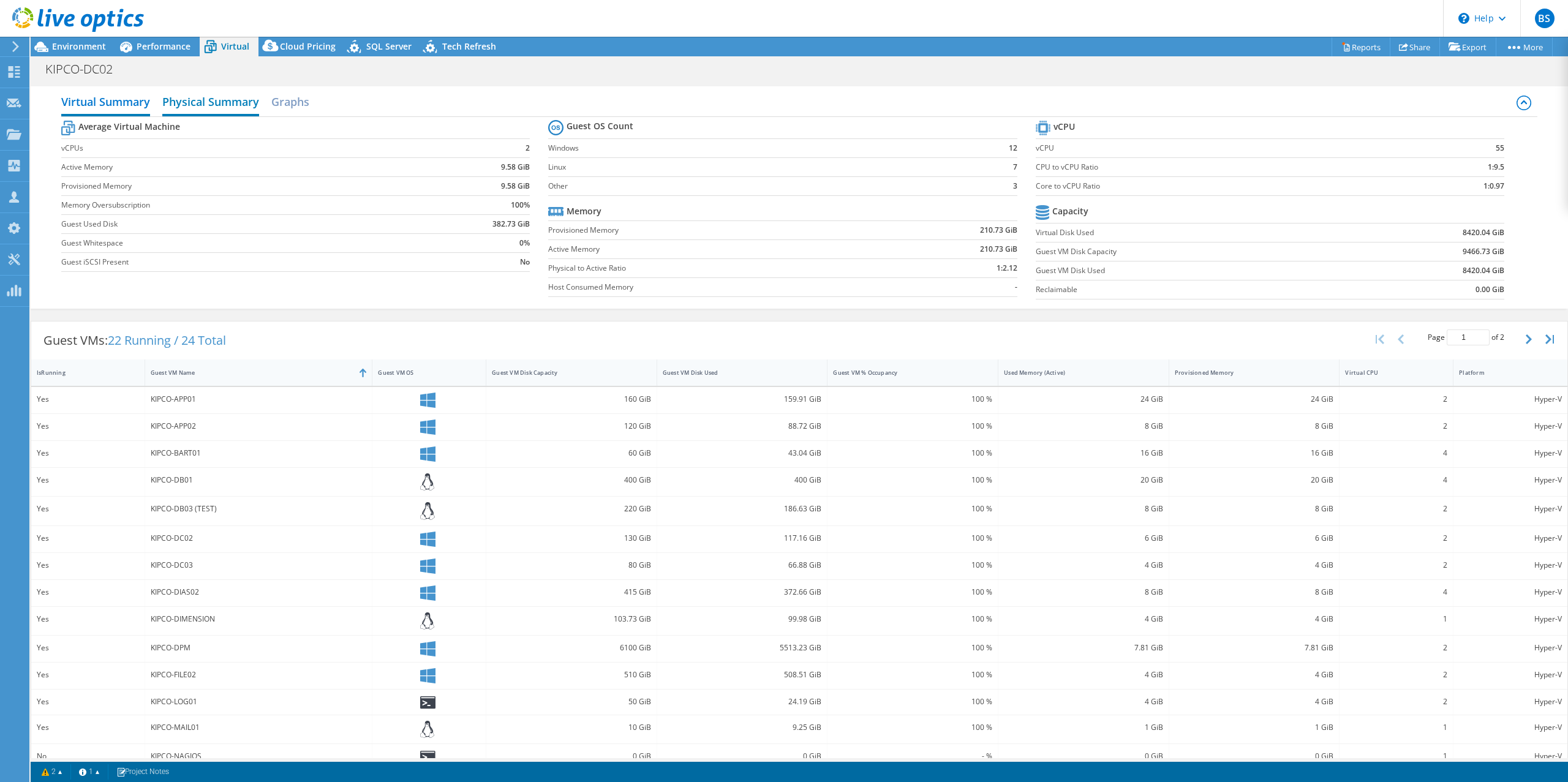
click at [240, 101] on h2 "Physical Summary" at bounding box center [210, 102] width 97 height 27
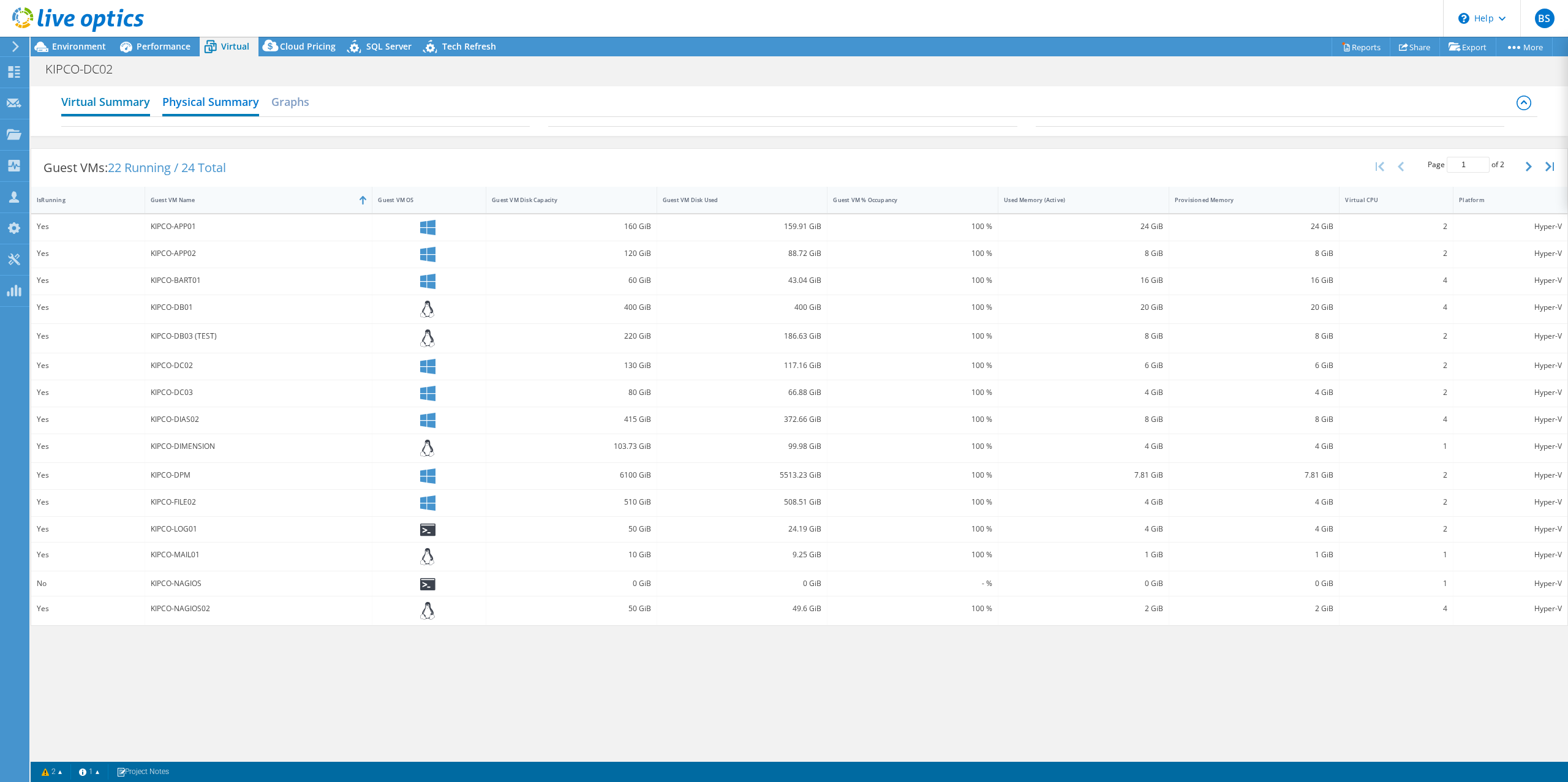
click at [117, 96] on h2 "Virtual Summary" at bounding box center [105, 102] width 88 height 27
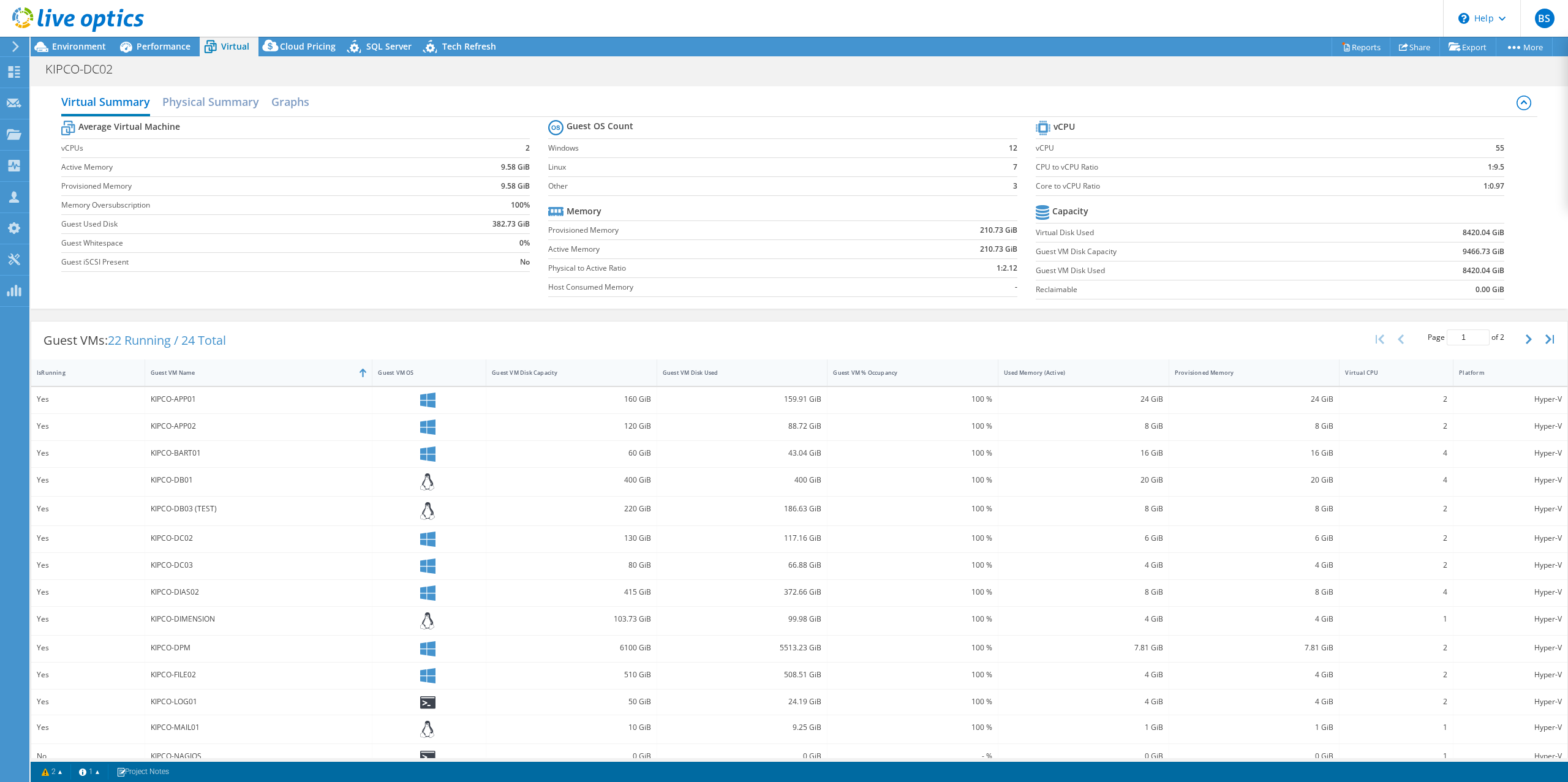
click at [271, 92] on div "Virtual Summary Physical Summary Graphs" at bounding box center [799, 102] width 1476 height 27
drag, startPoint x: 283, startPoint y: 100, endPoint x: 235, endPoint y: 101, distance: 48.0
click at [283, 100] on h2 "Graphs" at bounding box center [290, 102] width 38 height 25
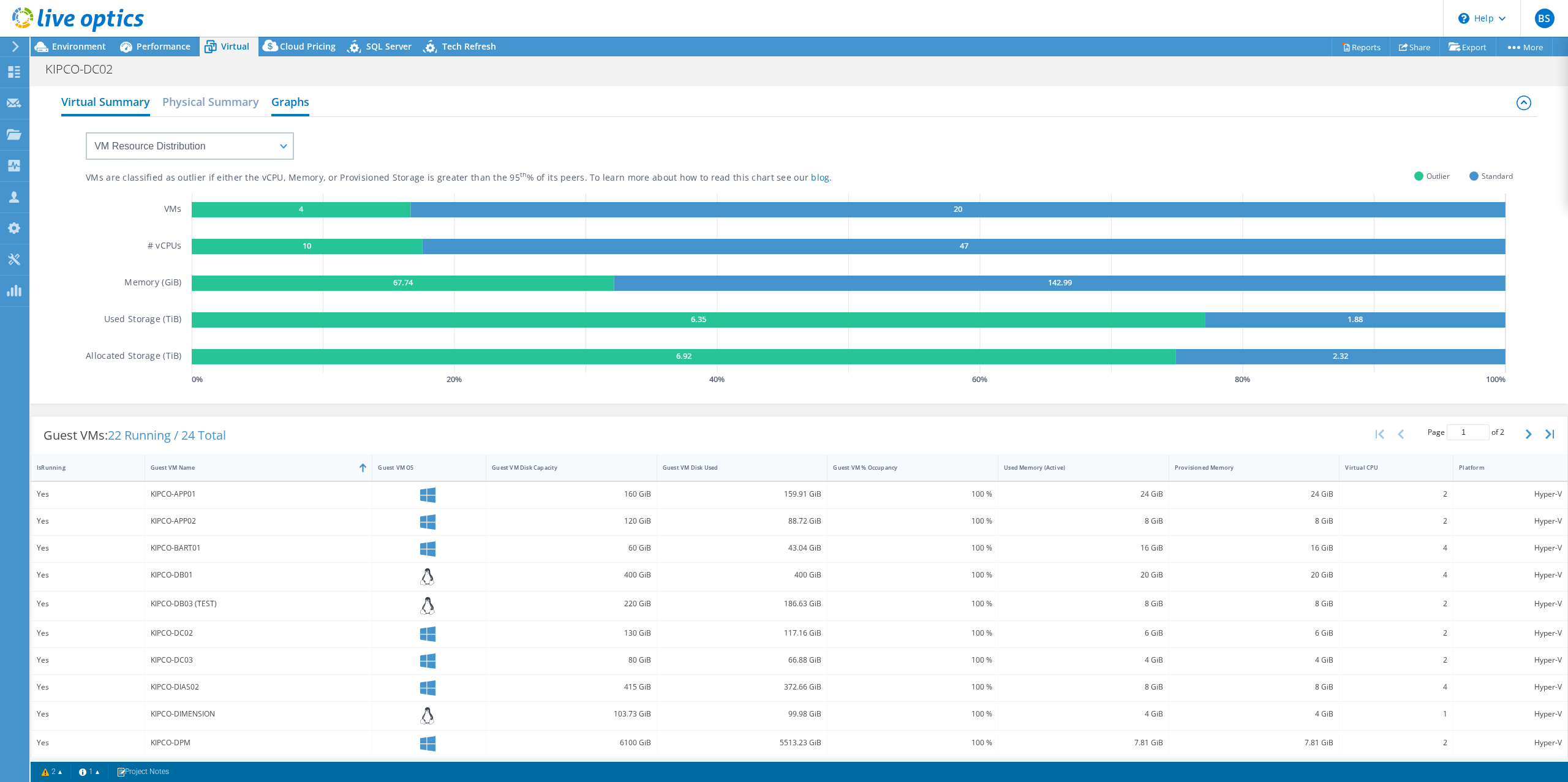
click at [94, 97] on h2 "Virtual Summary" at bounding box center [105, 102] width 88 height 27
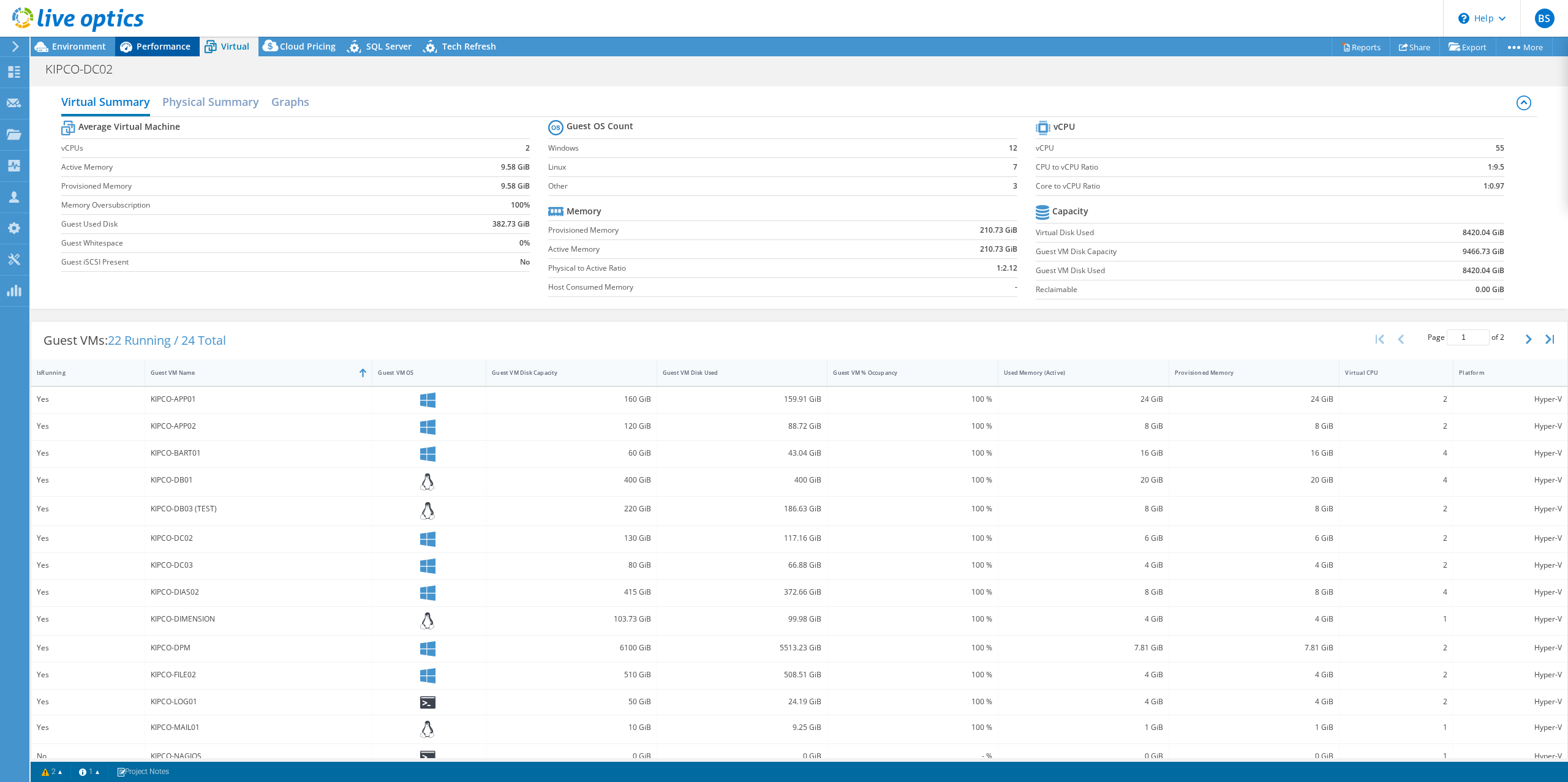
click at [176, 38] on div "Performance" at bounding box center [157, 46] width 84 height 20
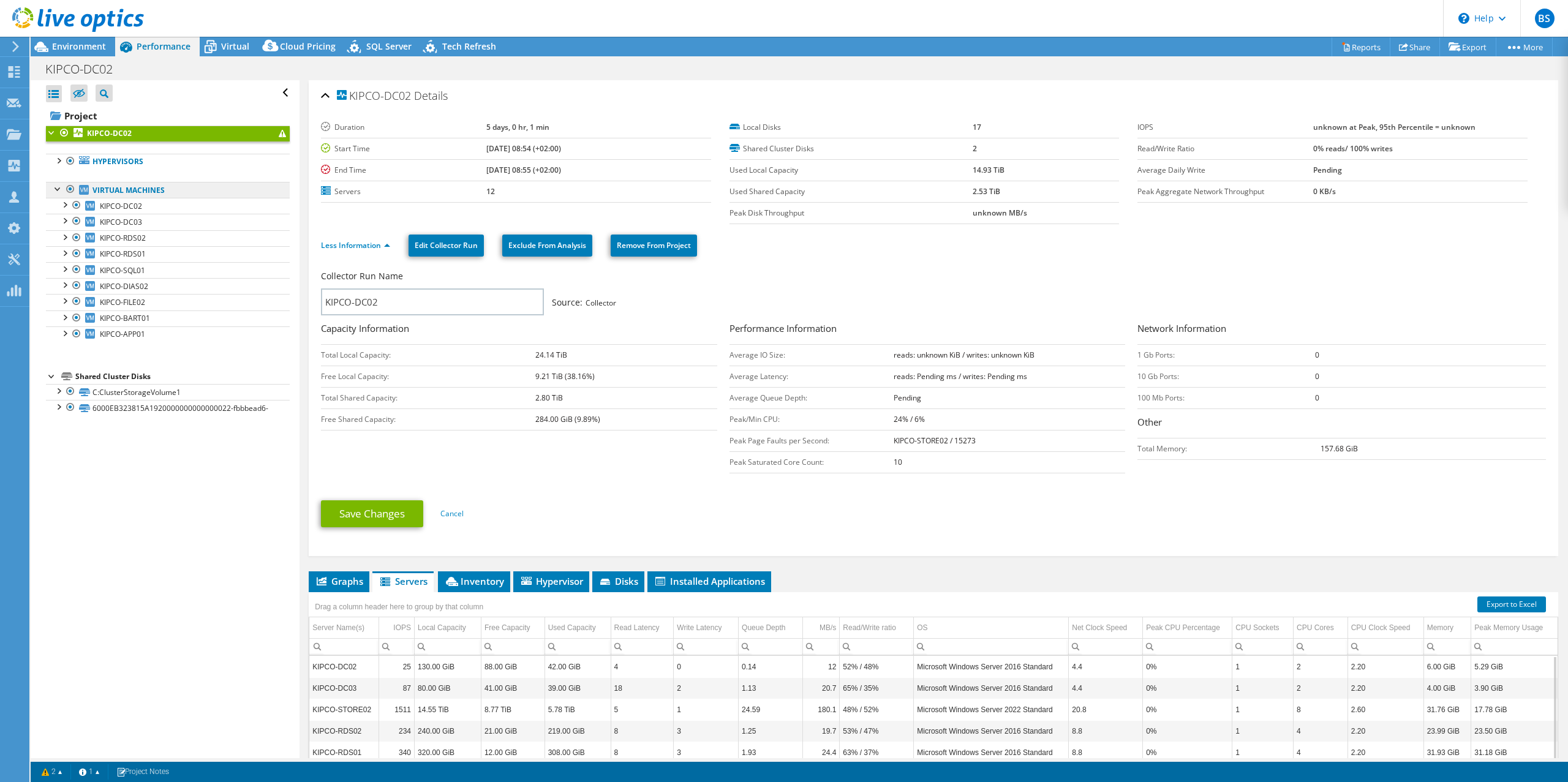
click at [197, 190] on link "Virtual Machines" at bounding box center [168, 189] width 244 height 16
click at [116, 195] on link "Virtual Machines" at bounding box center [168, 189] width 244 height 16
click at [58, 188] on div at bounding box center [58, 187] width 12 height 12
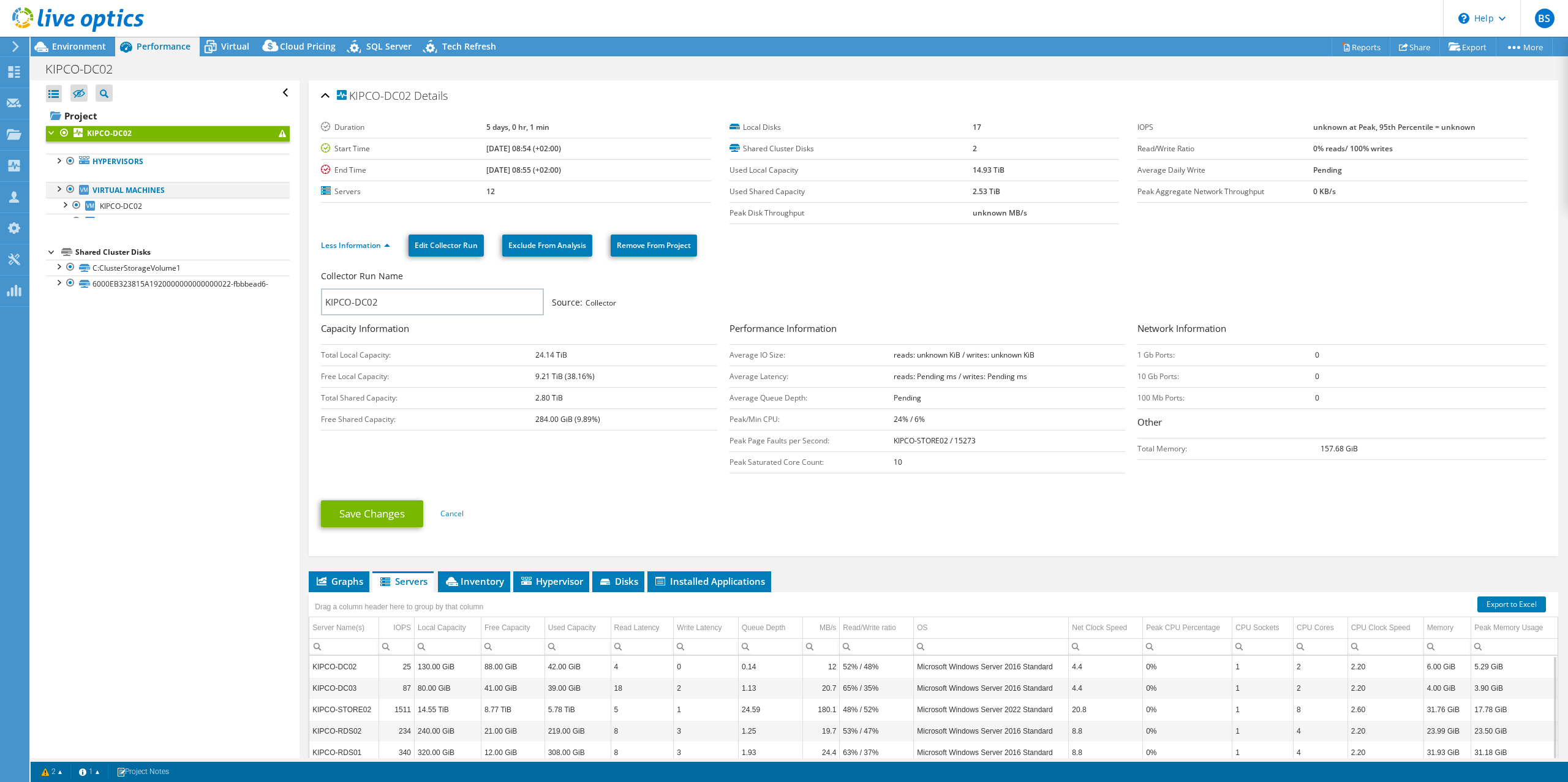
click at [58, 188] on div at bounding box center [58, 187] width 12 height 12
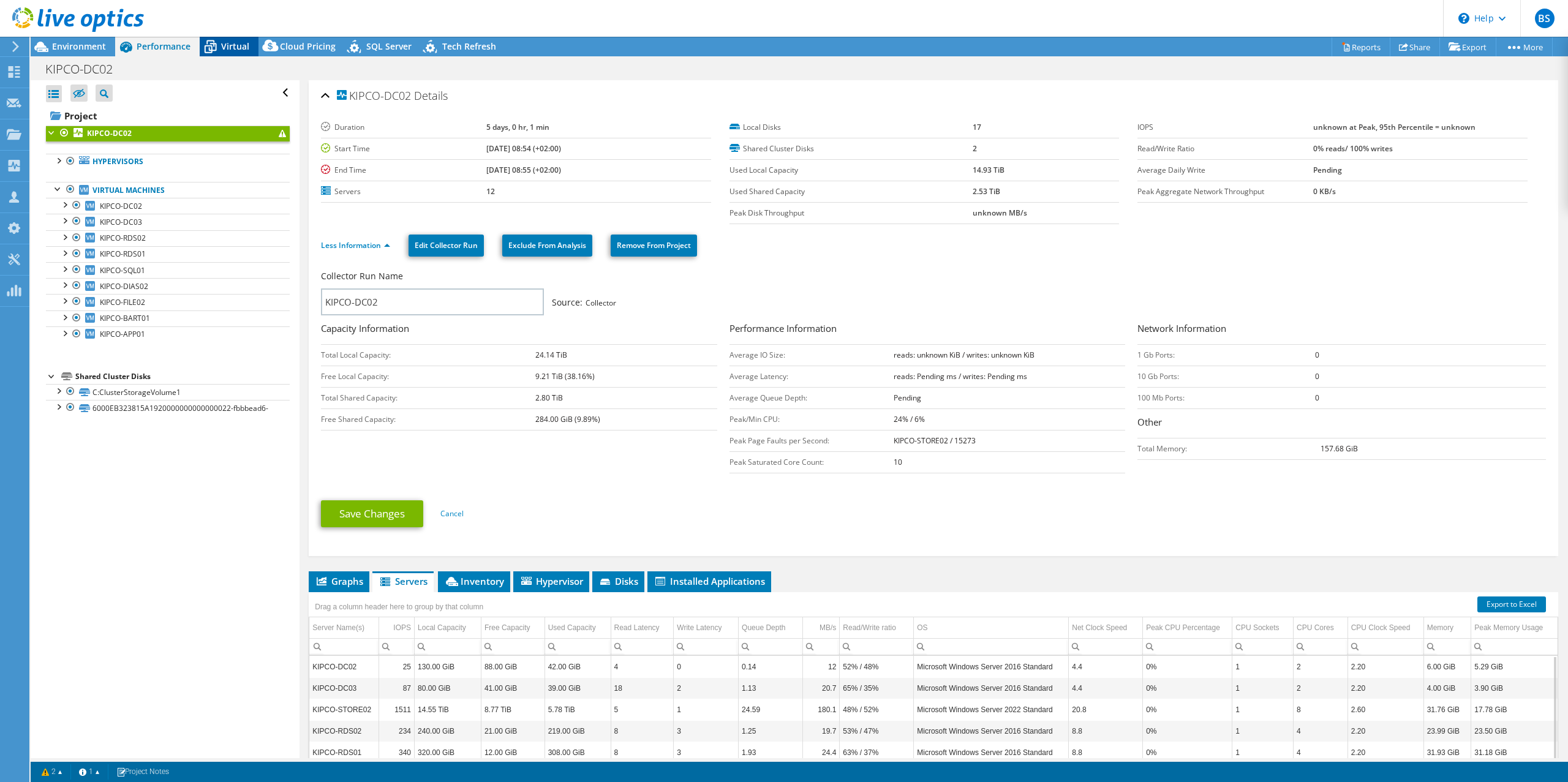
click at [221, 37] on div "Virtual" at bounding box center [229, 46] width 59 height 20
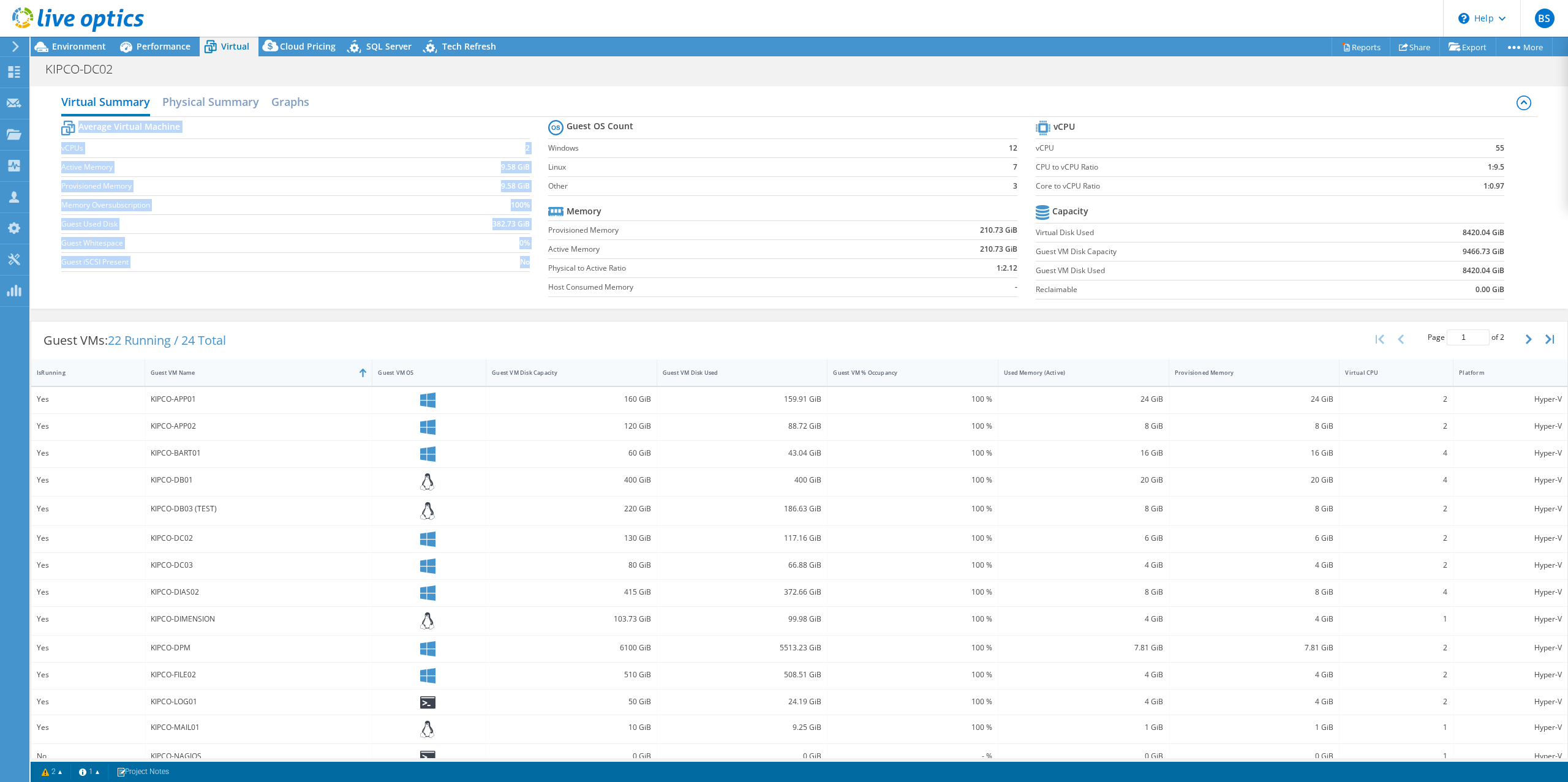
drag, startPoint x: 539, startPoint y: 145, endPoint x: 906, endPoint y: 183, distance: 369.0
click at [1019, 192] on div "Average Virtual Machine vCPUs 2 Active Memory 9.58 GiB Provisioned Memory 9.58 …" at bounding box center [799, 211] width 1476 height 188
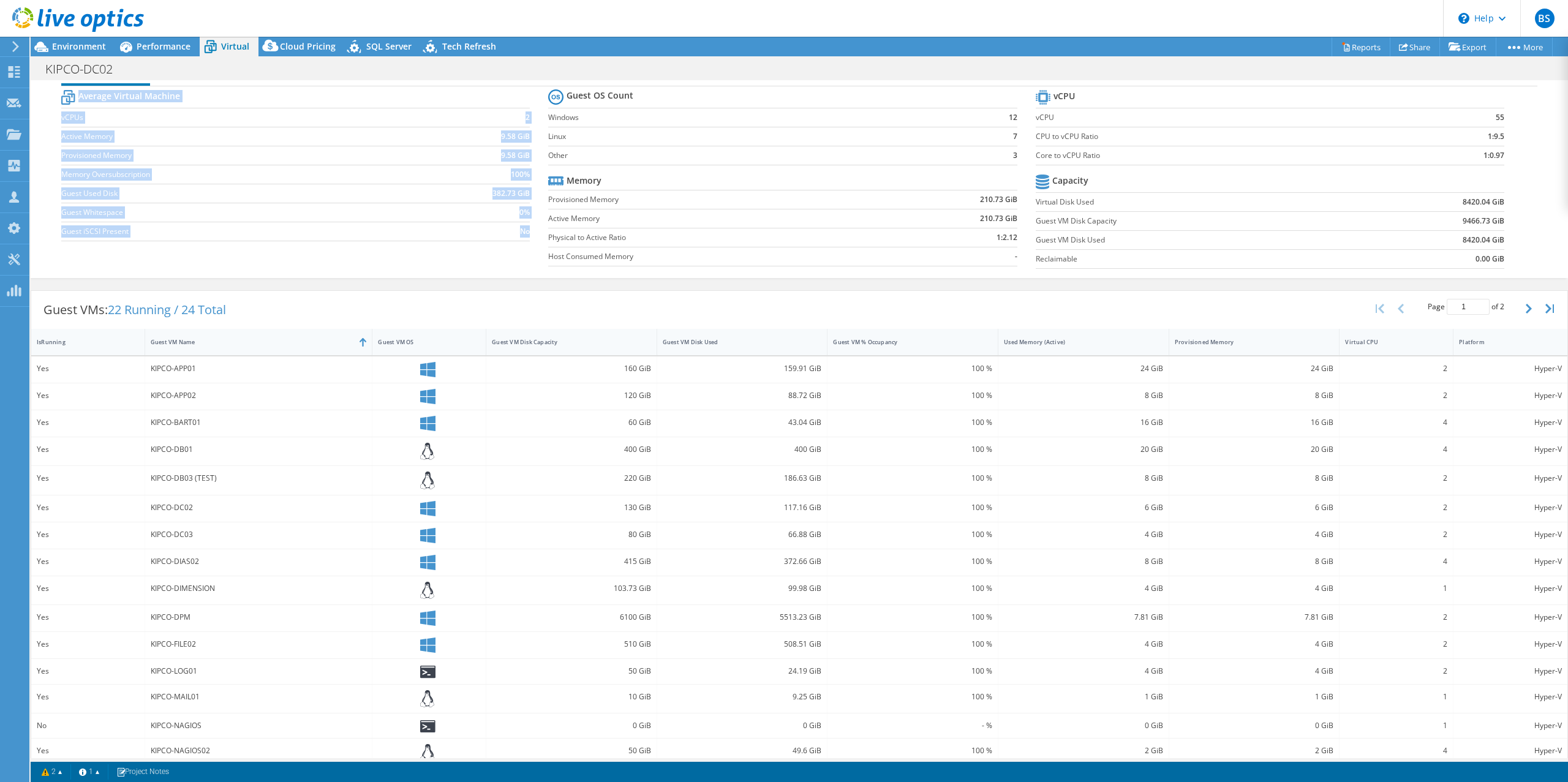
scroll to position [46, 0]
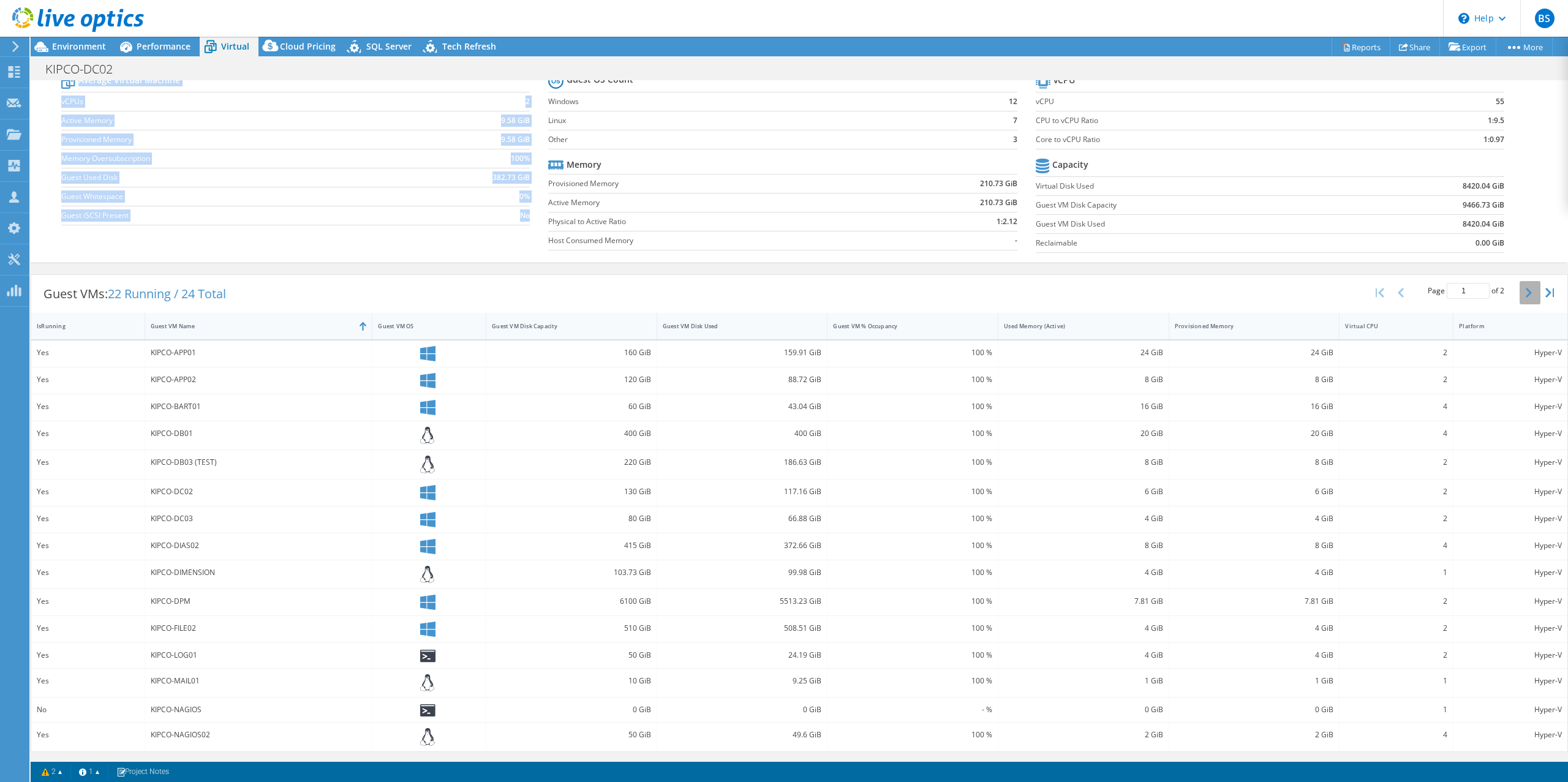
click at [1523, 294] on button "button" at bounding box center [1529, 292] width 21 height 23
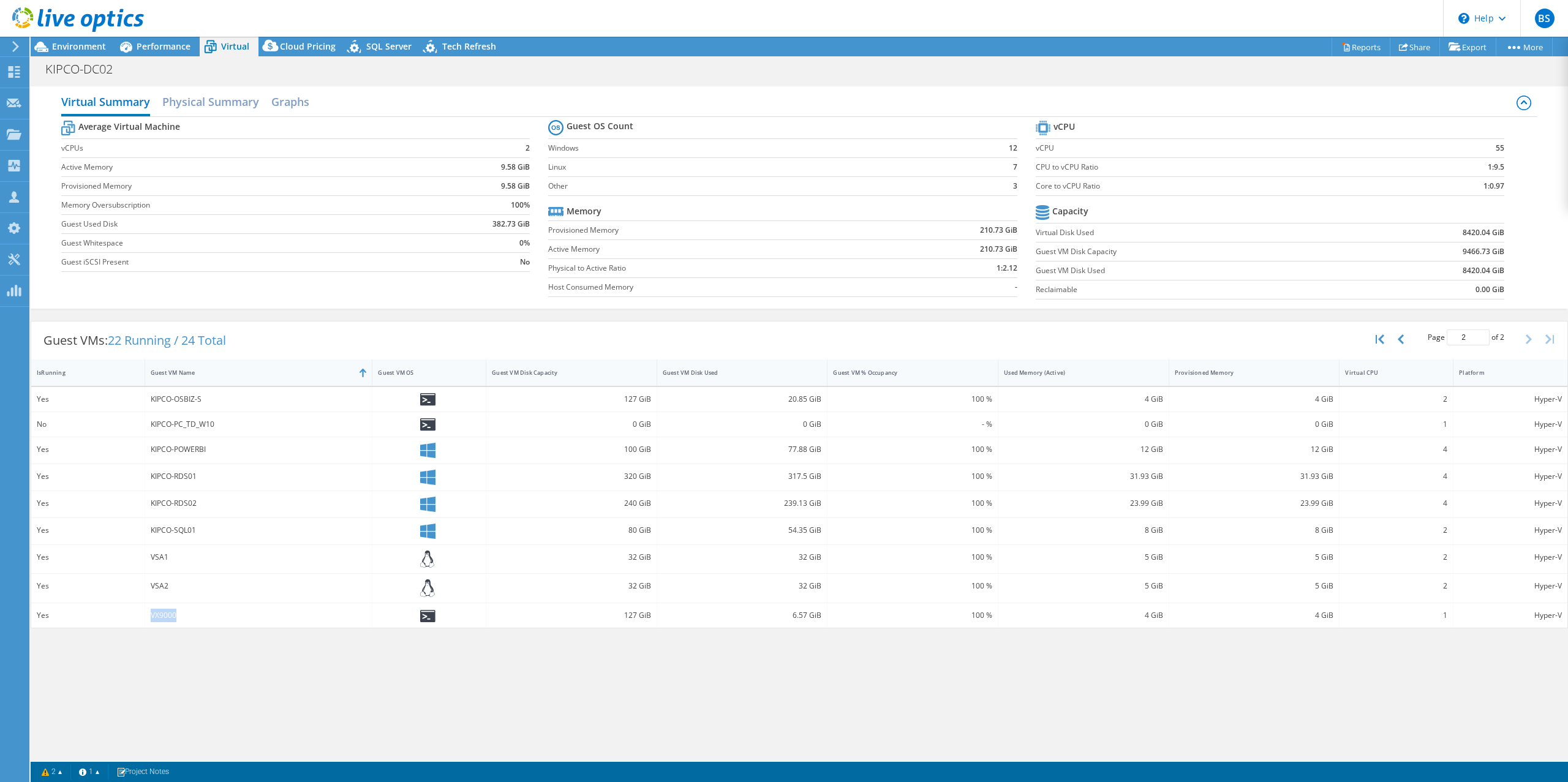
drag, startPoint x: 188, startPoint y: 614, endPoint x: 120, endPoint y: 614, distance: 68.0
click at [118, 614] on div "Yes VX9000 127 GiB 6.57 GiB 100 % 4 GiB 4 GiB 1 Hyper-V" at bounding box center [799, 615] width 1536 height 25
click at [1399, 344] on button "button" at bounding box center [1401, 339] width 21 height 23
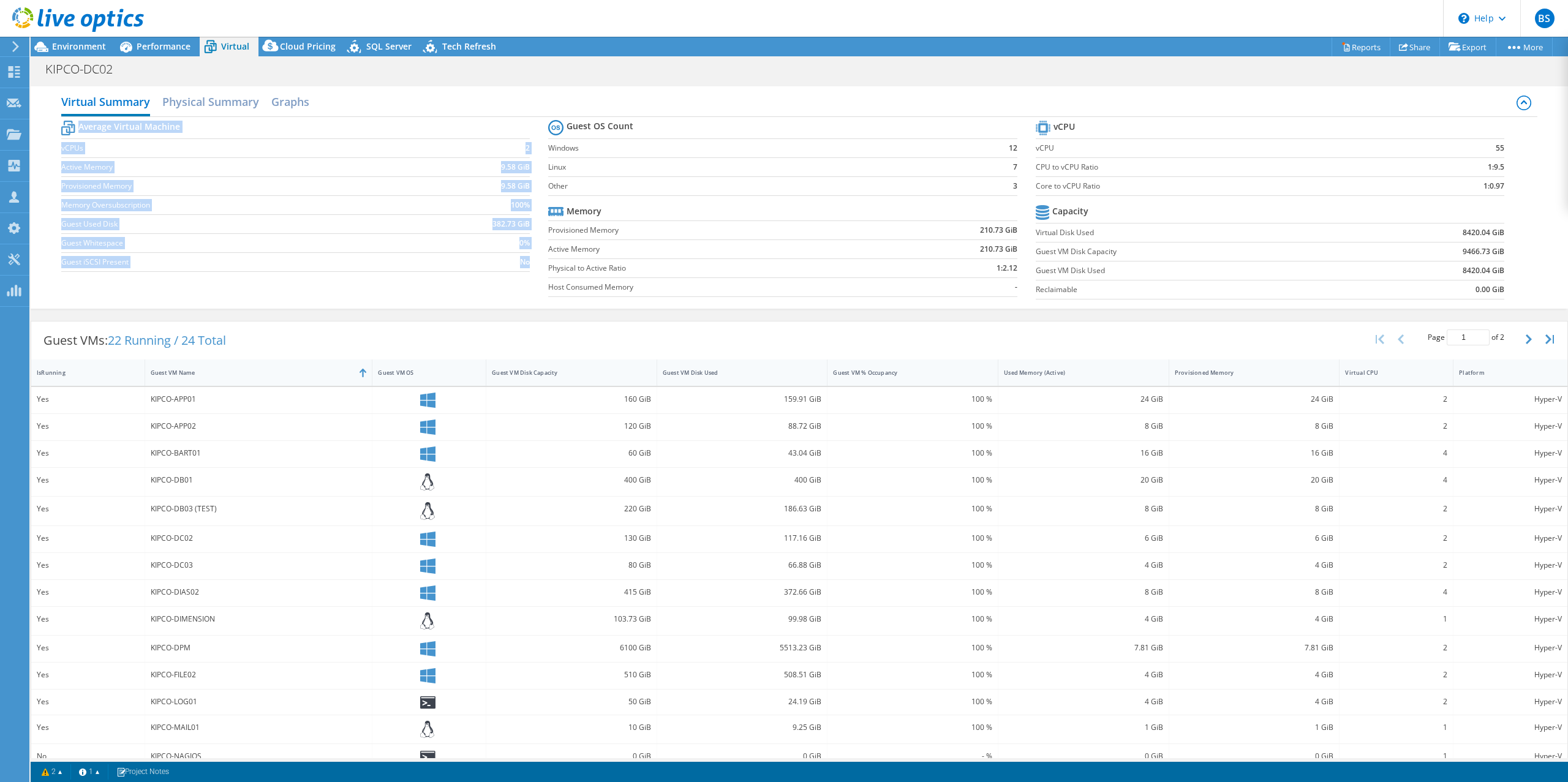
drag, startPoint x: 541, startPoint y: 126, endPoint x: 1015, endPoint y: 180, distance: 477.1
click at [1015, 180] on div "Average Virtual Machine vCPUs 2 Active Memory 9.58 GiB Provisioned Memory 9.58 …" at bounding box center [799, 211] width 1476 height 188
copy tbody "Average Virtual Machine vCPUs 2 Active Memory 9.58 GiB Provisioned Memory 9.58 …"
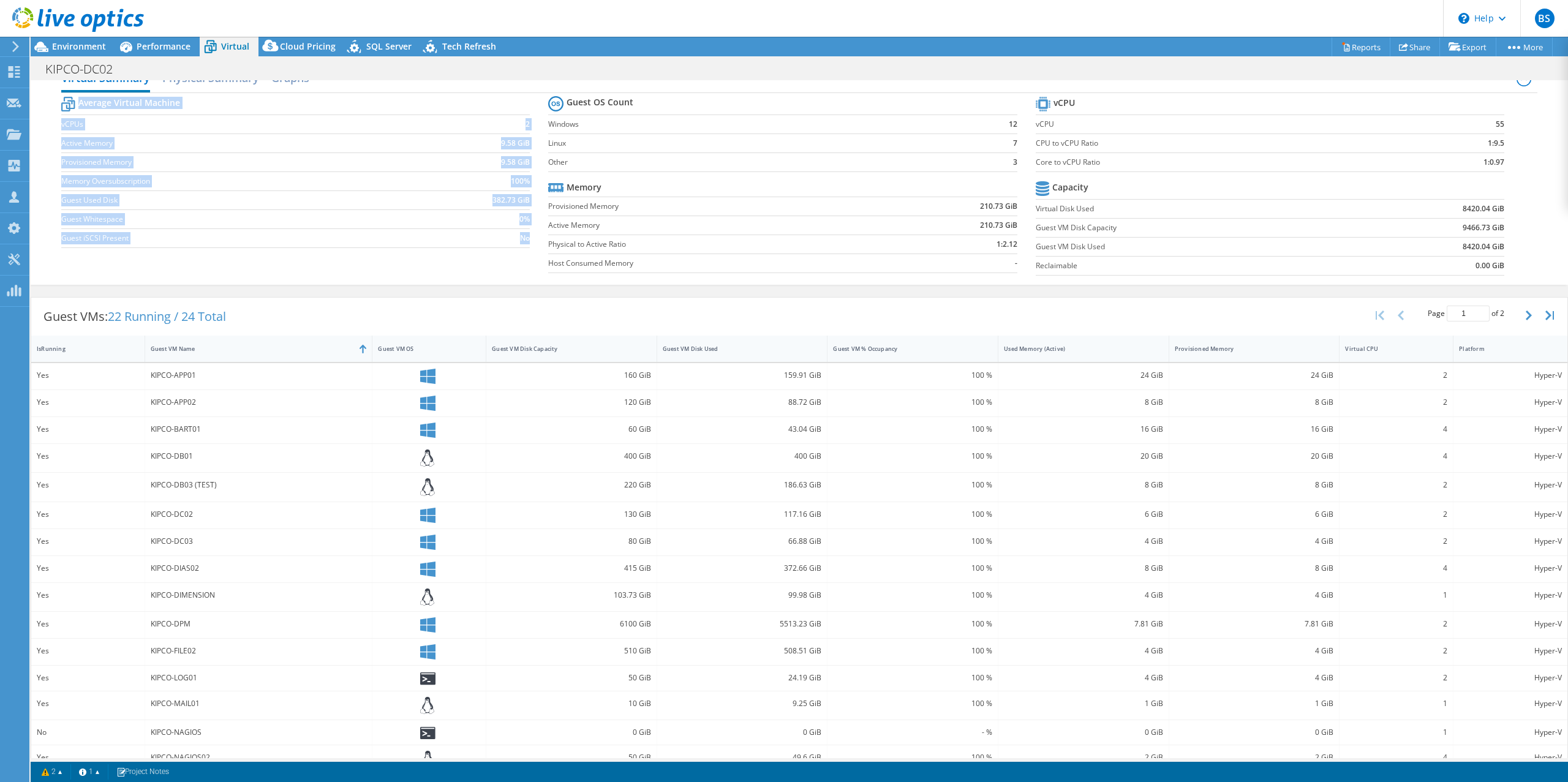
scroll to position [46, 0]
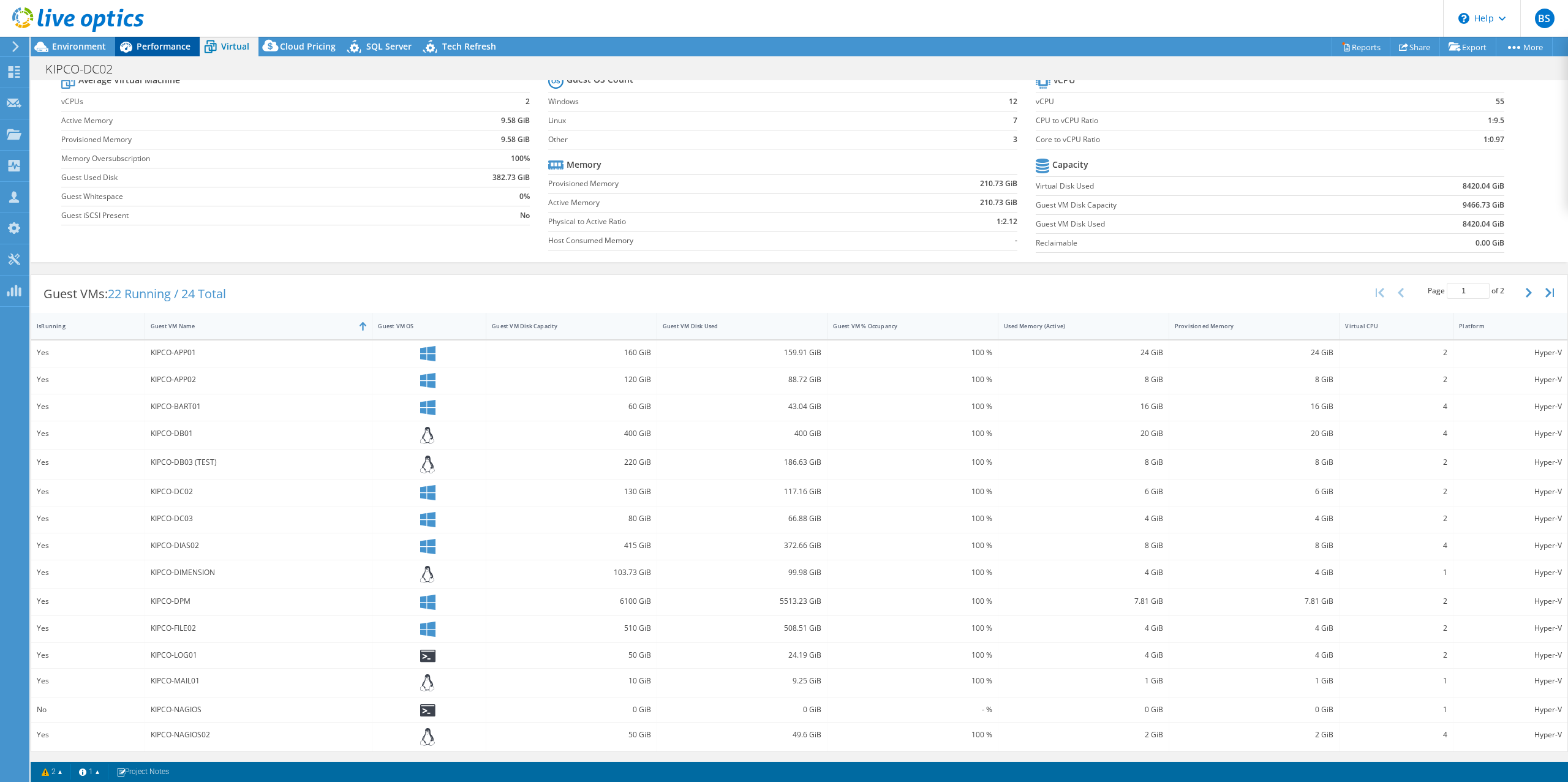
click at [155, 51] on span "Performance" at bounding box center [163, 46] width 54 height 12
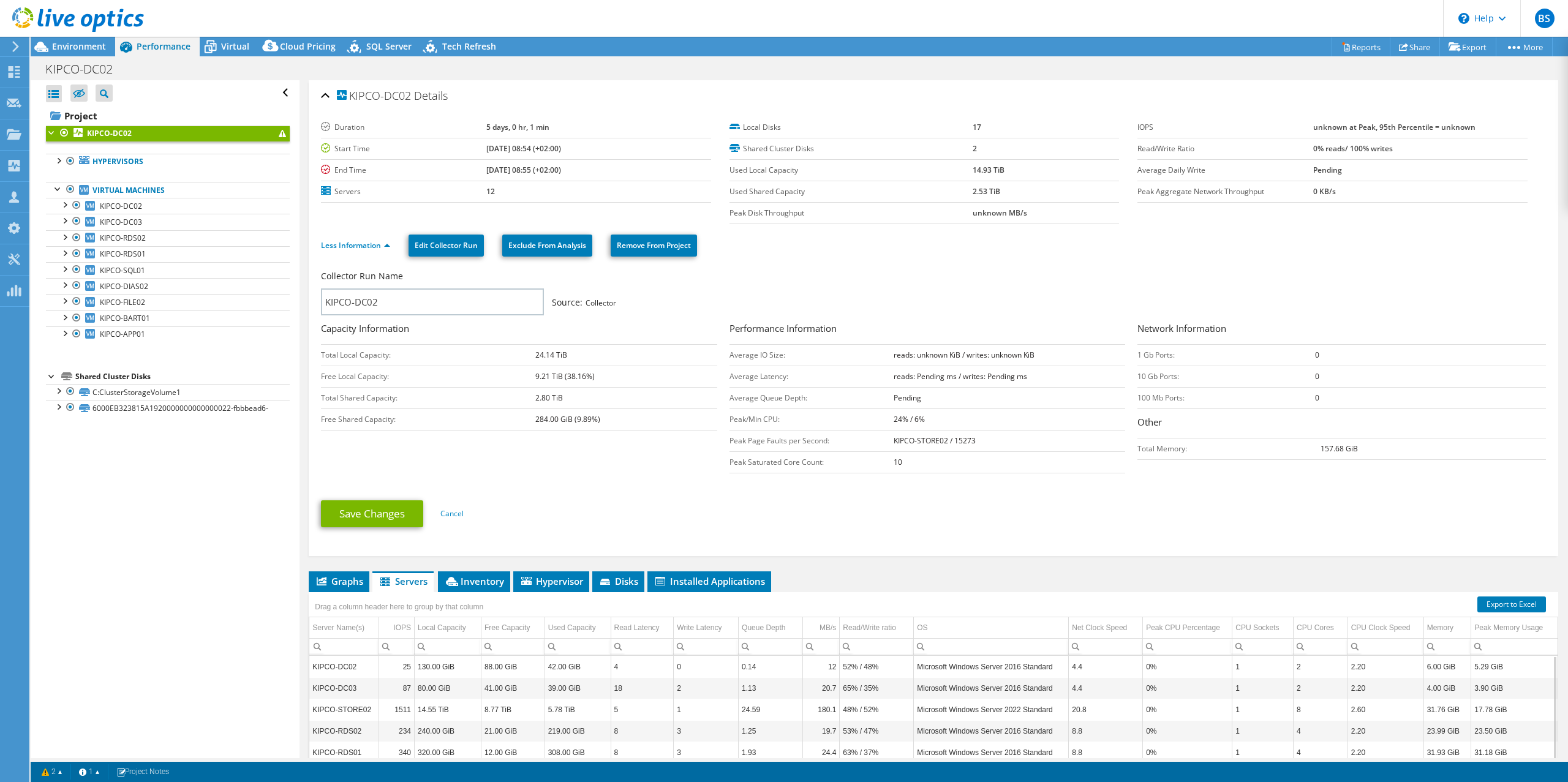
scroll to position [0, 0]
click at [220, 49] on icon at bounding box center [211, 47] width 21 height 21
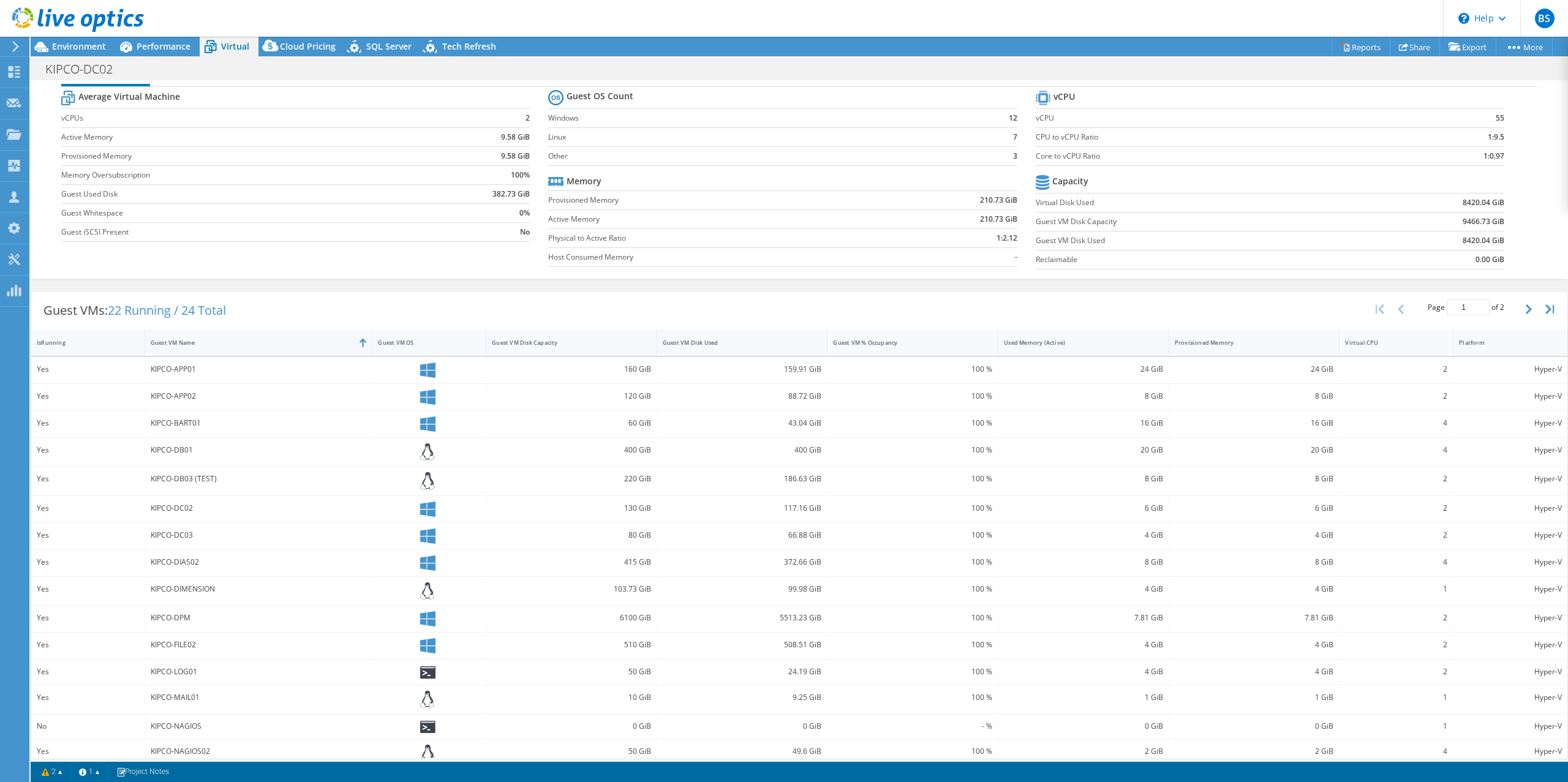
scroll to position [46, 0]
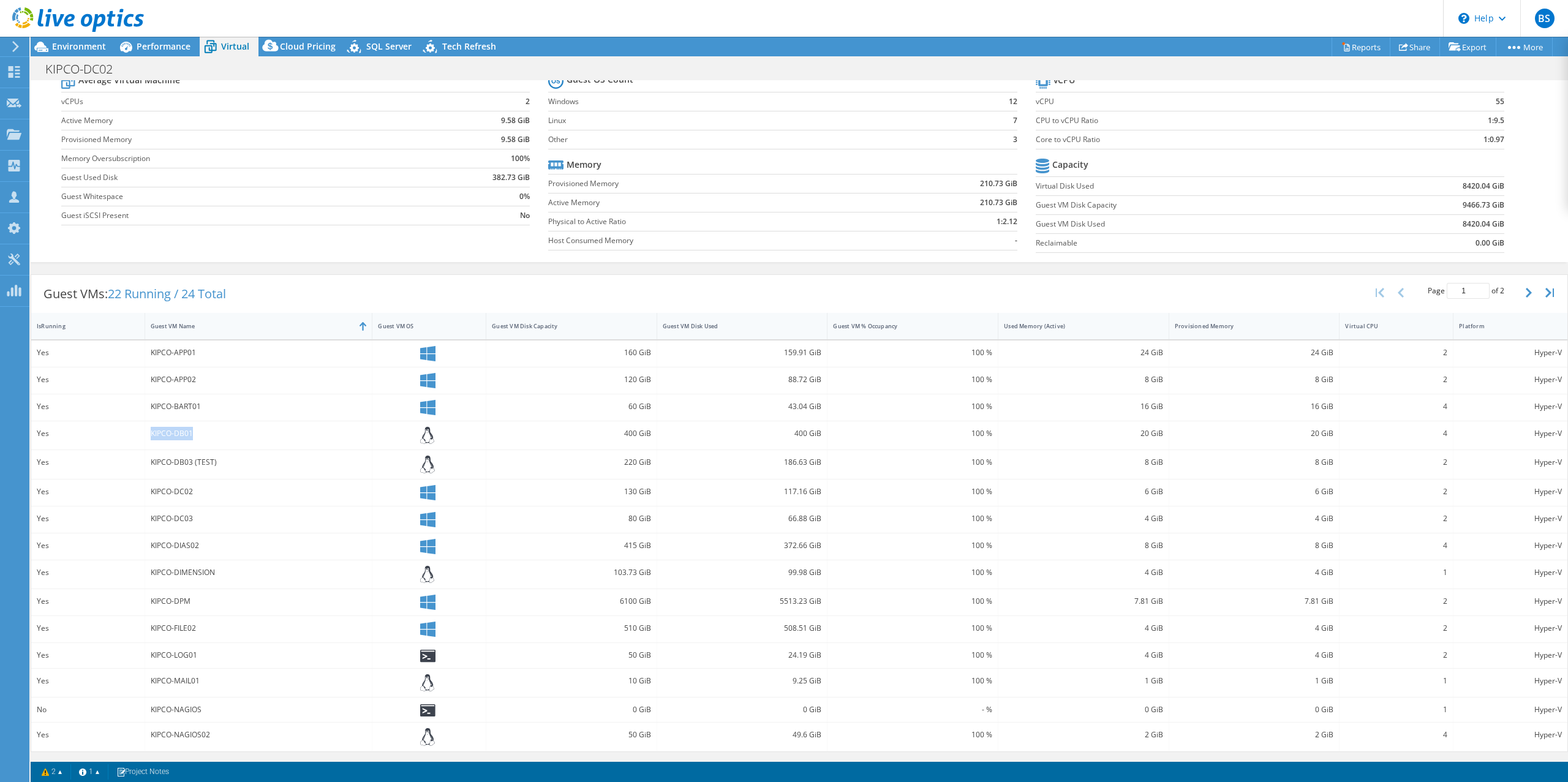
drag, startPoint x: 150, startPoint y: 428, endPoint x: 318, endPoint y: 432, distance: 168.0
click at [318, 432] on div "KIPCO-DB01" at bounding box center [259, 434] width 216 height 13
click at [216, 427] on div "KIPCO-DB01" at bounding box center [259, 434] width 216 height 13
drag, startPoint x: 164, startPoint y: 463, endPoint x: 264, endPoint y: 462, distance: 100.0
click at [264, 462] on div "KIPCO-DB03 (TEST)" at bounding box center [259, 462] width 216 height 13
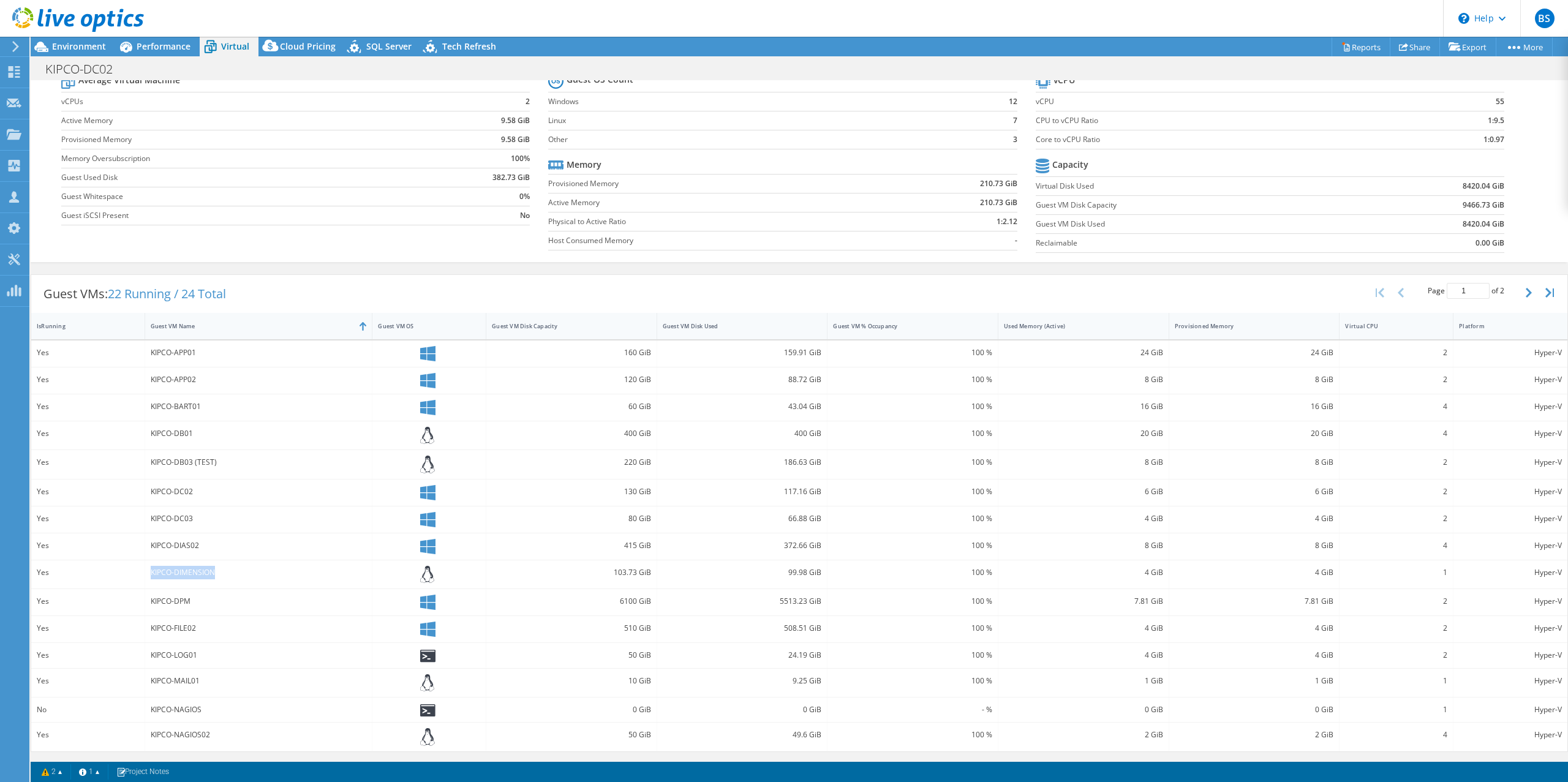
drag, startPoint x: 150, startPoint y: 573, endPoint x: 232, endPoint y: 569, distance: 82.1
click at [232, 569] on div "KIPCO-DIMENSION" at bounding box center [259, 572] width 216 height 13
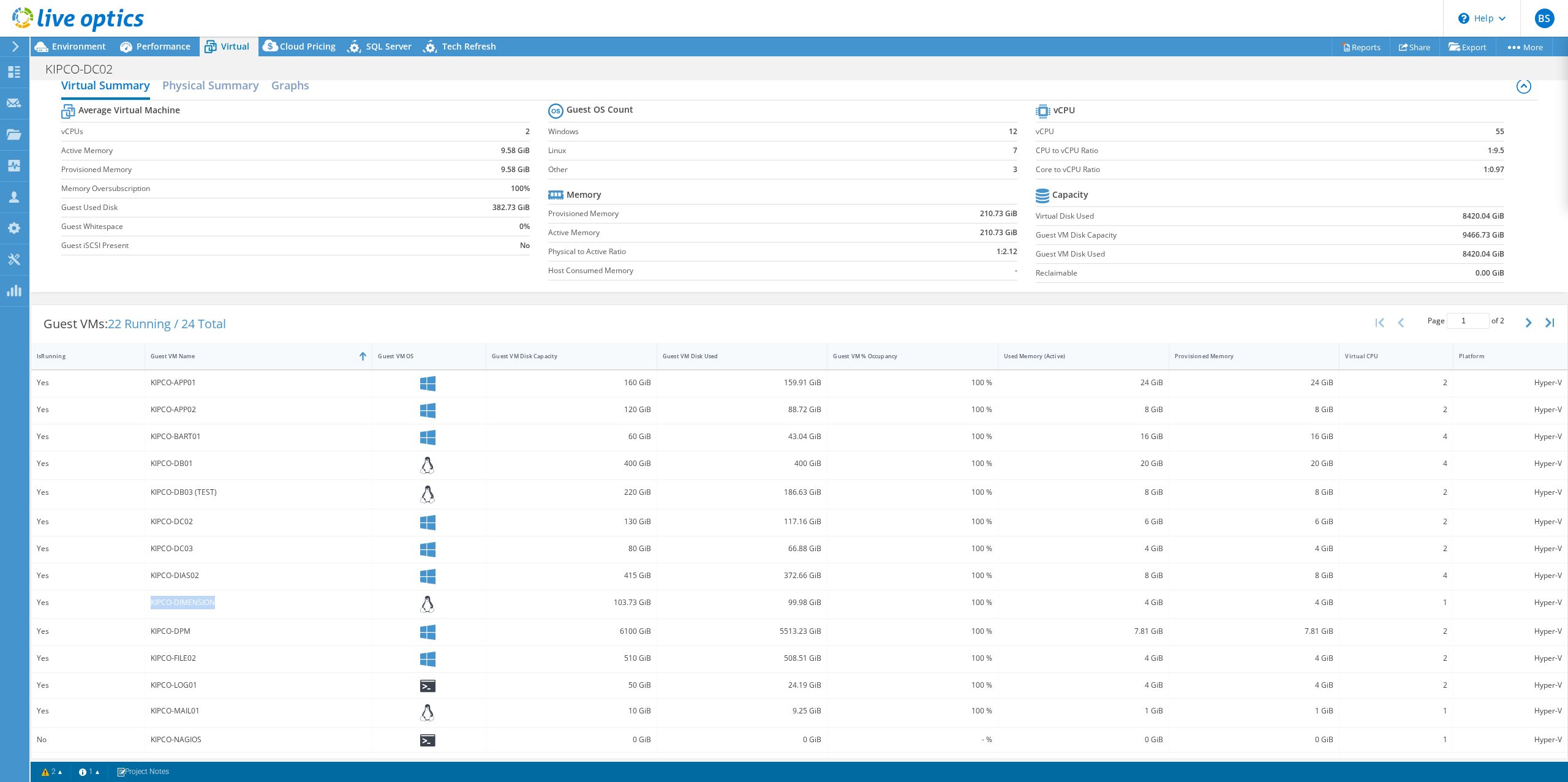
scroll to position [0, 0]
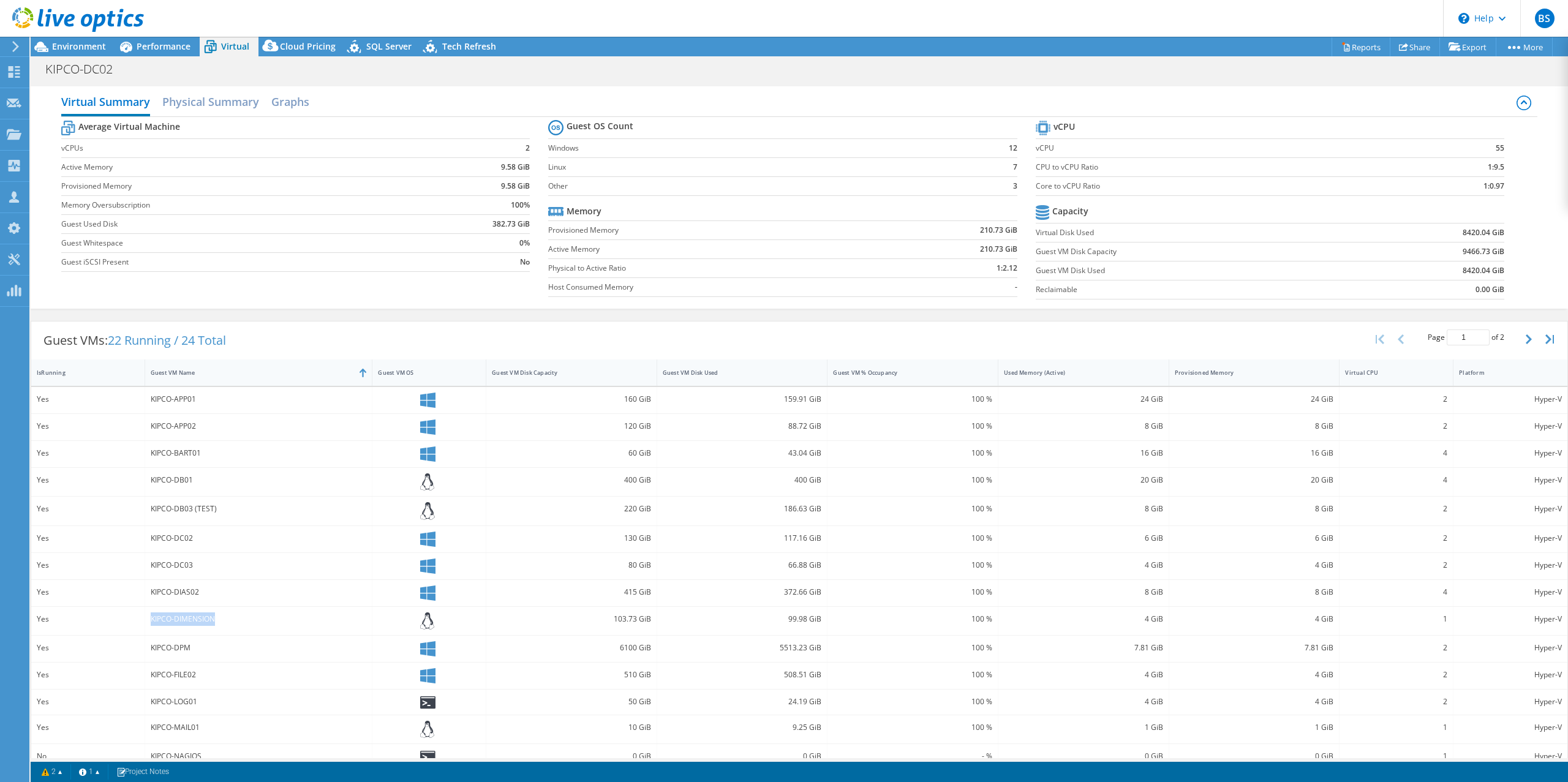
drag, startPoint x: 1519, startPoint y: 336, endPoint x: 1453, endPoint y: 337, distance: 66.0
click at [1526, 336] on icon "button" at bounding box center [1528, 339] width 6 height 10
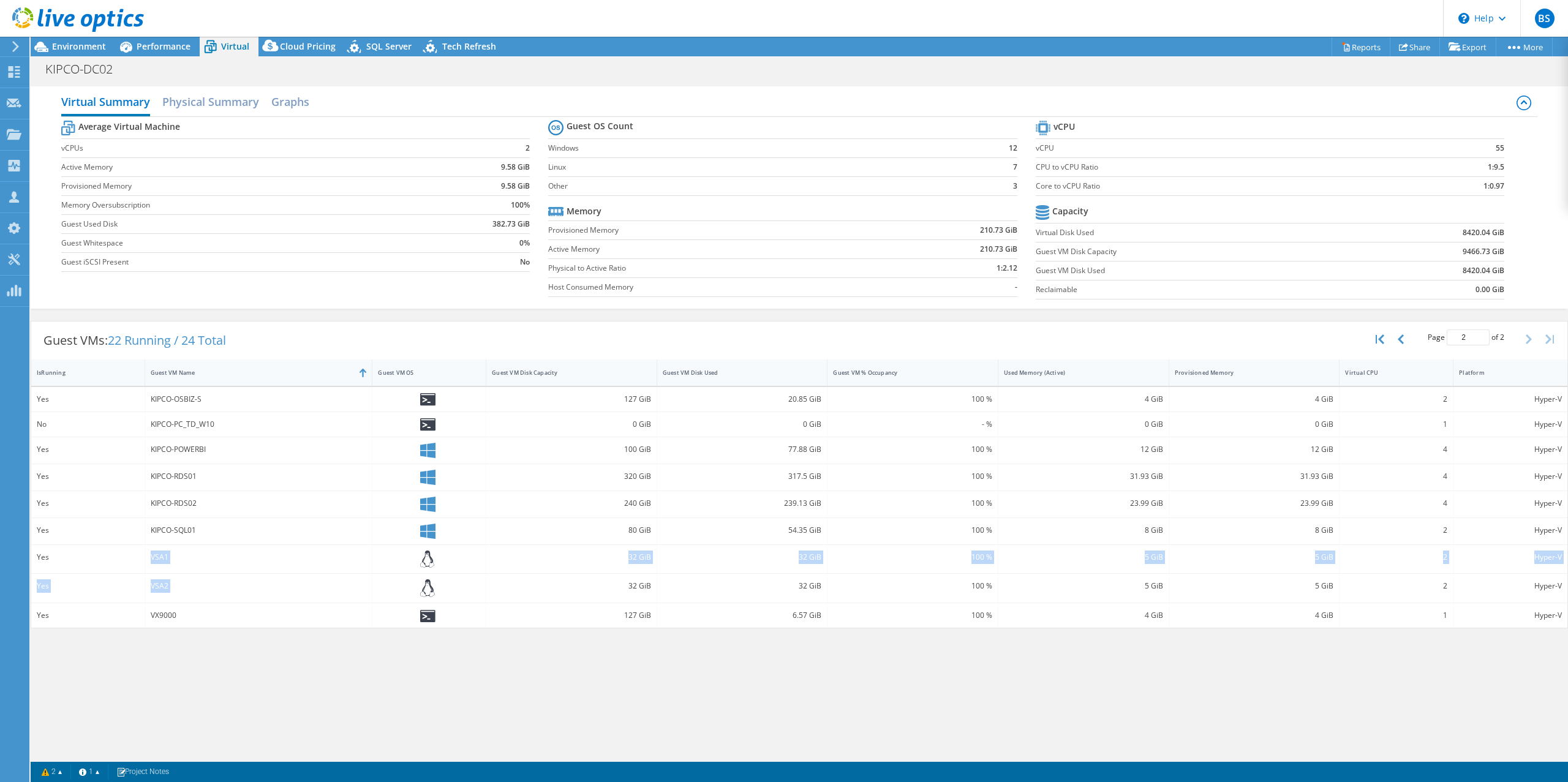
drag, startPoint x: 134, startPoint y: 557, endPoint x: 528, endPoint y: 581, distance: 394.7
click at [526, 583] on div "Yes KIPCO-OSBIZ-S 127 GiB 20.85 GiB 100 % 4 GiB 4 GiB 2 Hyper-V No KIPCO-PC_TD_…" at bounding box center [799, 508] width 1536 height 241
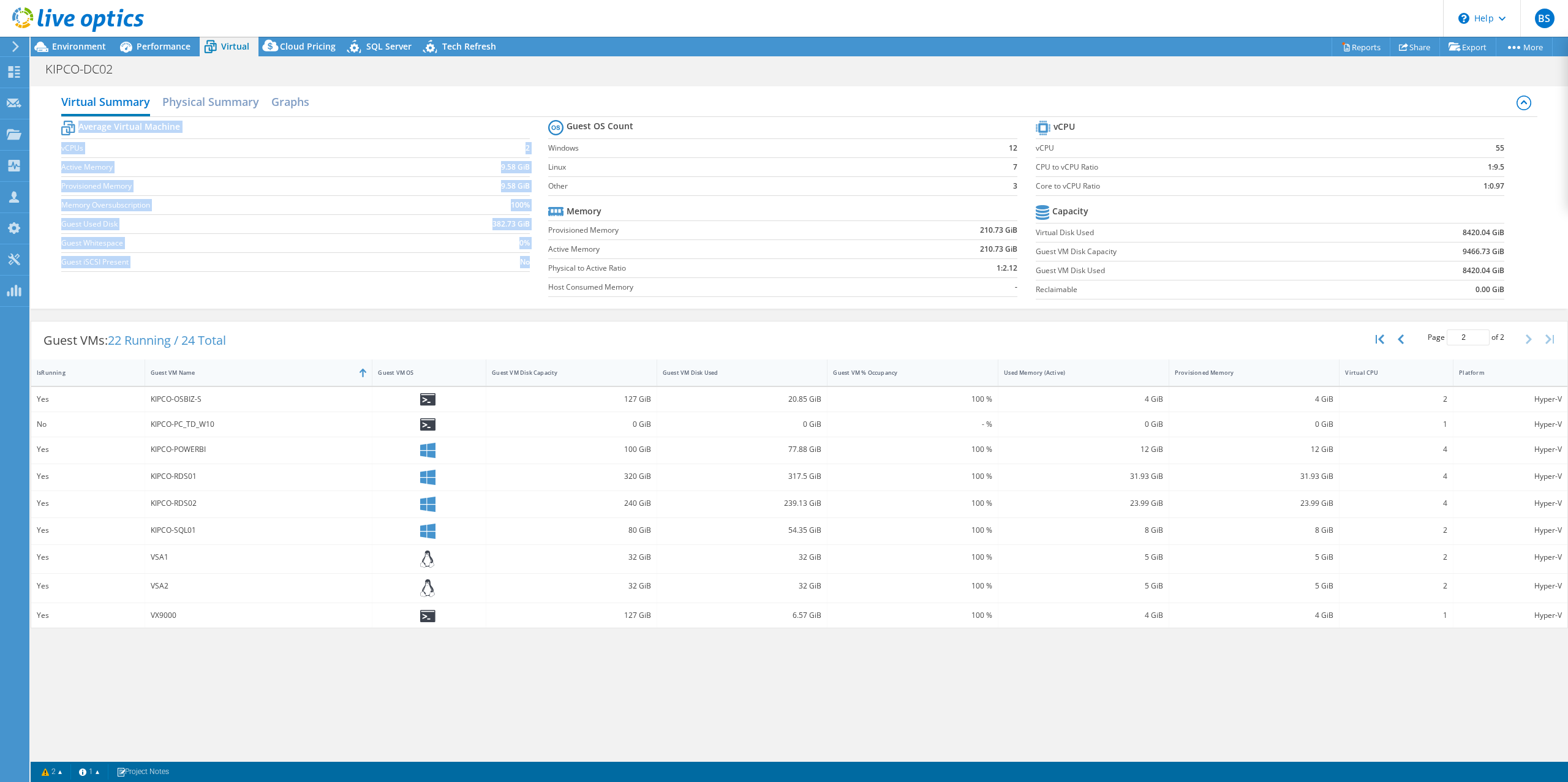
drag, startPoint x: 548, startPoint y: 145, endPoint x: 1024, endPoint y: 187, distance: 477.8
click at [1024, 187] on div "Average Virtual Machine vCPUs 2 Active Memory 9.58 GiB Provisioned Memory 9.58 …" at bounding box center [799, 211] width 1476 height 188
click at [1399, 340] on icon "button" at bounding box center [1400, 339] width 6 height 10
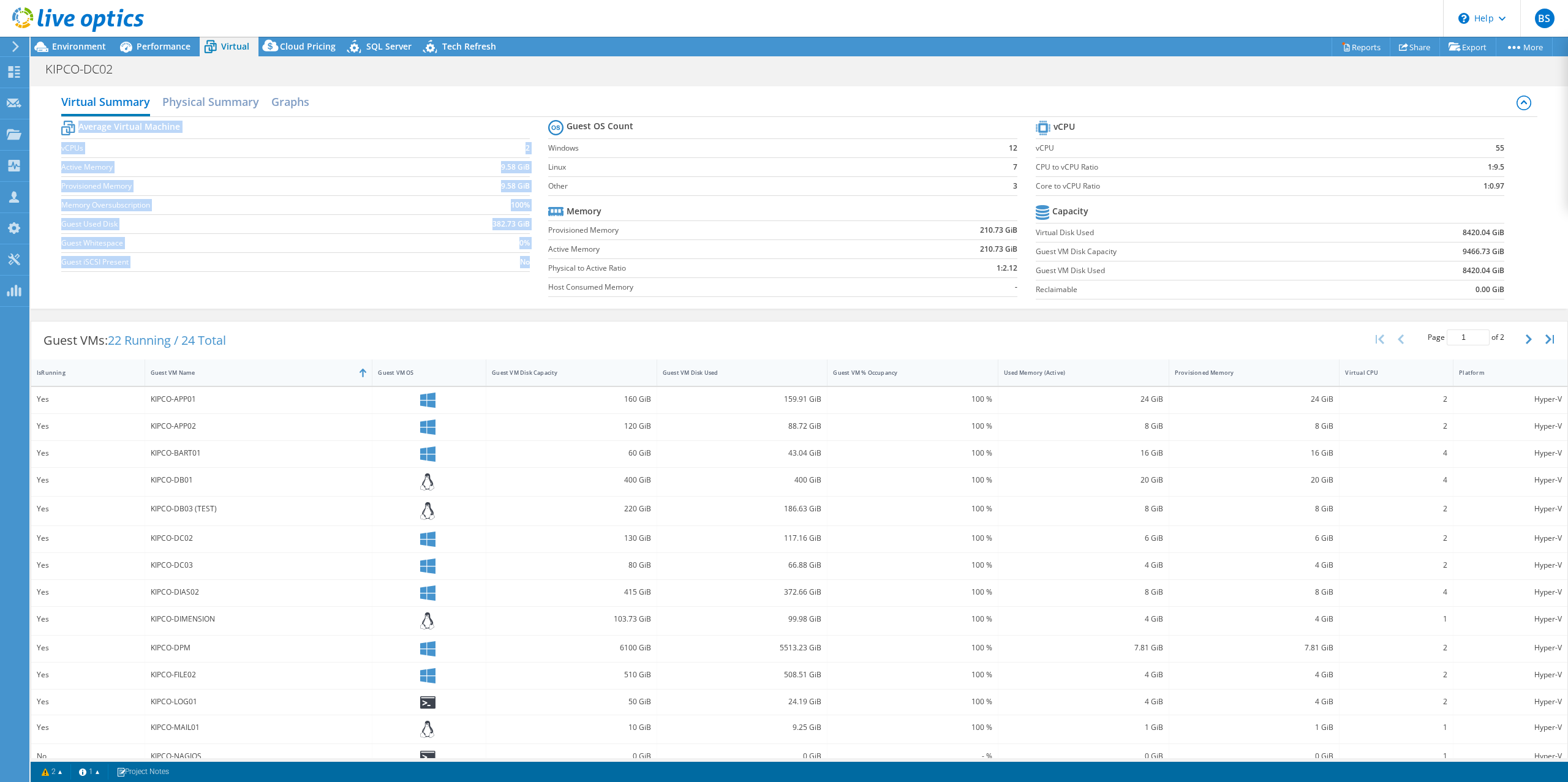
click at [612, 156] on td "Windows" at bounding box center [760, 148] width 425 height 19
drag, startPoint x: 548, startPoint y: 150, endPoint x: 1001, endPoint y: 148, distance: 453.0
click at [1001, 148] on tr "Windows 12" at bounding box center [782, 148] width 468 height 19
click at [164, 40] on span "Performance" at bounding box center [163, 46] width 54 height 12
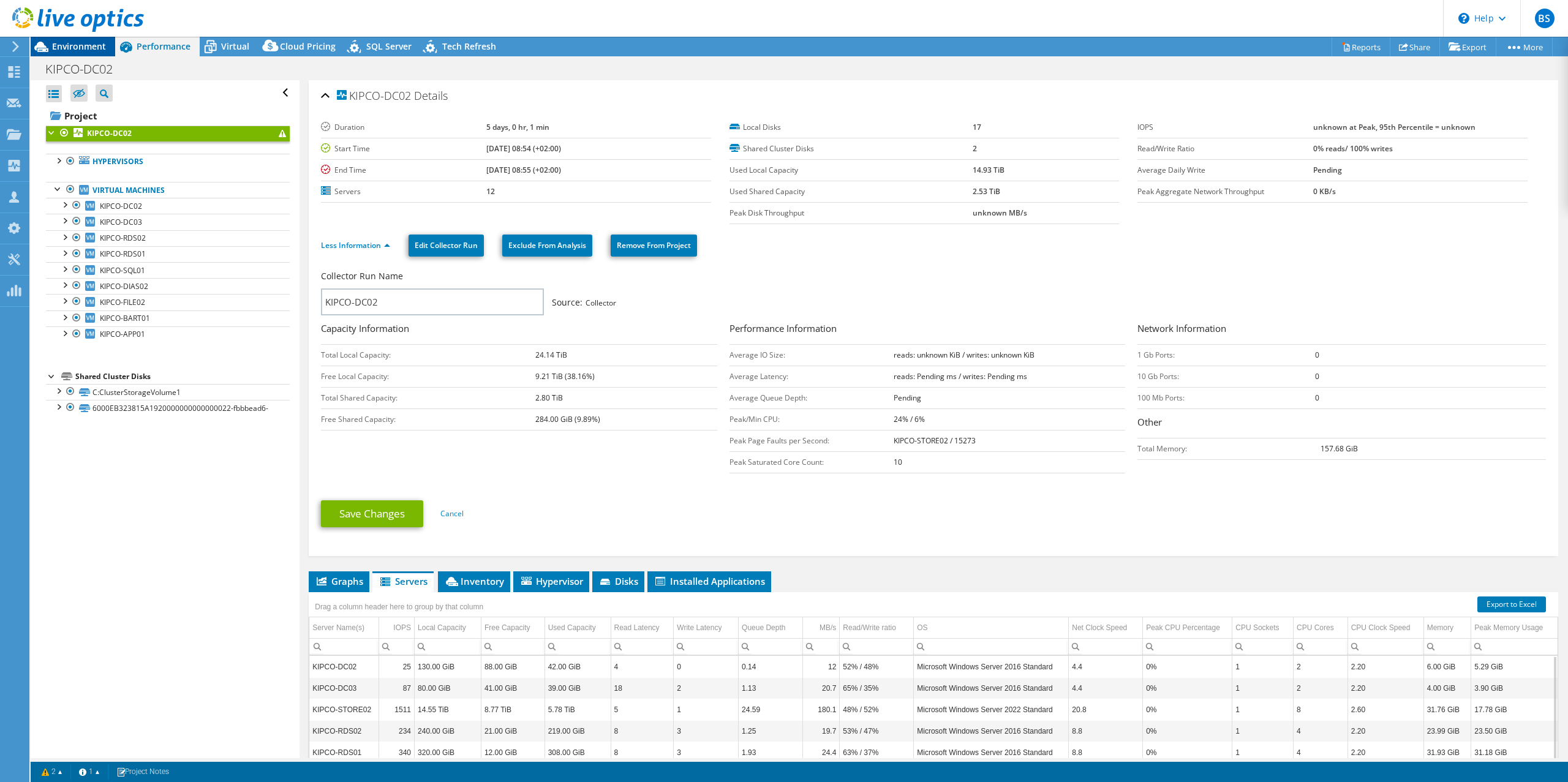
click at [70, 45] on span "Environment" at bounding box center [78, 46] width 54 height 12
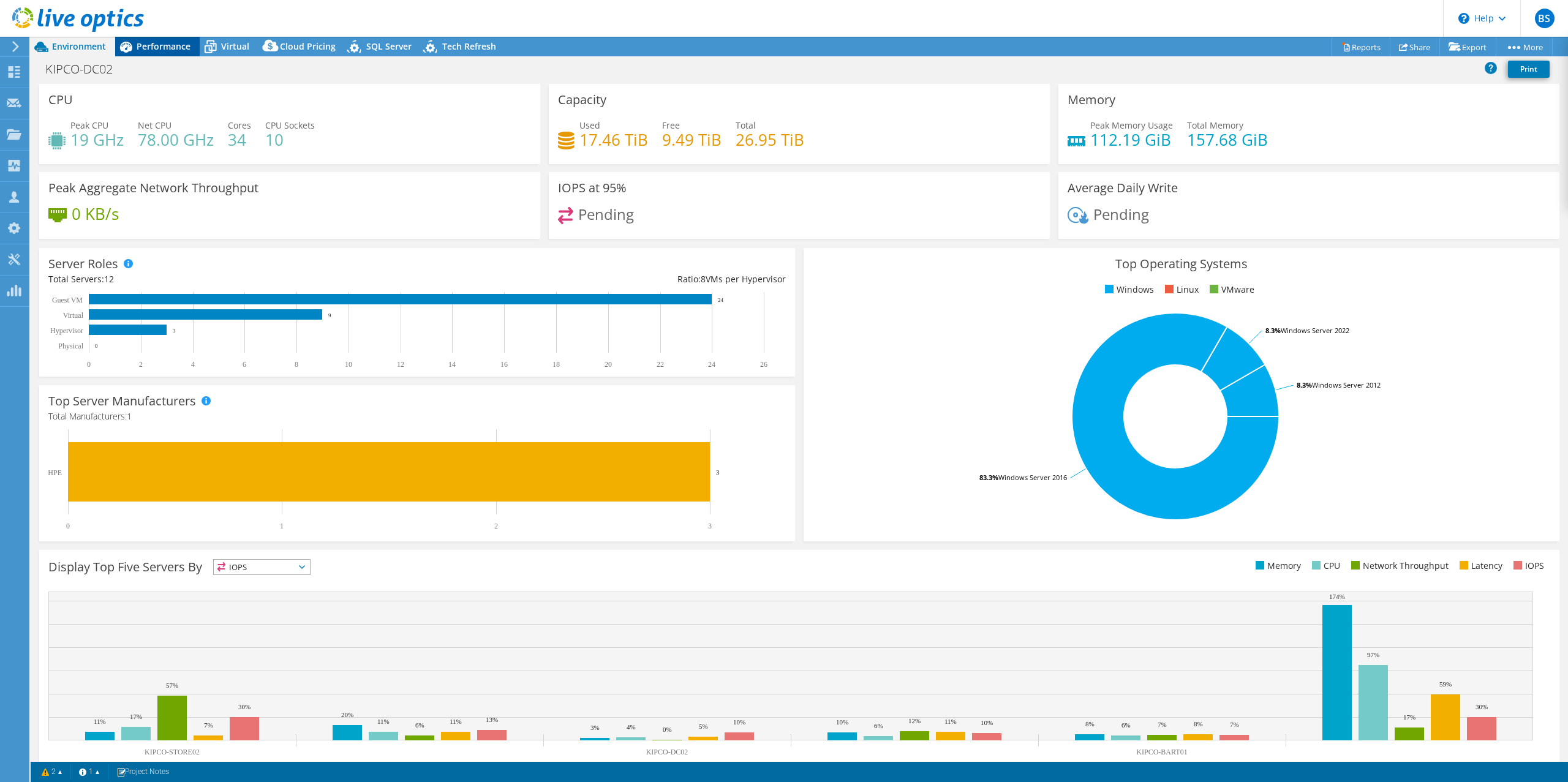
click at [140, 44] on span "Performance" at bounding box center [163, 46] width 54 height 12
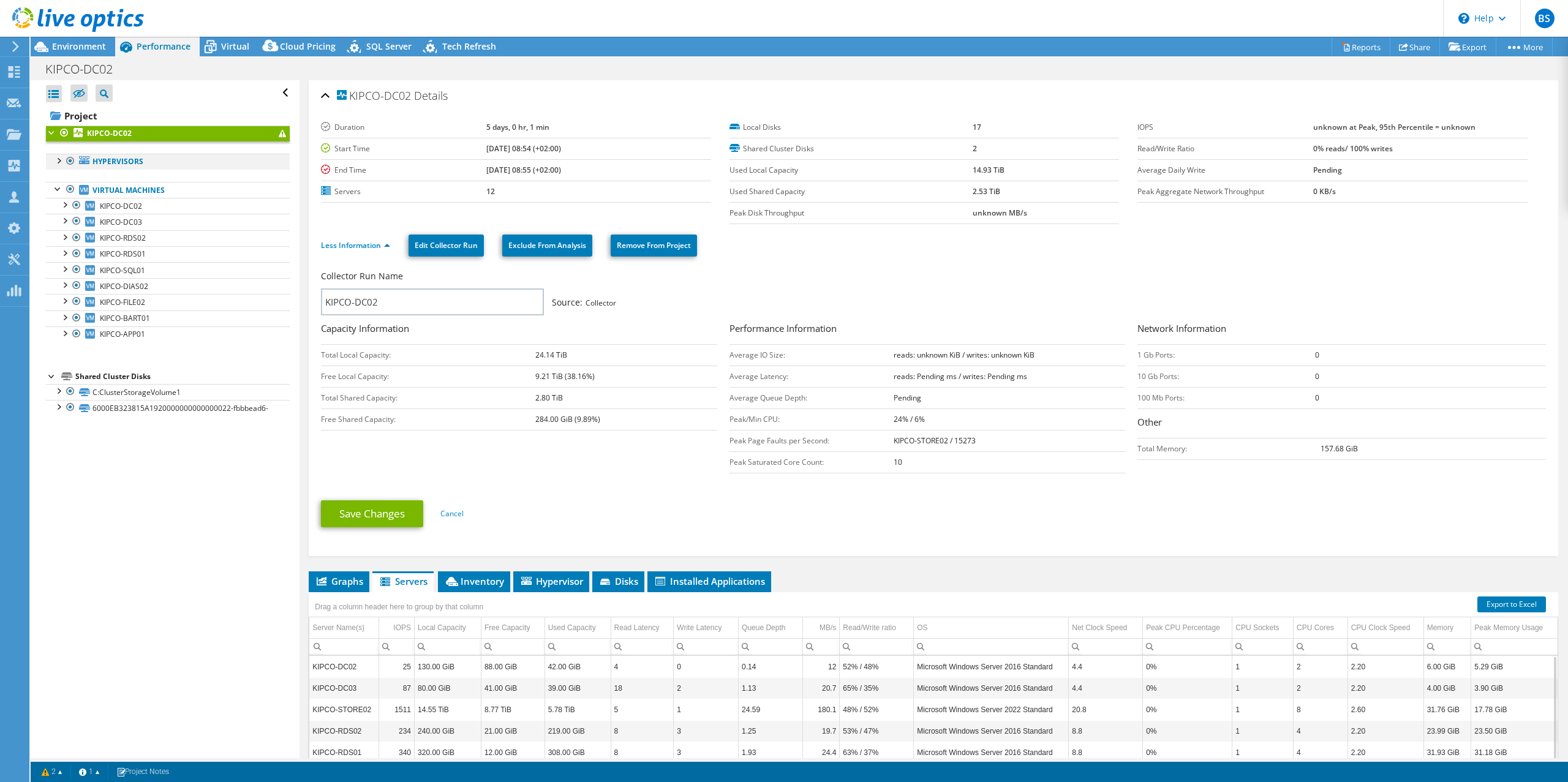
click at [62, 154] on div at bounding box center [58, 159] width 12 height 12
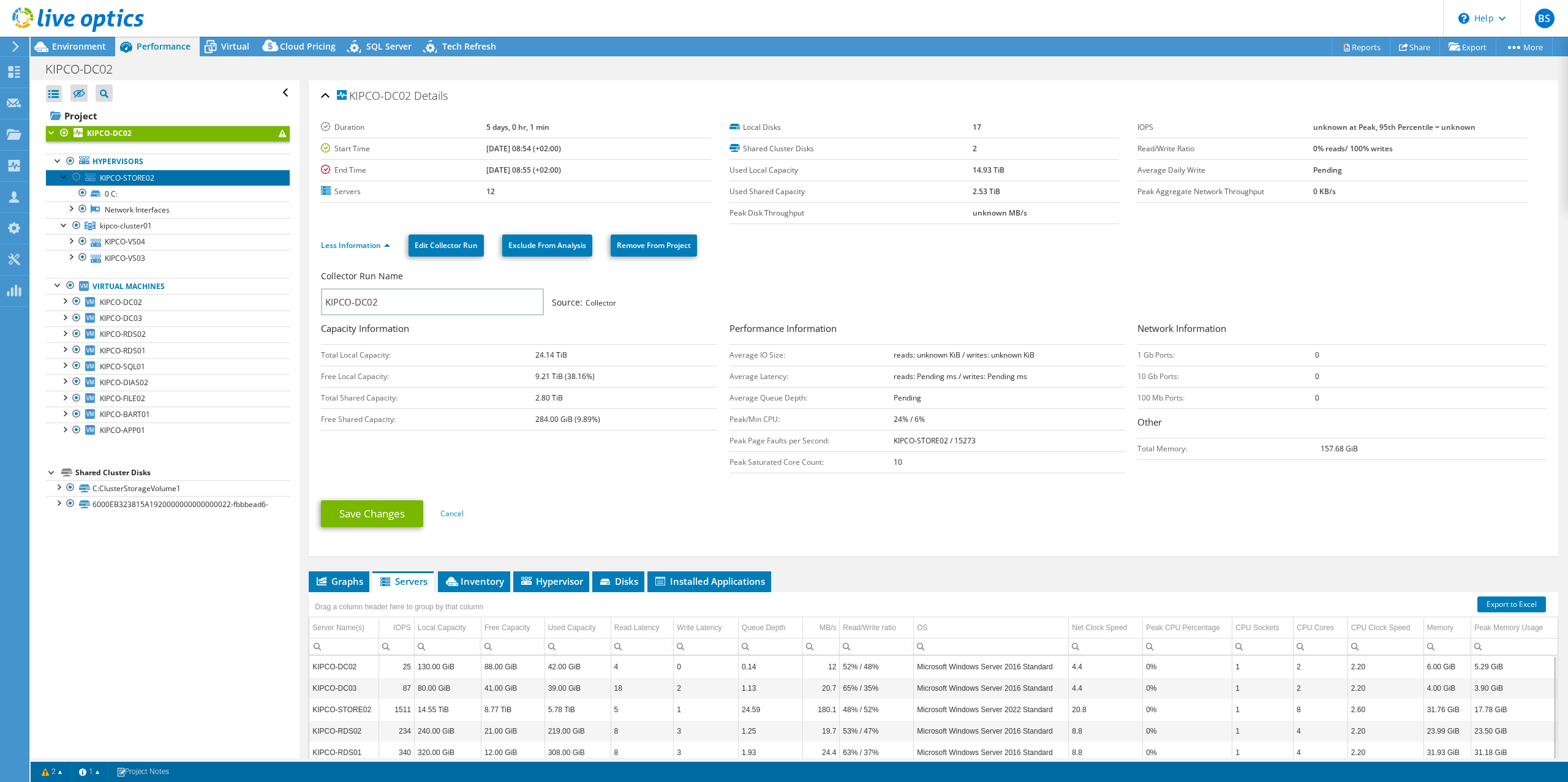
click at [153, 178] on span "KIPCO-STORE02" at bounding box center [127, 178] width 55 height 11
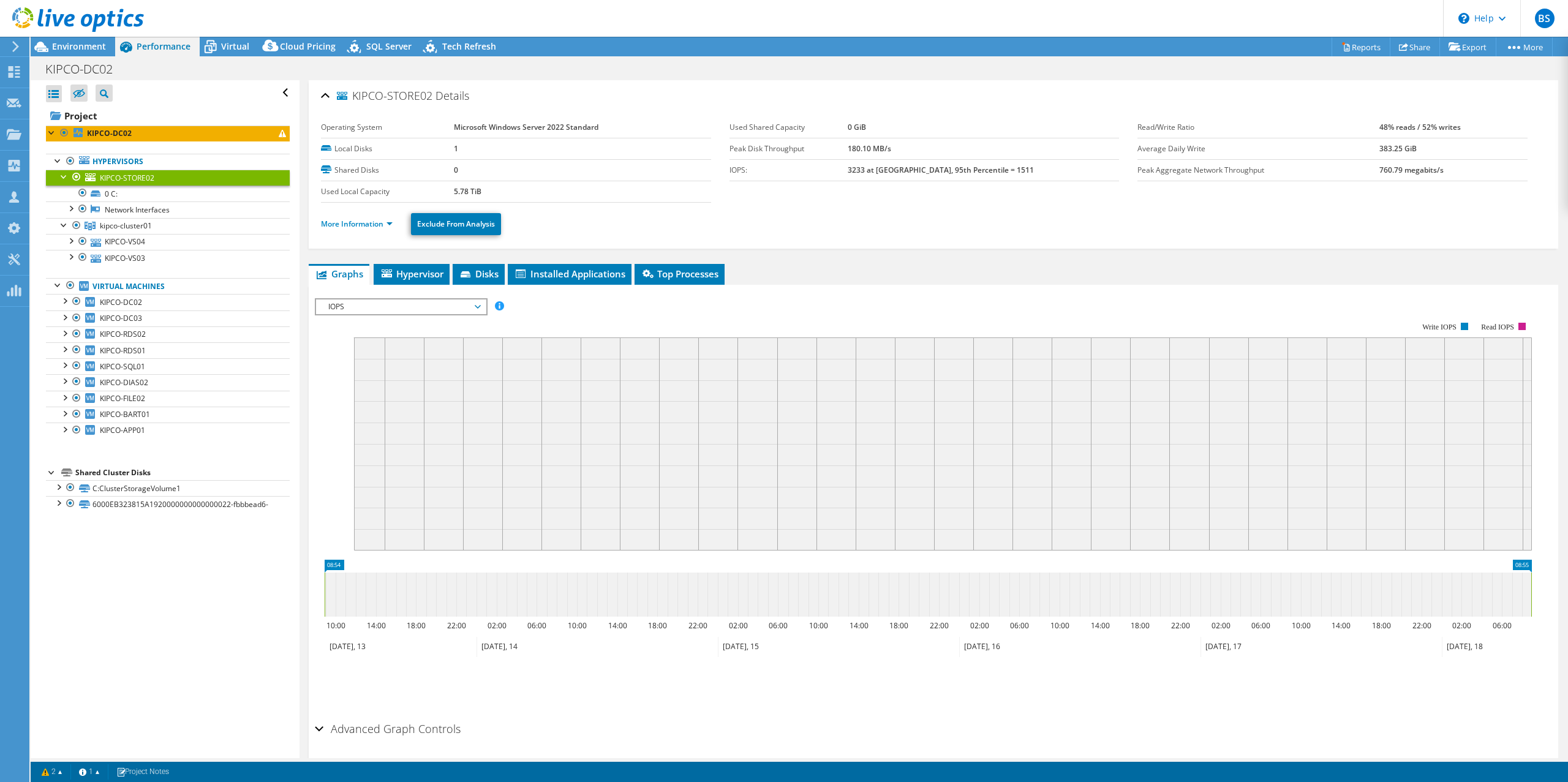
drag, startPoint x: 598, startPoint y: 132, endPoint x: 444, endPoint y: 120, distance: 154.5
click at [444, 120] on tr "Operating System Microsoft Windows Server 2022 Standard" at bounding box center [516, 128] width 390 height 21
click at [230, 40] on span "Virtual" at bounding box center [235, 46] width 28 height 12
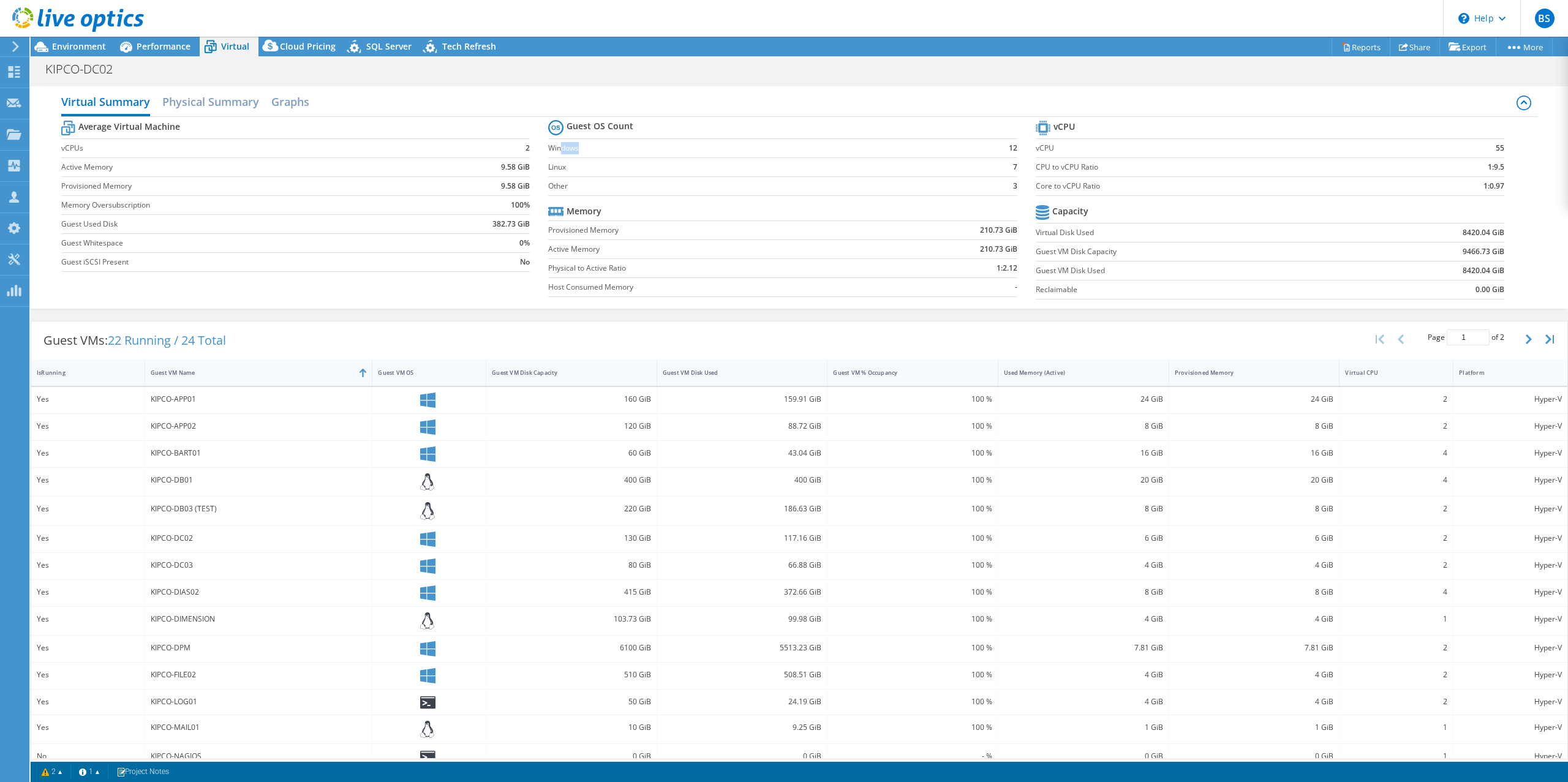
drag, startPoint x: 558, startPoint y: 148, endPoint x: 631, endPoint y: 151, distance: 73.1
click at [631, 151] on label "Windows" at bounding box center [760, 148] width 425 height 12
click at [236, 101] on h2 "Physical Summary" at bounding box center [210, 102] width 97 height 27
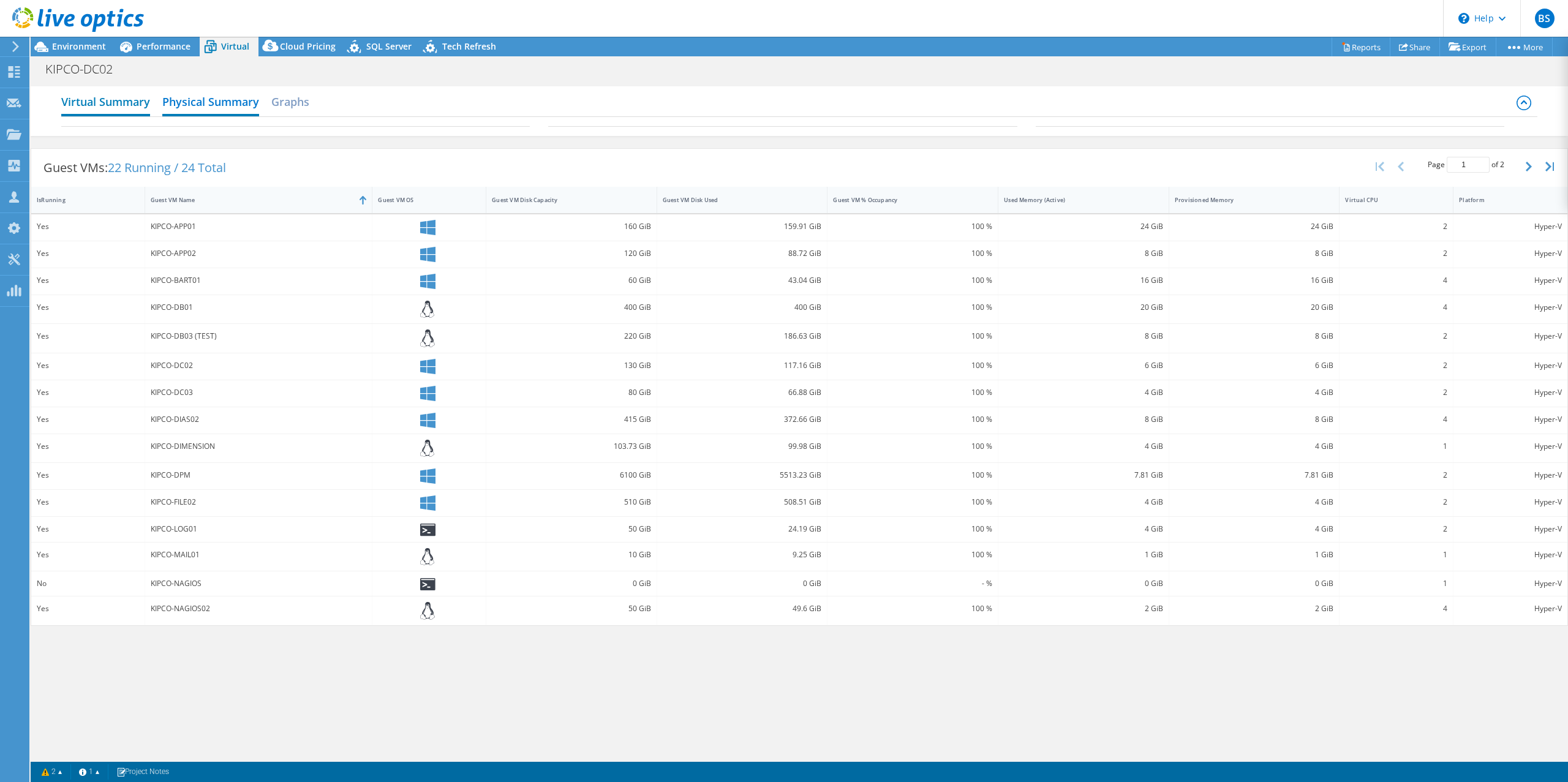
click at [116, 105] on h2 "Virtual Summary" at bounding box center [105, 102] width 88 height 27
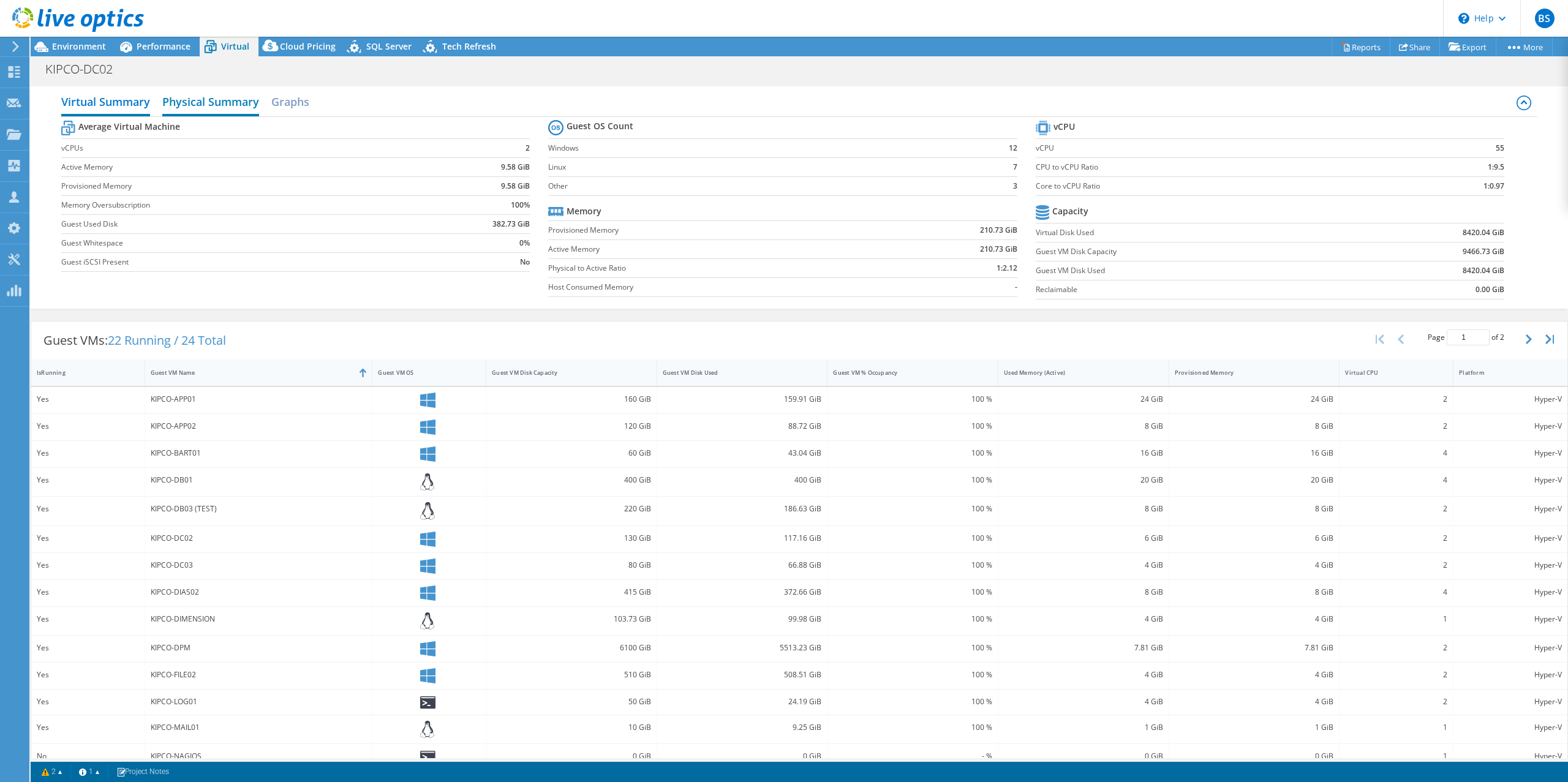
click at [213, 106] on h2 "Physical Summary" at bounding box center [210, 102] width 97 height 27
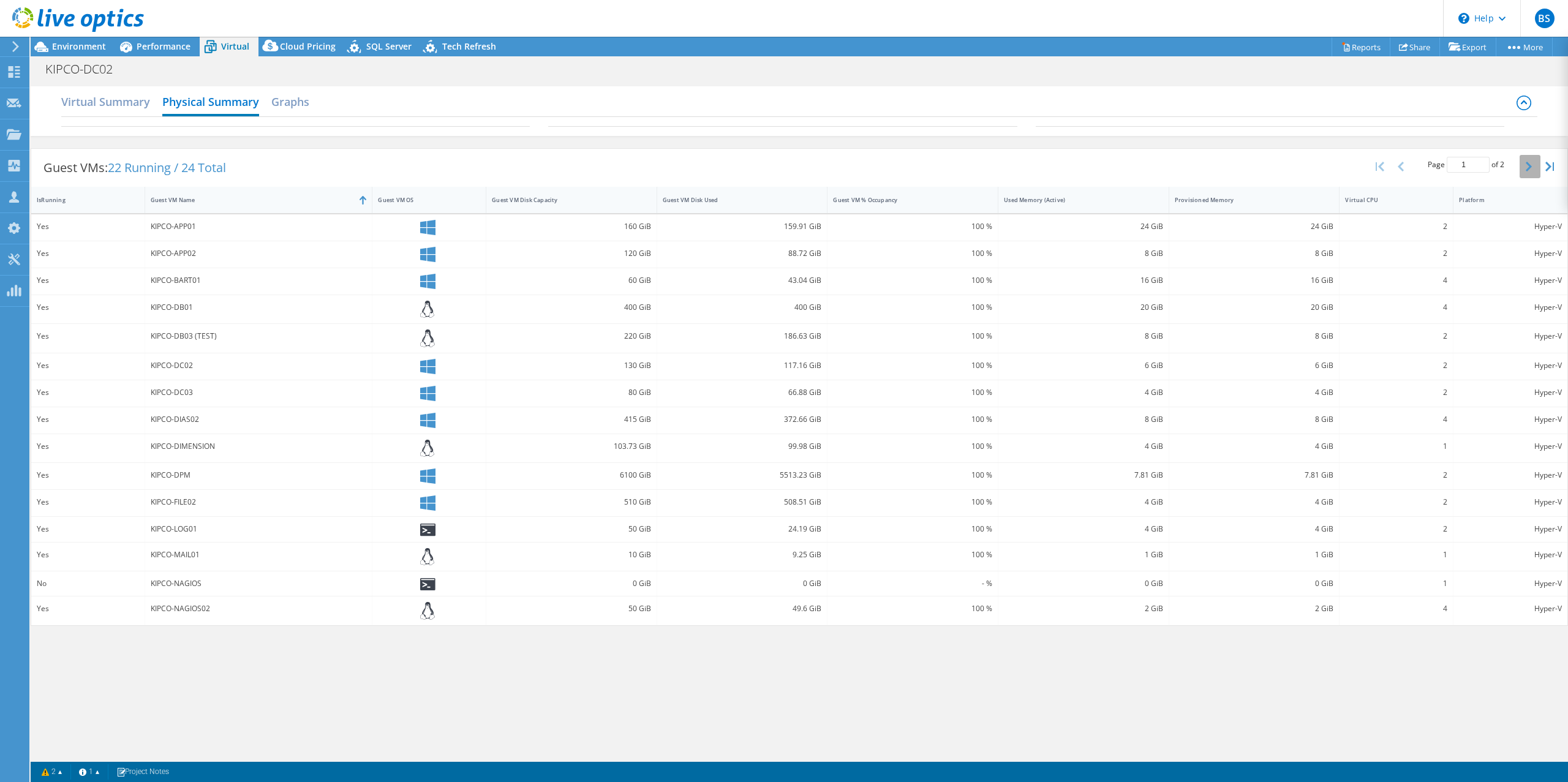
click at [1531, 159] on button "button" at bounding box center [1529, 167] width 21 height 23
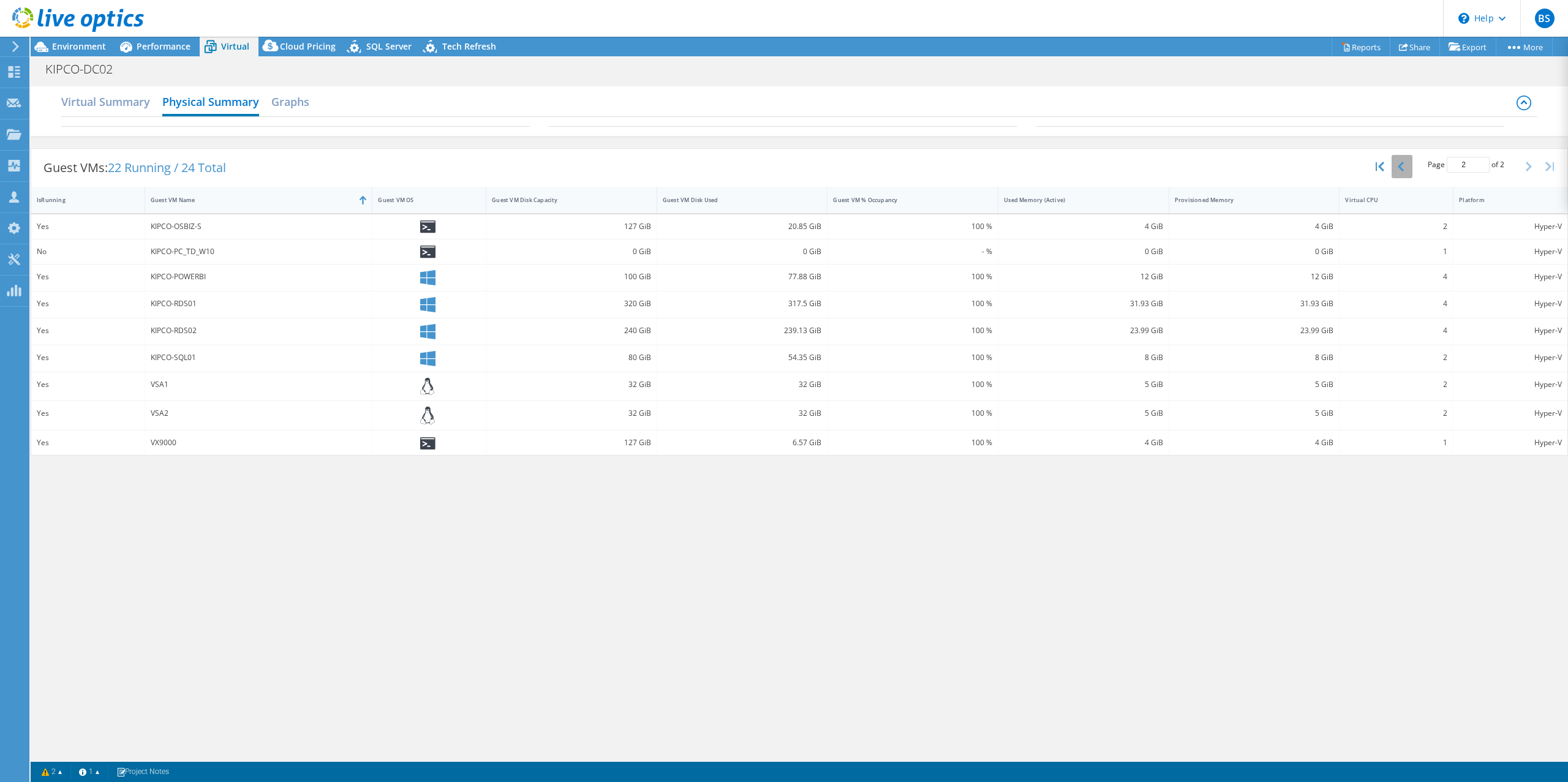
click at [1401, 171] on icon "button" at bounding box center [1400, 167] width 6 height 10
type input "1"
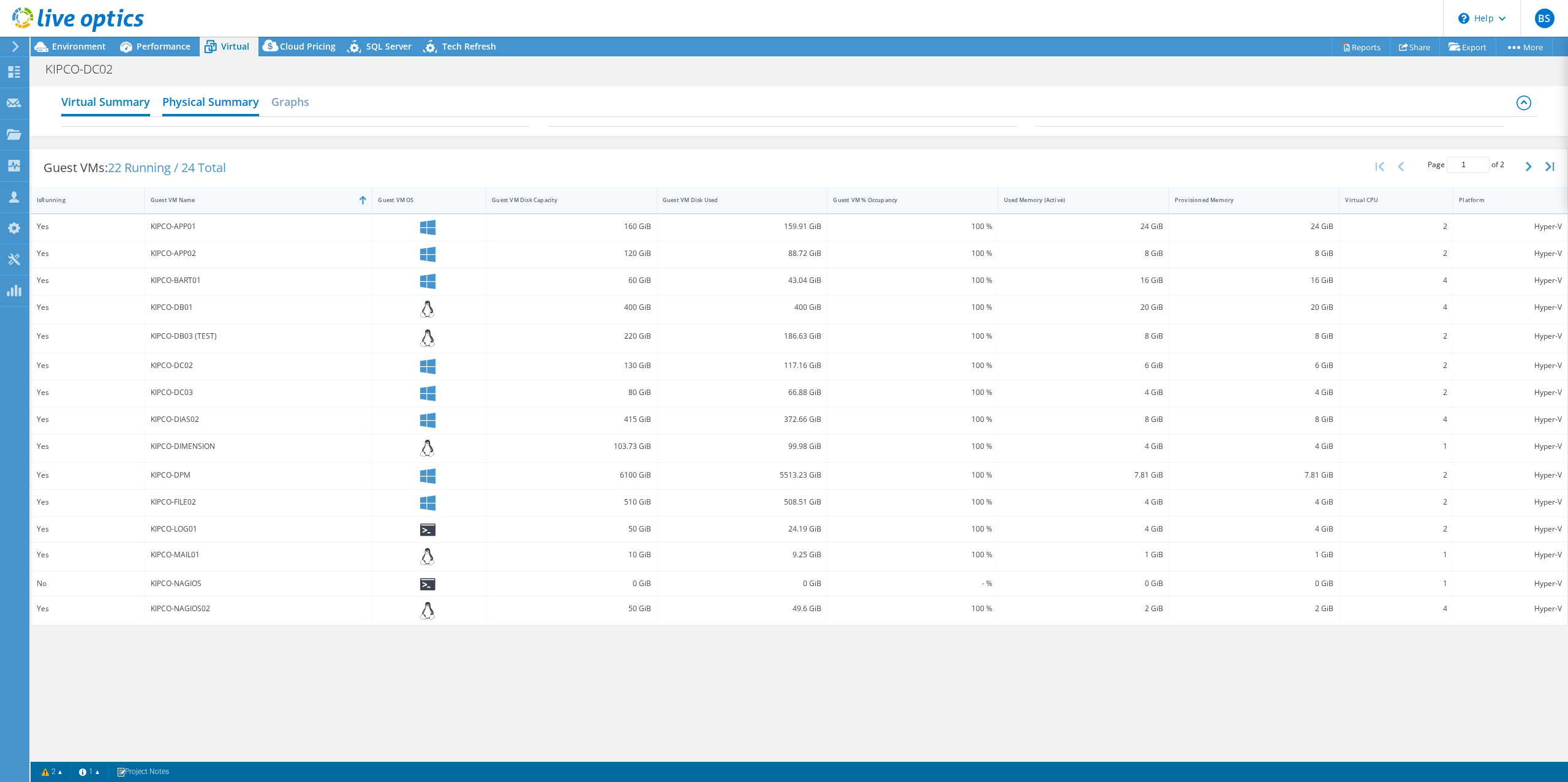
click at [128, 107] on h2 "Virtual Summary" at bounding box center [105, 102] width 88 height 27
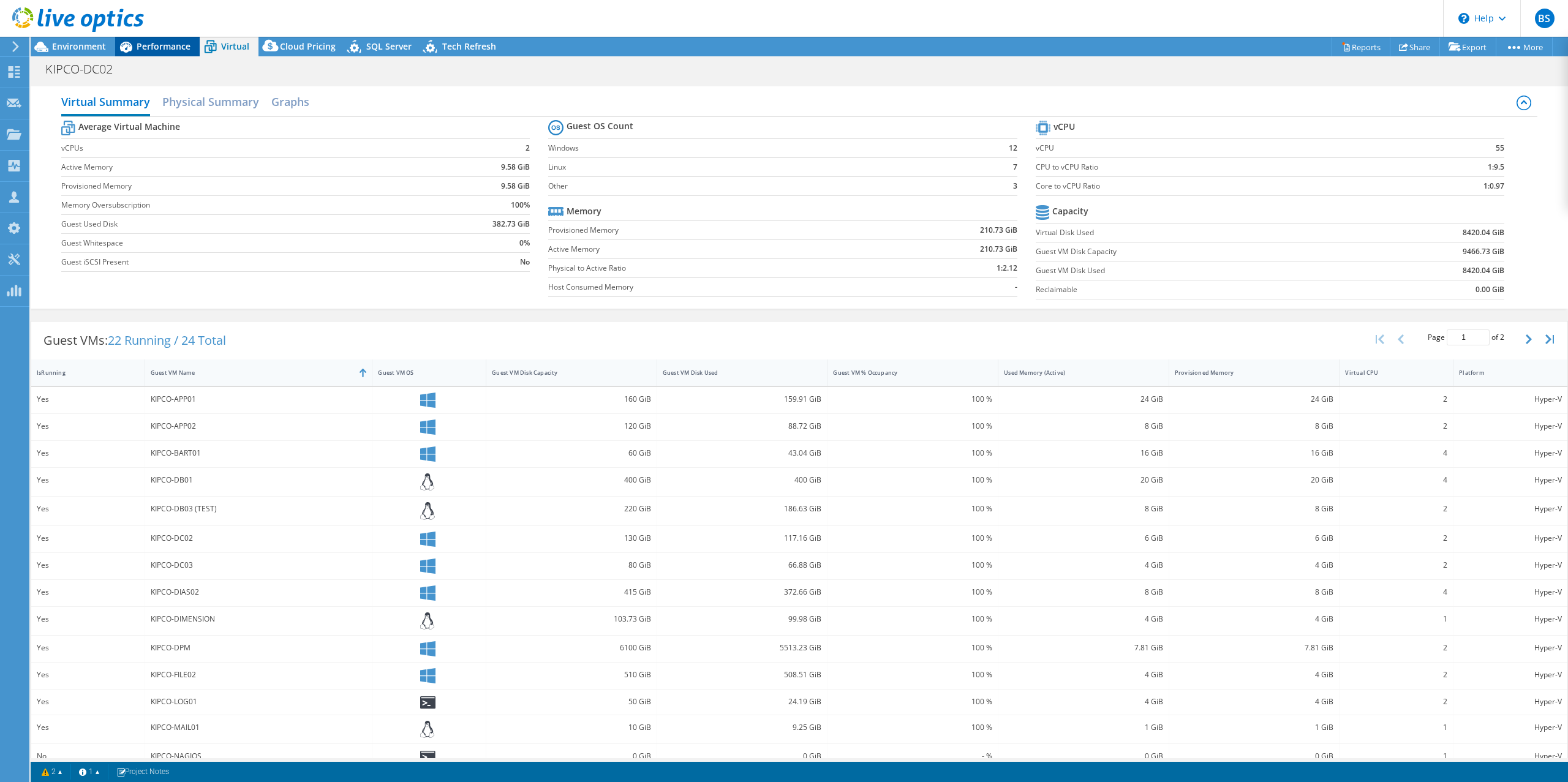
click at [141, 50] on span "Performance" at bounding box center [163, 46] width 54 height 12
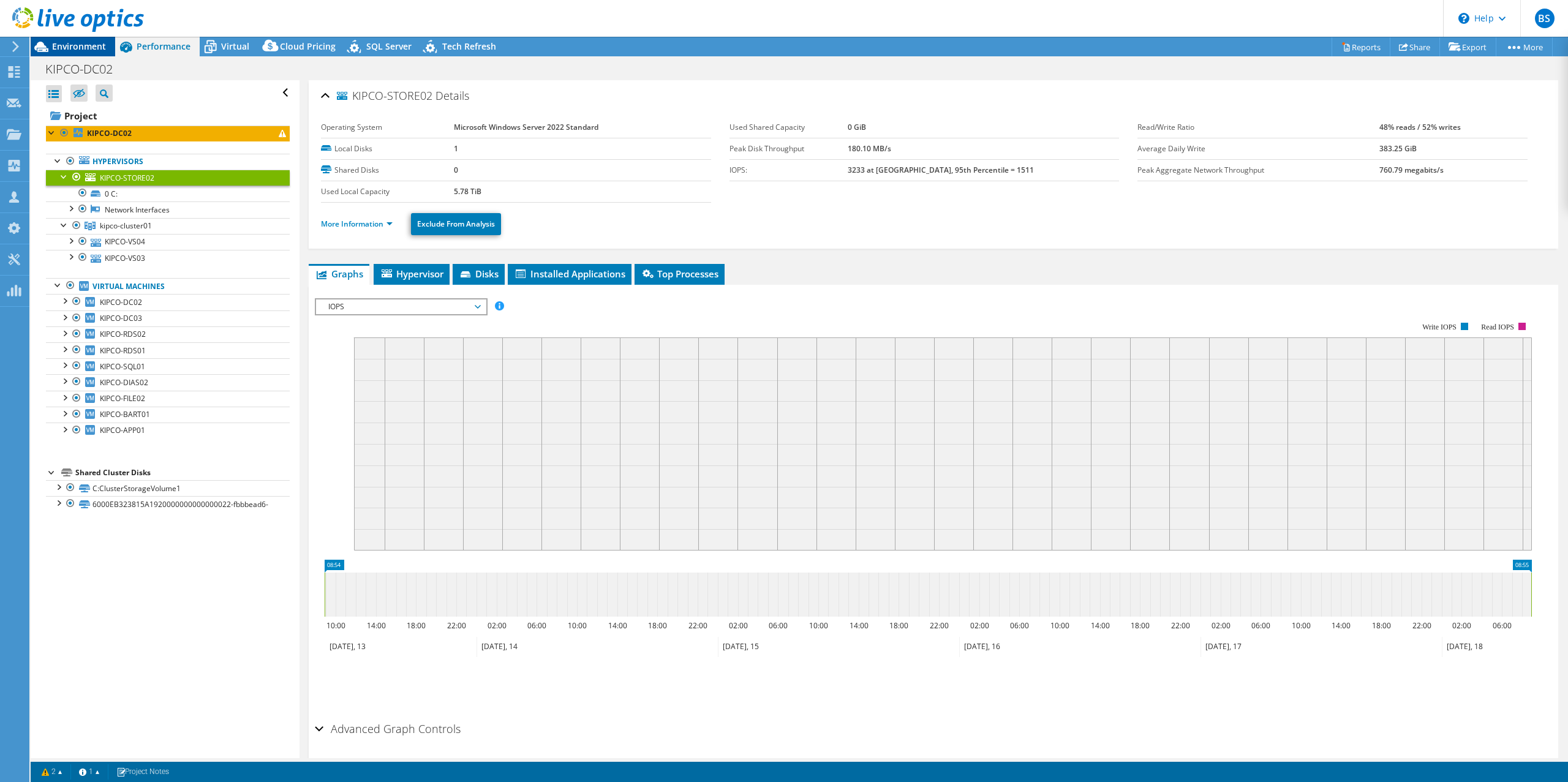
click at [89, 45] on span "Environment" at bounding box center [78, 46] width 54 height 12
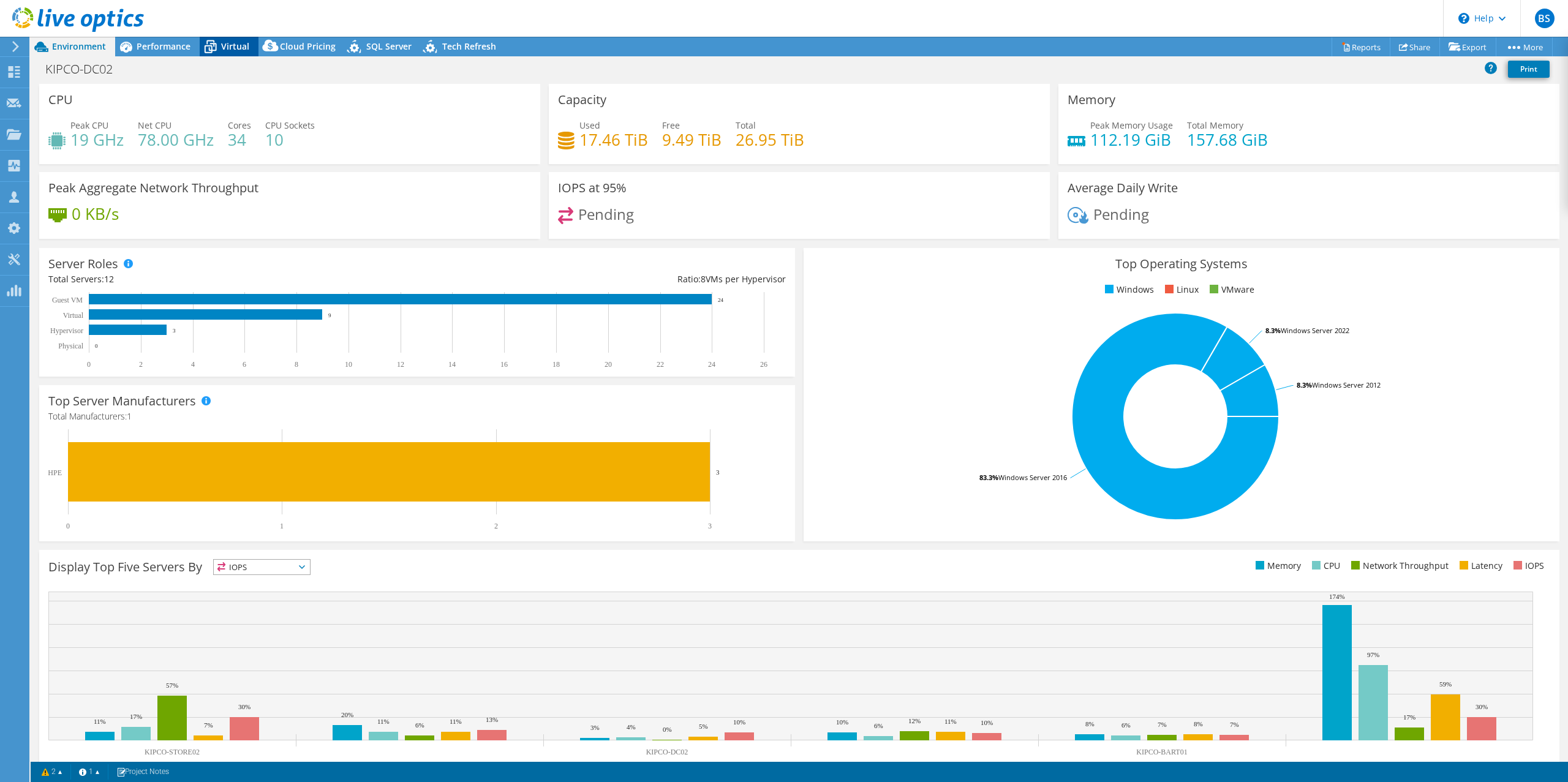
click at [235, 44] on span "Virtual" at bounding box center [235, 46] width 28 height 12
